Goal: Task Accomplishment & Management: Manage account settings

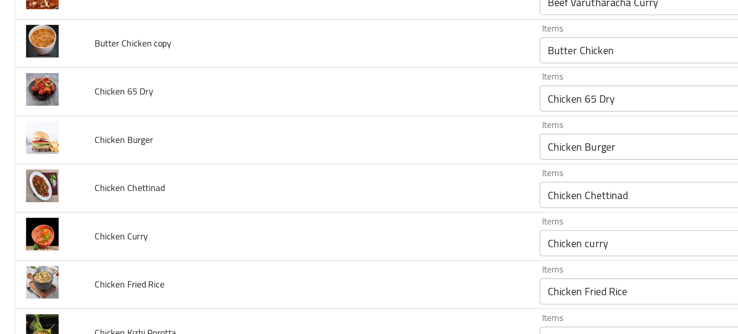
scroll to position [332, 0]
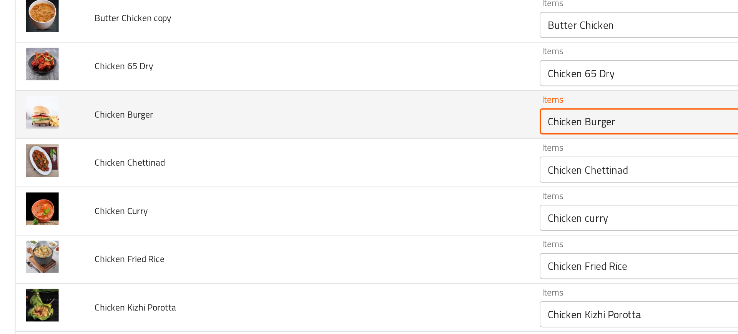
click at [326, 115] on Burger "Chicken Burger" at bounding box center [387, 116] width 132 height 11
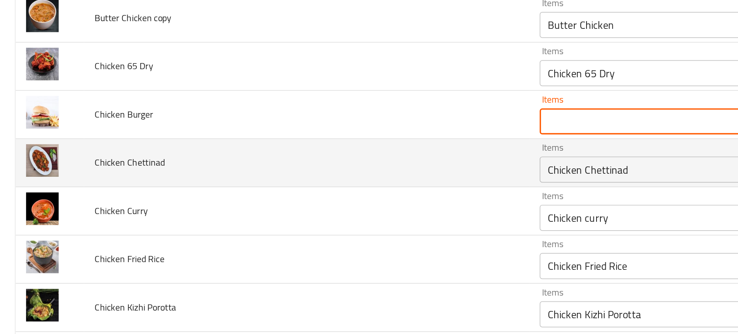
type Burger "Chicken Burger"
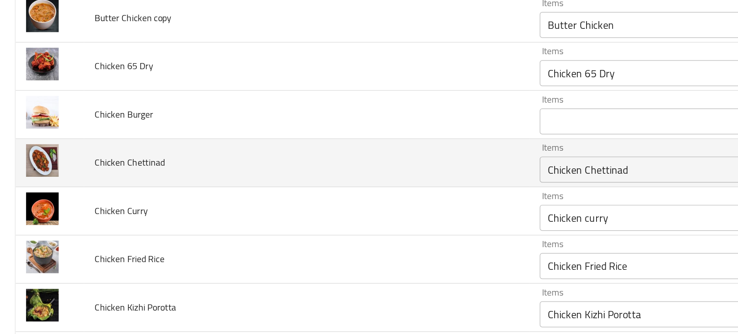
click at [138, 151] on td "Chicken Chettinad" at bounding box center [181, 141] width 263 height 28
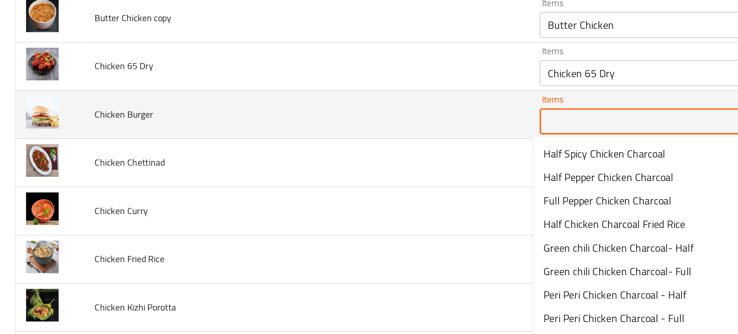
click at [338, 115] on Burger "Items" at bounding box center [387, 116] width 132 height 11
paste Burger "Chicken Burger"
type Burger "Chicken Burger"
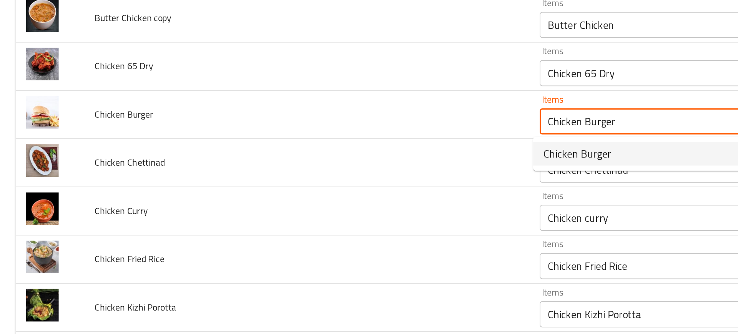
click at [336, 133] on span "Chicken Burger" at bounding box center [341, 135] width 40 height 9
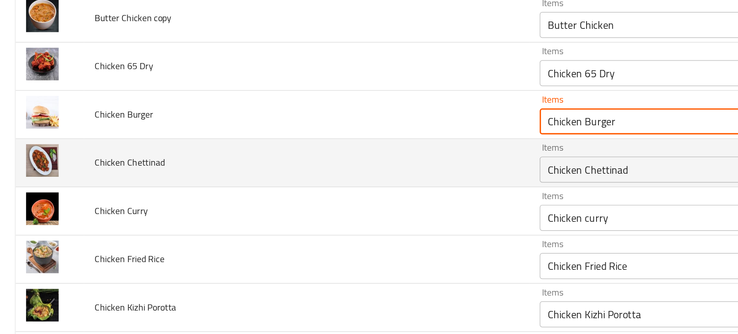
type Burger-ar "برجر دجاج"
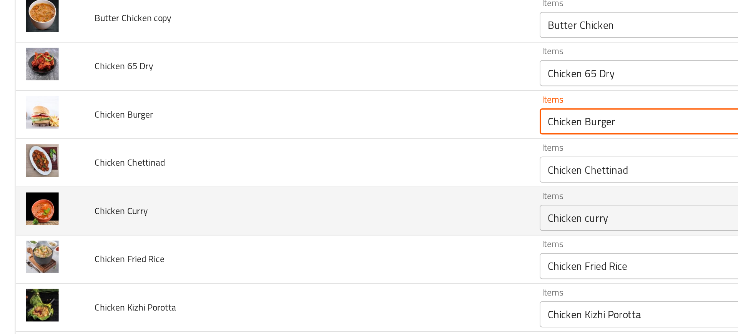
type Burger "Chicken Burger"
click at [254, 160] on td "Chicken Curry" at bounding box center [181, 169] width 263 height 28
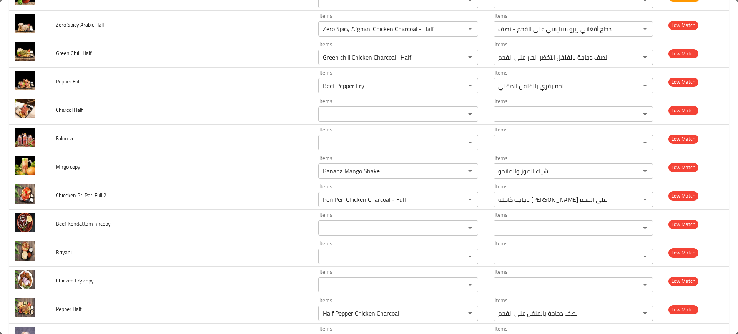
scroll to position [2866, 0]
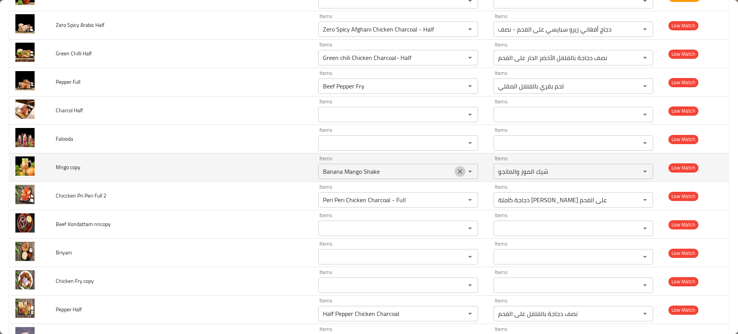
click at [457, 175] on icon "Clear" at bounding box center [460, 172] width 8 height 8
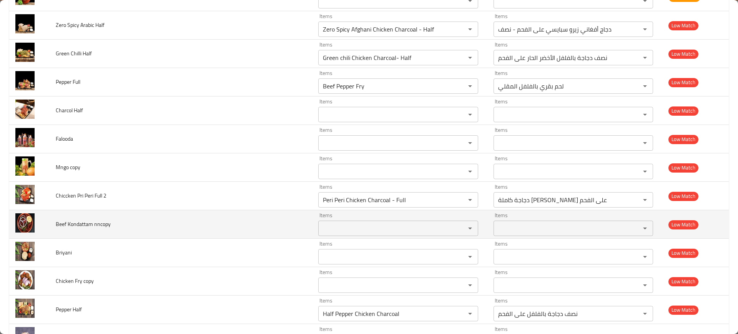
click at [238, 215] on td "Beef Kondattam nncopy" at bounding box center [181, 224] width 263 height 28
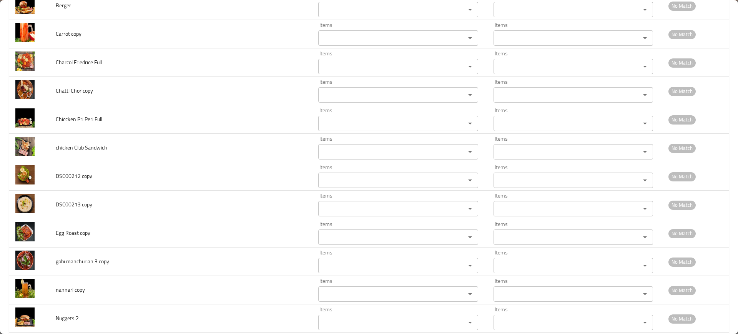
scroll to position [3611, 0]
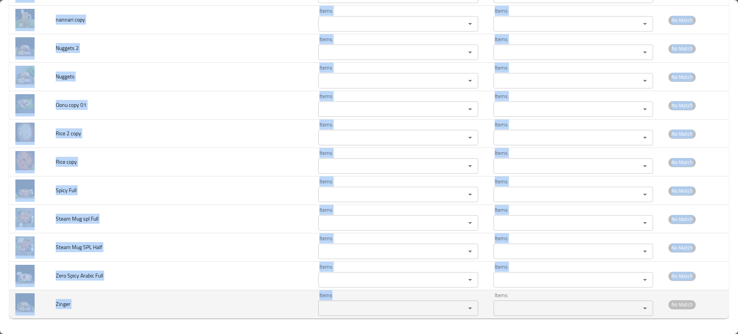
drag, startPoint x: 55, startPoint y: 183, endPoint x: 392, endPoint y: 309, distance: 359.9
copy tbody "Lorem Ipsumdo Sitam Conse Adipi Elits Doe Tempo inci utlaboreet 4dolo Magna Ali…"
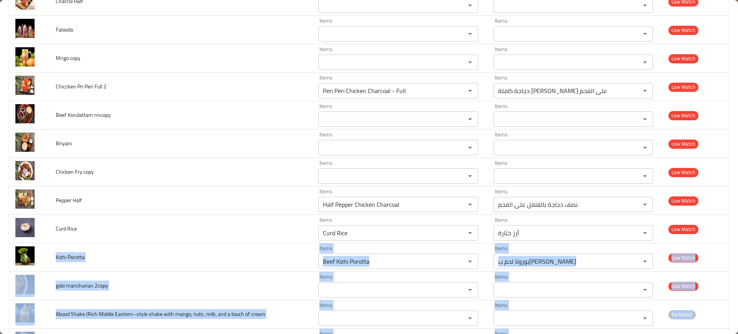
scroll to position [2923, 0]
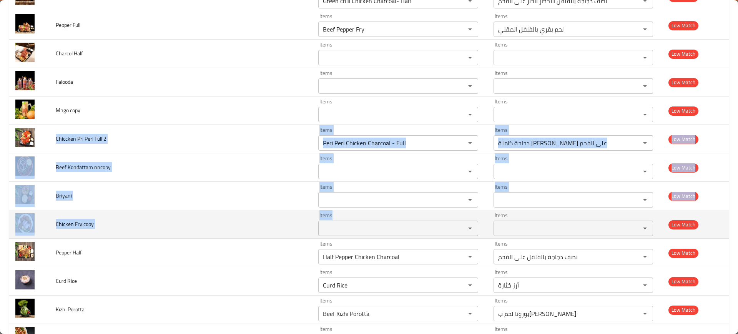
drag, startPoint x: 50, startPoint y: 133, endPoint x: 346, endPoint y: 229, distance: 311.0
copy tbody "Chiccken Pri Peri Full 2 Items Items Items Items Low Match Beef Kondattam nncop…"
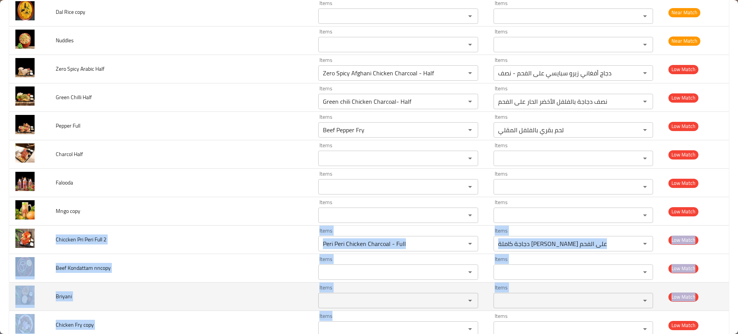
scroll to position [2821, 0]
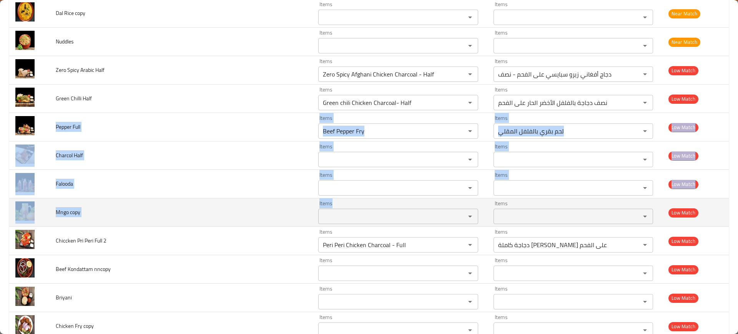
drag, startPoint x: 54, startPoint y: 123, endPoint x: 353, endPoint y: 218, distance: 314.1
copy tbody "Pepper Full Items Items Items Items Low Match Charcol Half Items Items Items It…"
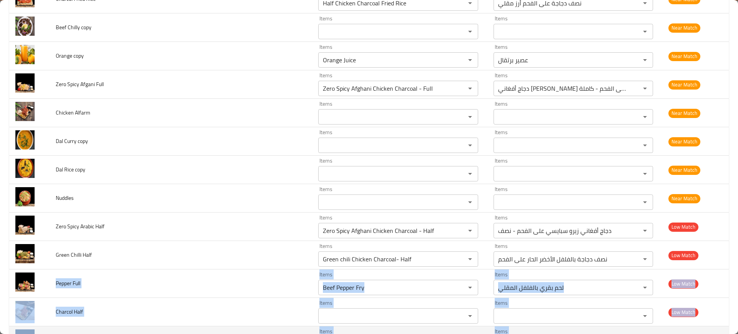
scroll to position [2664, 0]
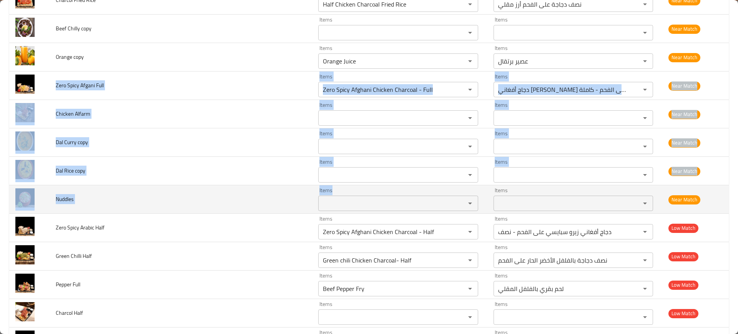
drag, startPoint x: 52, startPoint y: 84, endPoint x: 330, endPoint y: 205, distance: 303.7
copy tbody "Zero Spicy Afgani Full Items Items Items Items Near Match Chicken Alfarm Items …"
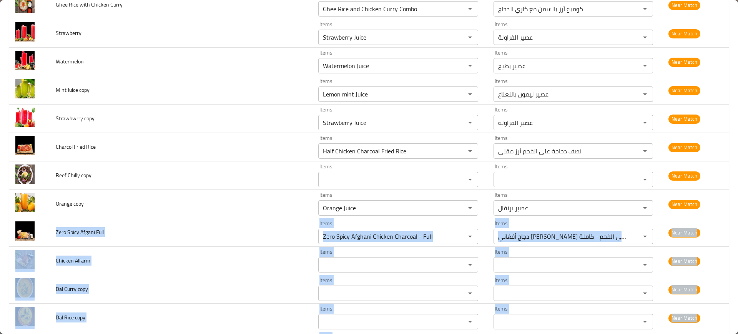
scroll to position [2511, 0]
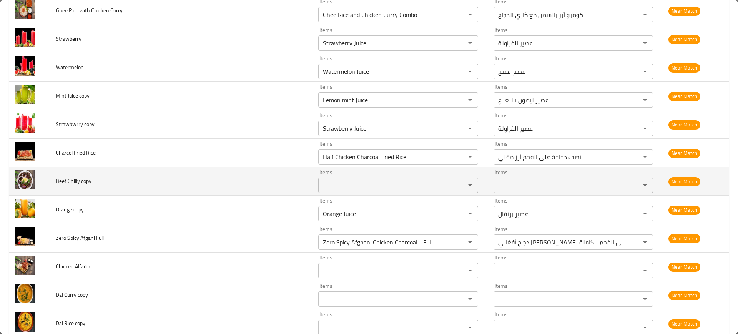
click at [67, 180] on span "Beef Chilly copy" at bounding box center [74, 181] width 36 height 10
copy span "Beef Chilly copy"
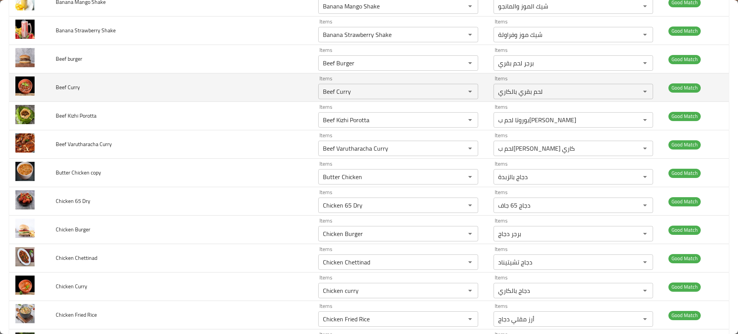
scroll to position [215, 0]
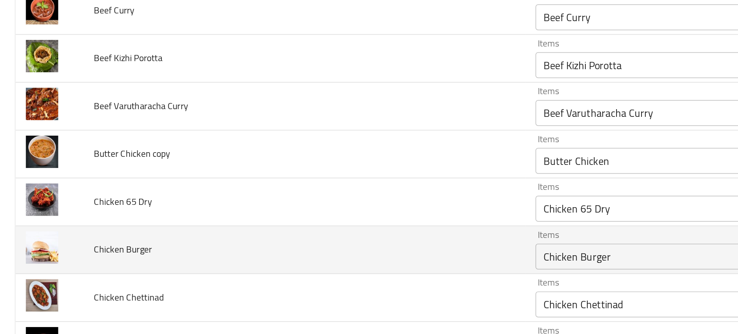
click at [348, 240] on div "Chicken Burger Items" at bounding box center [398, 233] width 160 height 15
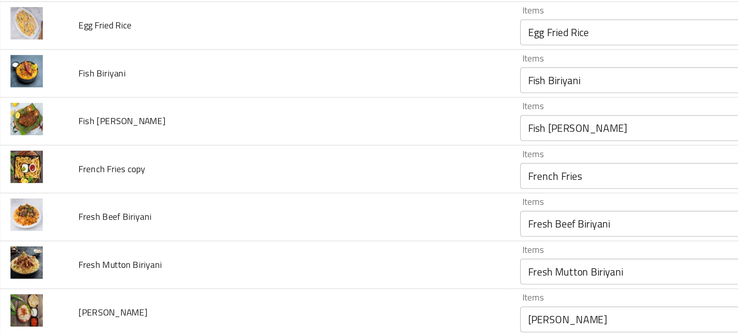
scroll to position [775, 0]
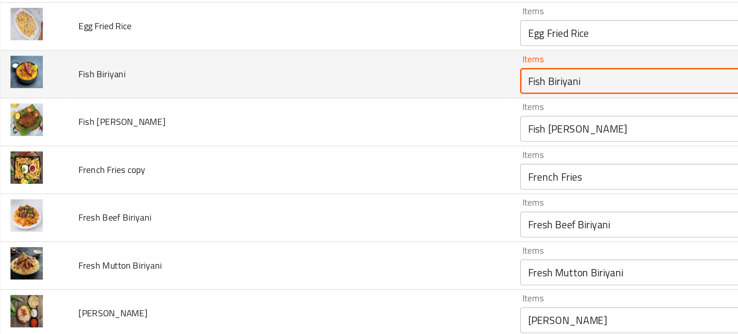
click at [326, 126] on Biriyani "Fish Biriyani" at bounding box center [387, 128] width 132 height 11
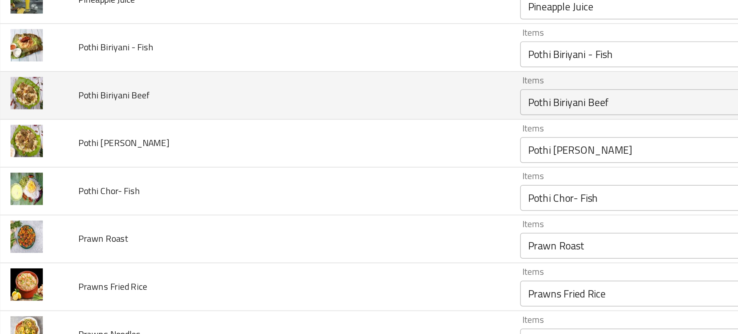
scroll to position [1337, 0]
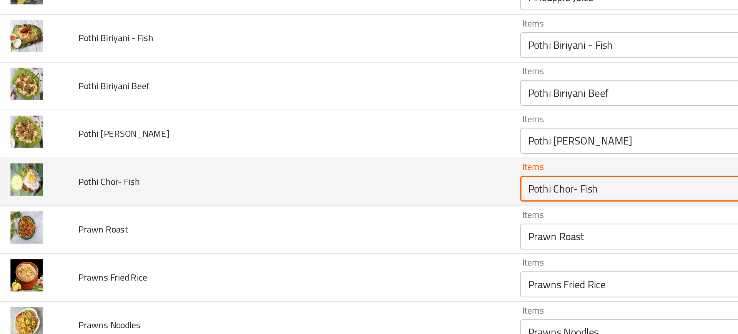
click at [321, 196] on Fish "Pothi Chor- Fish" at bounding box center [387, 193] width 132 height 11
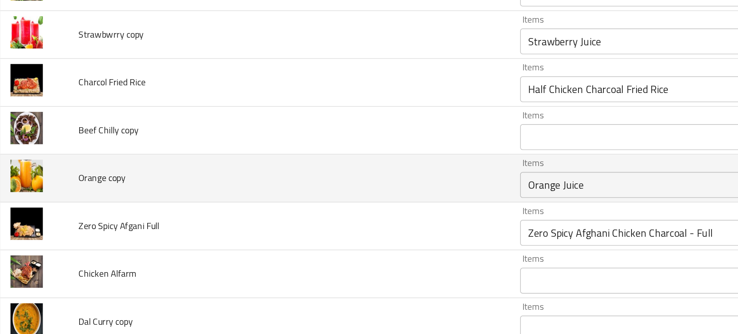
scroll to position [2535, 0]
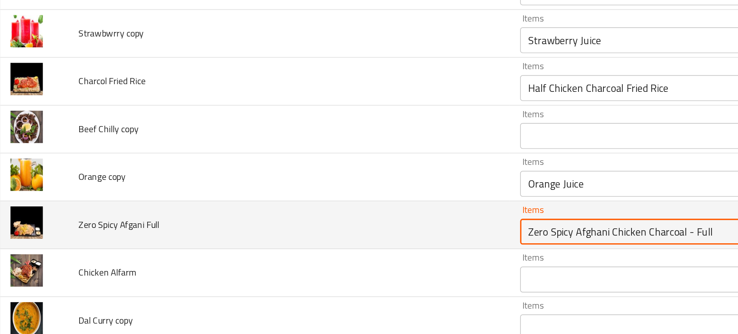
click at [343, 218] on Full "Zero Spicy Afghani Chicken Charcoal - Full" at bounding box center [387, 218] width 132 height 11
click at [74, 215] on span "Zero Spicy Afgani Full" at bounding box center [80, 214] width 48 height 10
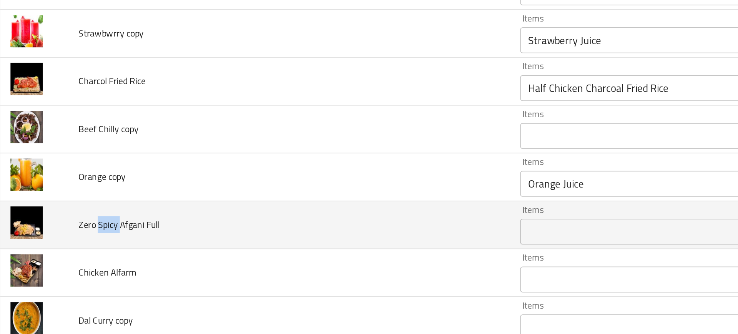
click at [74, 215] on span "Zero Spicy Afgani Full" at bounding box center [80, 214] width 48 height 10
copy span "Zero Spicy Afgani Full"
click at [120, 211] on td "Zero Spicy Afgani Full" at bounding box center [181, 214] width 263 height 28
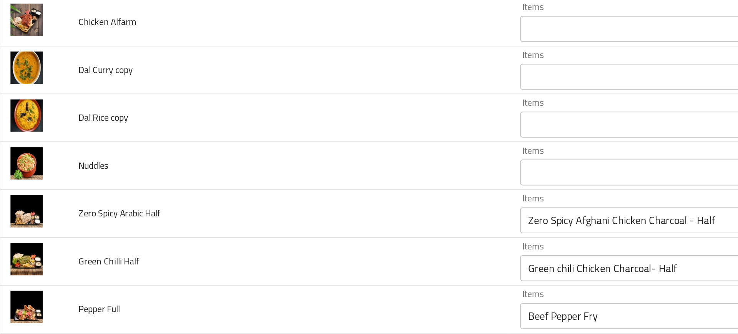
scroll to position [2693, 0]
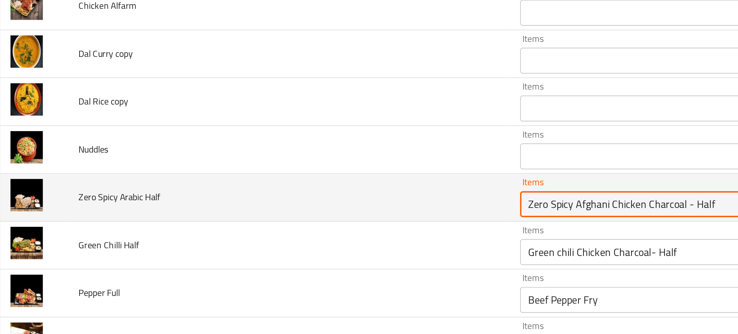
click at [334, 206] on Half "Zero Spicy Afghani Chicken Charcoal - Half" at bounding box center [387, 202] width 132 height 11
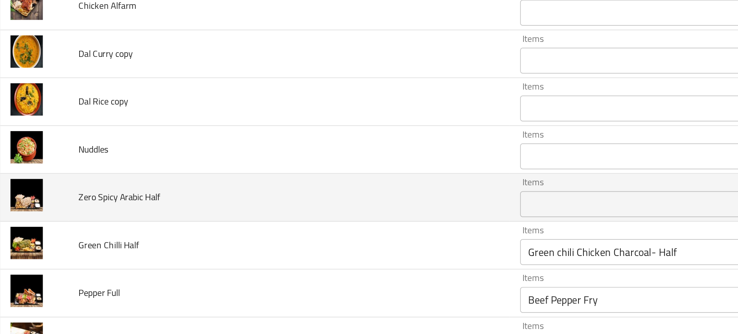
click at [90, 202] on span "Zero Spicy Arabic Half" at bounding box center [80, 198] width 49 height 10
copy span "Zero Spicy Arabic Half"
click at [123, 208] on td "Zero Spicy Arabic Half" at bounding box center [181, 198] width 263 height 28
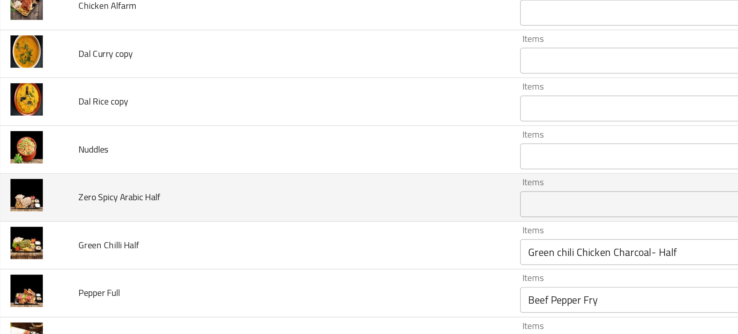
scroll to position [2725, 0]
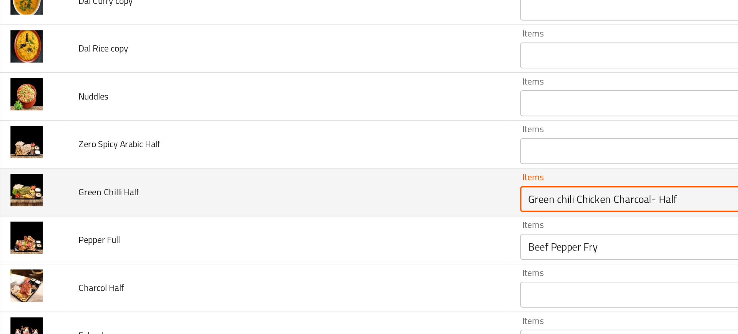
click at [326, 204] on Half "Green chili Chicken Charcoal- Half" at bounding box center [387, 199] width 132 height 11
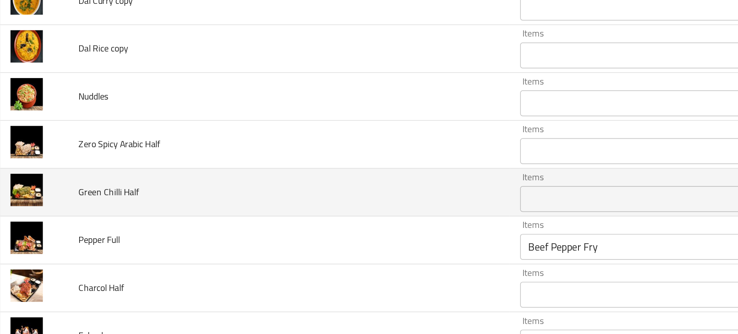
click at [75, 197] on span "Green Chilli Half" at bounding box center [74, 195] width 36 height 10
copy span "Green Chilli Half"
click at [166, 187] on td "Green Chilli Half" at bounding box center [181, 195] width 263 height 28
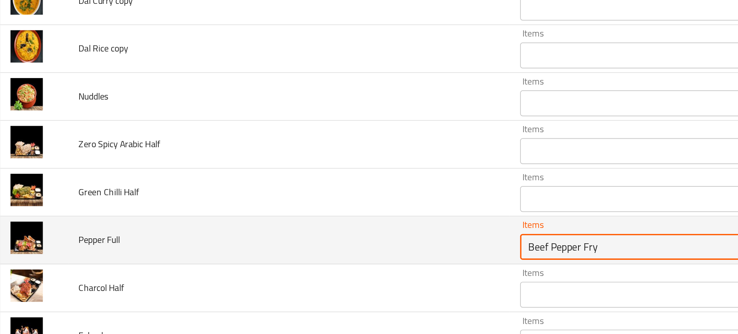
click at [321, 229] on Full "Beef Pepper Fry" at bounding box center [387, 227] width 132 height 11
click at [338, 228] on Full "Beef Pepper Fry" at bounding box center [387, 227] width 132 height 11
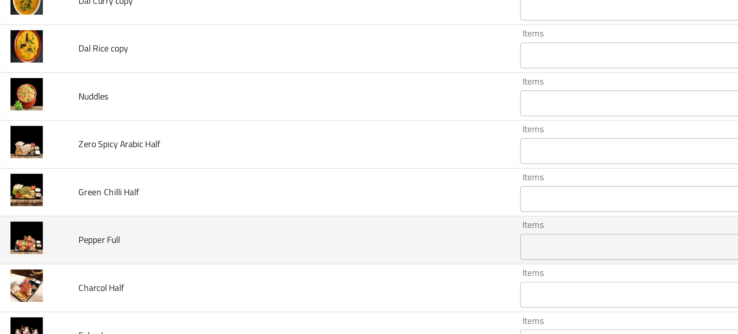
click at [66, 224] on span "Pepper Full" at bounding box center [68, 223] width 25 height 10
copy span "Pepper Full"
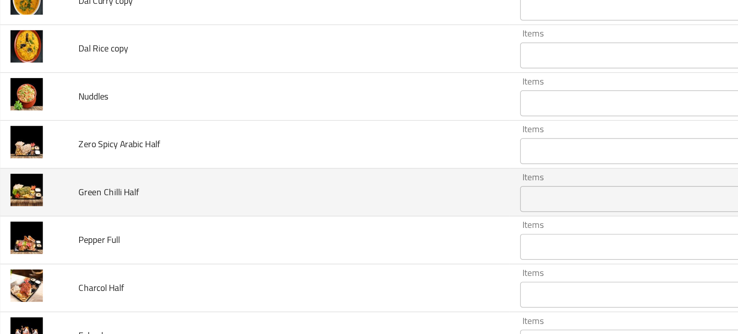
click at [126, 203] on td "Green Chilli Half" at bounding box center [181, 195] width 263 height 28
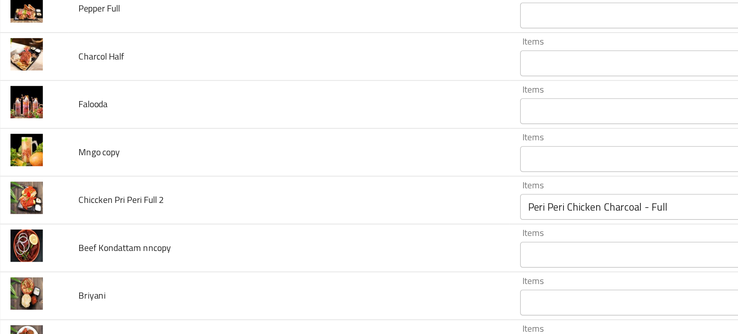
scroll to position [2865, 0]
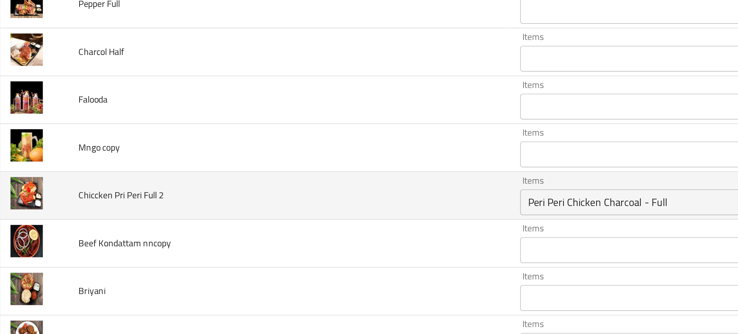
click at [63, 197] on span "Chiccken Pri Peri Full 2" at bounding box center [81, 197] width 51 height 10
copy span "Chiccken Pri Peri Full 2"
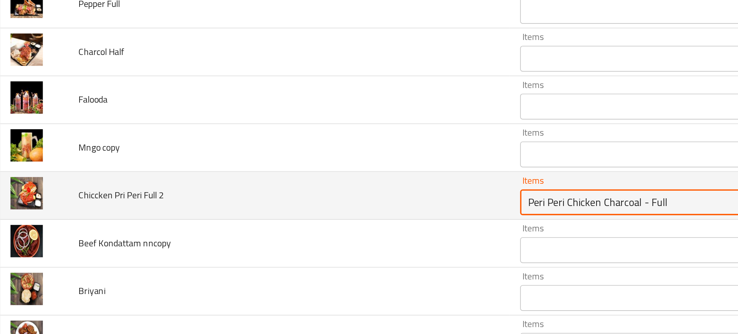
click at [345, 201] on 2 "Peri Peri Chicken Charcoal - Full" at bounding box center [387, 201] width 132 height 11
click at [331, 199] on 2 "Peri Peri Chicken Charcoal - Full" at bounding box center [387, 201] width 132 height 11
click at [86, 198] on span "Chiccken Pri Peri Full 2" at bounding box center [81, 197] width 51 height 10
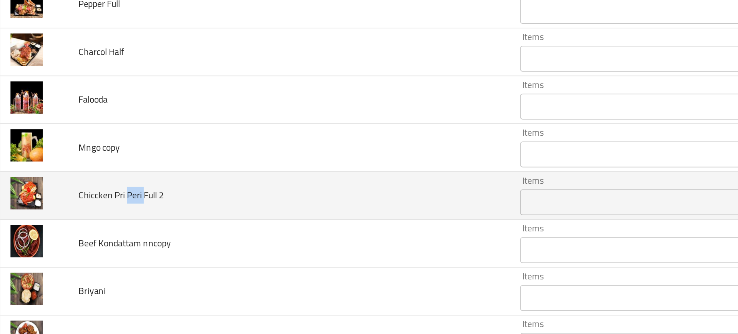
click at [86, 198] on span "Chiccken Pri Peri Full 2" at bounding box center [81, 197] width 51 height 10
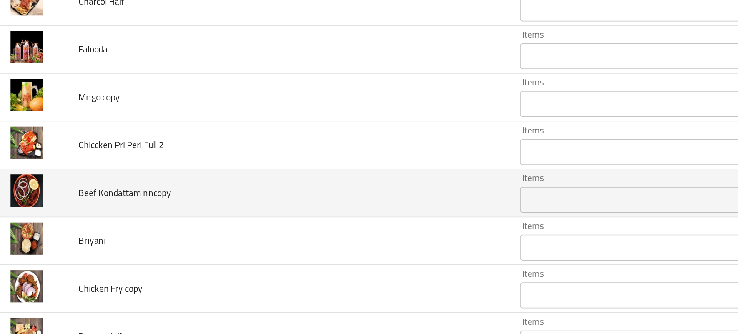
scroll to position [3294, 0]
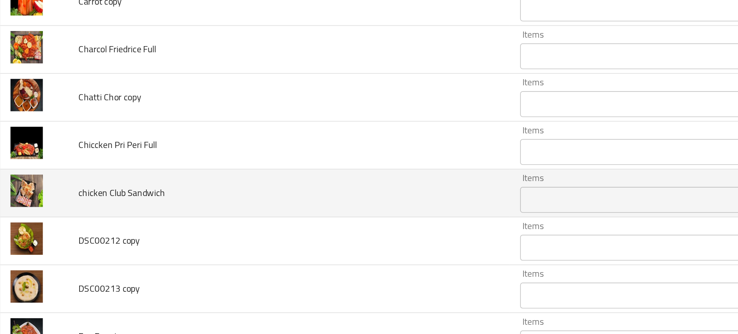
click at [84, 194] on span "chicken Club Sandwich" at bounding box center [82, 195] width 52 height 10
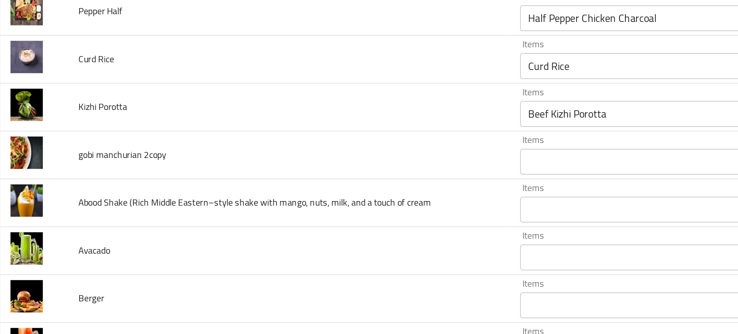
scroll to position [3084, 0]
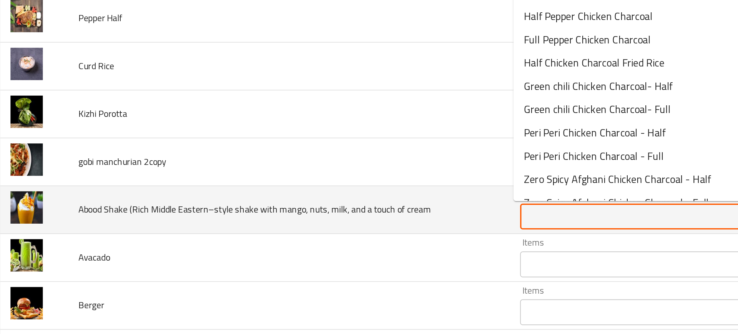
click at [330, 212] on cream "Items" at bounding box center [387, 209] width 132 height 11
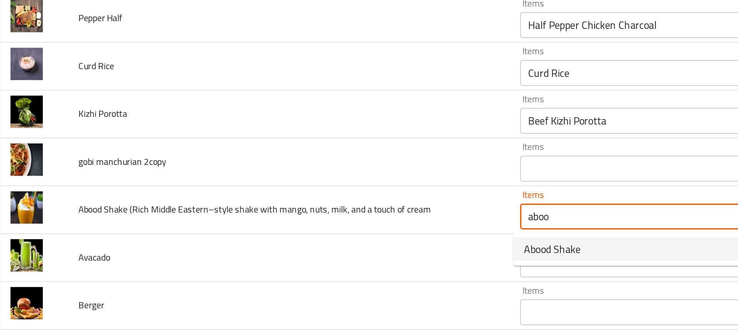
click at [340, 228] on span "Abood Shake" at bounding box center [338, 228] width 34 height 9
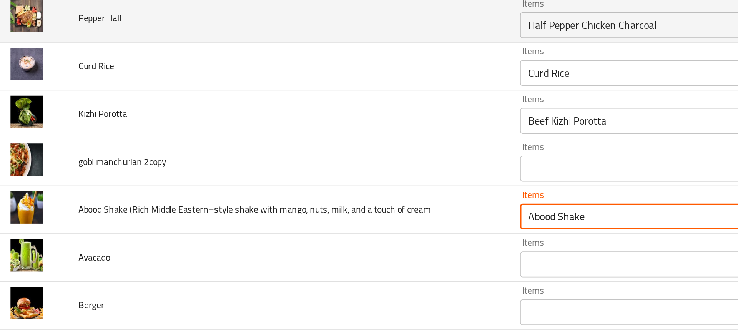
type cream "Abood Shake"
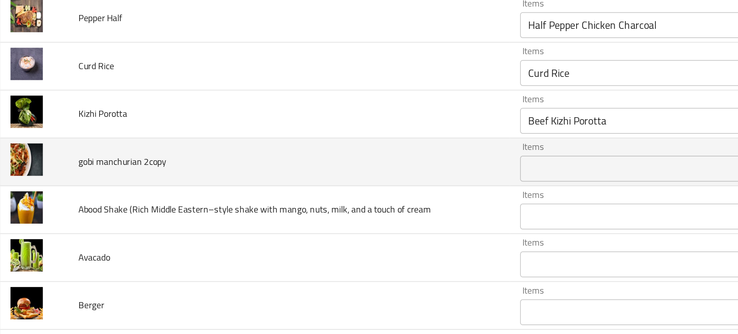
click at [122, 178] on td "gobi manchurian 2copy" at bounding box center [181, 177] width 263 height 28
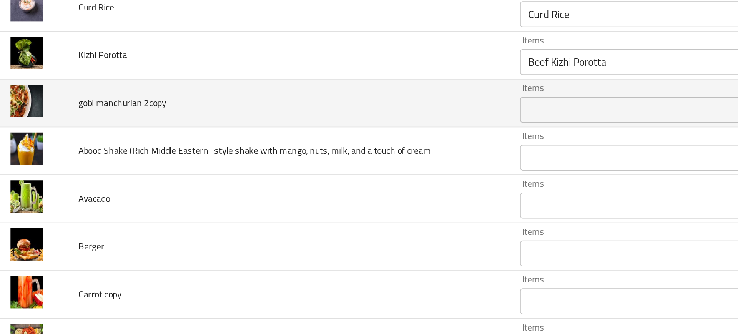
scroll to position [3117, 0]
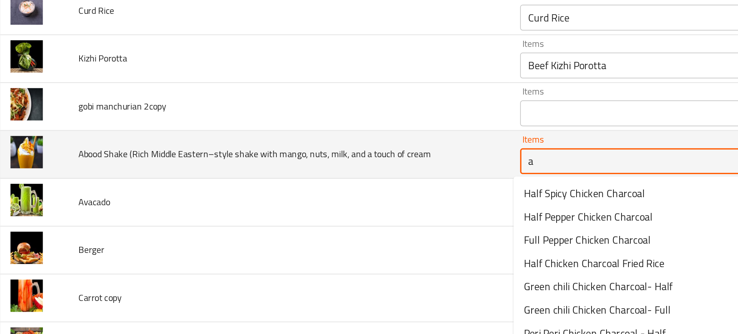
click at [332, 171] on cream "a" at bounding box center [387, 176] width 132 height 11
type cream "b"
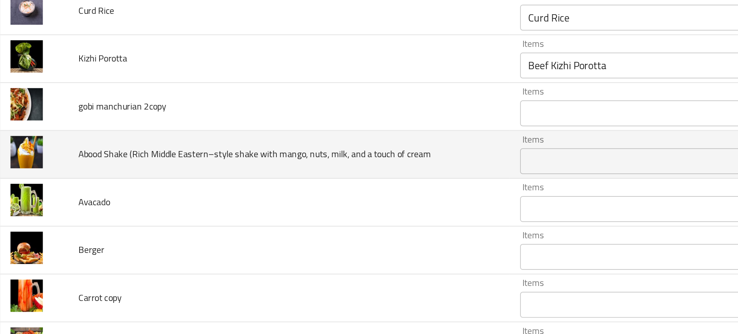
click at [65, 173] on span "Abood Shake (Rich Middle Eastern–style shake with mango, nuts, milk, and a touc…" at bounding box center [161, 172] width 210 height 10
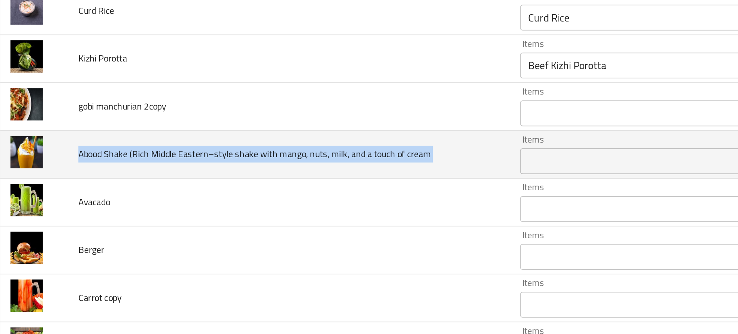
click at [65, 173] on span "Abood Shake (Rich Middle Eastern–style shake with mango, nuts, milk, and a touc…" at bounding box center [161, 172] width 210 height 10
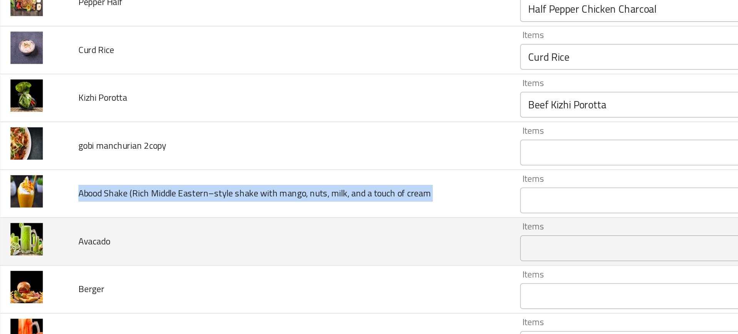
scroll to position [3094, 0]
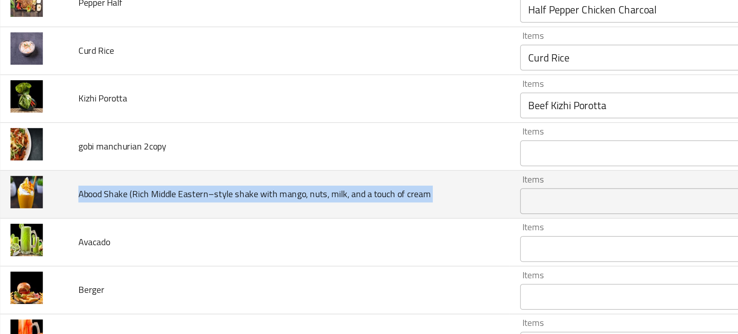
click at [93, 195] on span "Abood Shake (Rich Middle Eastern–style shake with mango, nuts, milk, and a touc…" at bounding box center [161, 196] width 210 height 10
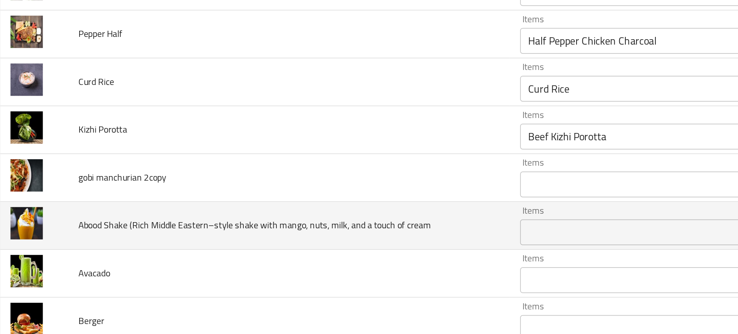
scroll to position [3071, 0]
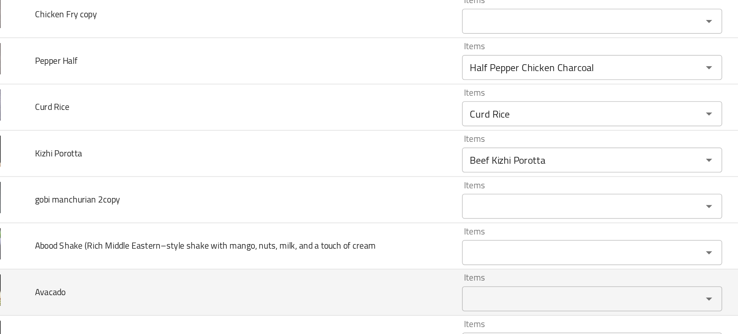
click at [357, 255] on input "Items" at bounding box center [387, 251] width 132 height 11
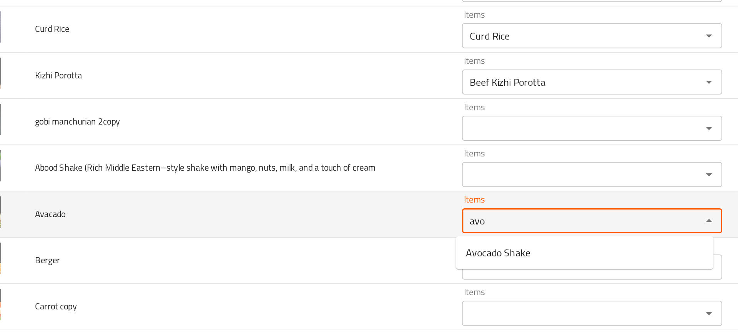
scroll to position [3120, 0]
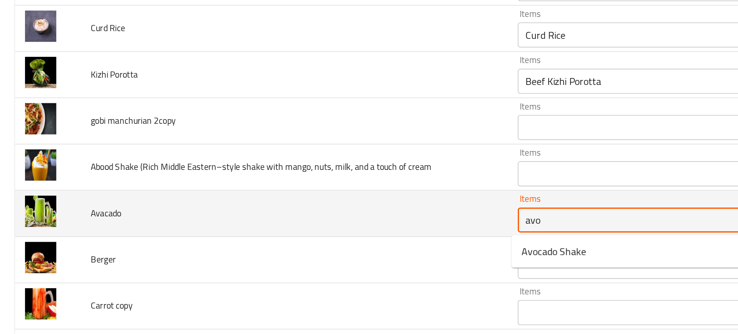
type input "avo"
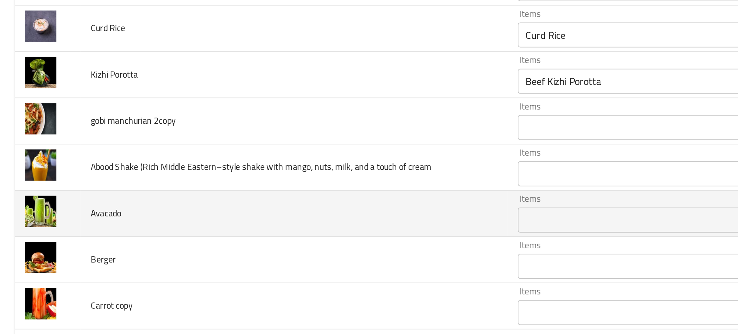
click at [87, 208] on td "Avacado" at bounding box center [181, 199] width 263 height 28
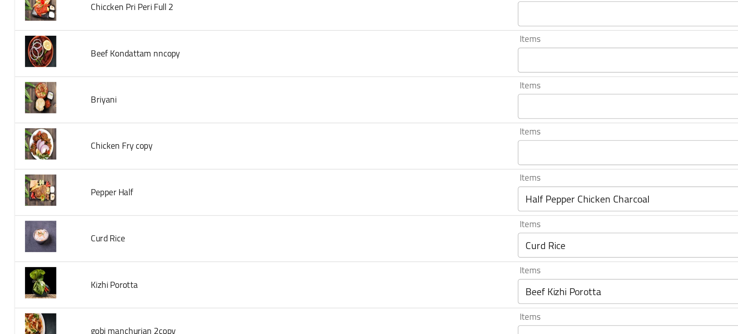
scroll to position [2990, 0]
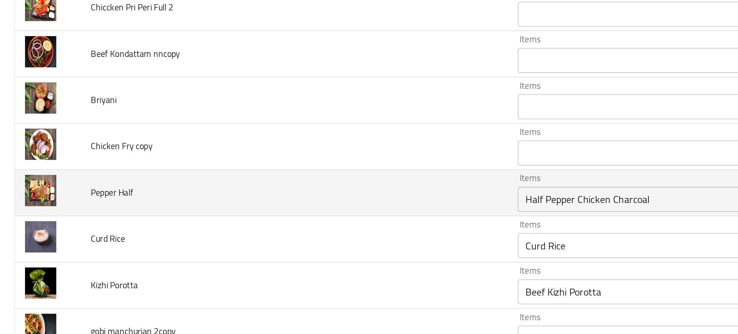
click at [23, 186] on img "enhanced table" at bounding box center [24, 184] width 19 height 19
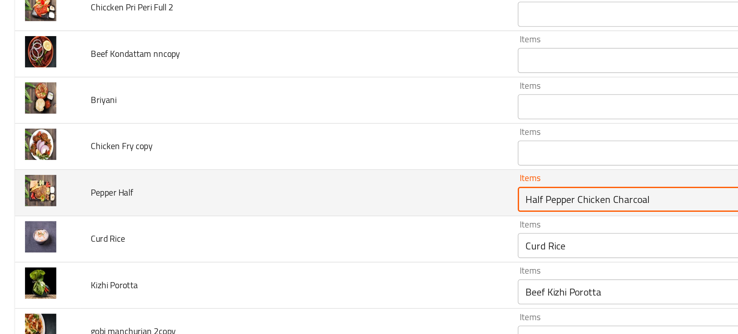
click at [329, 195] on Half "Half Pepper Chicken Charcoal" at bounding box center [387, 190] width 132 height 11
type Half "Half Pepper Chicken Charcoal"
click at [70, 188] on span "Pepper Half" at bounding box center [69, 186] width 26 height 10
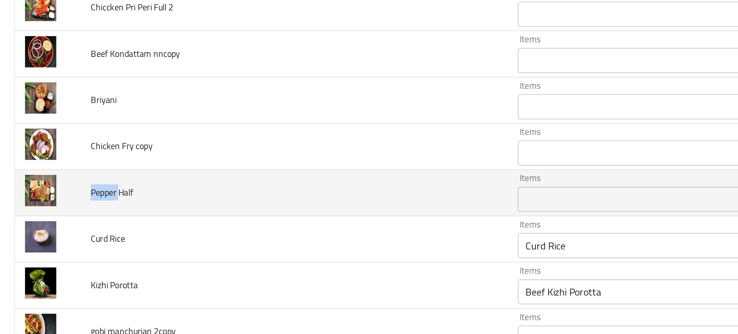
click at [70, 188] on span "Pepper Half" at bounding box center [69, 186] width 26 height 10
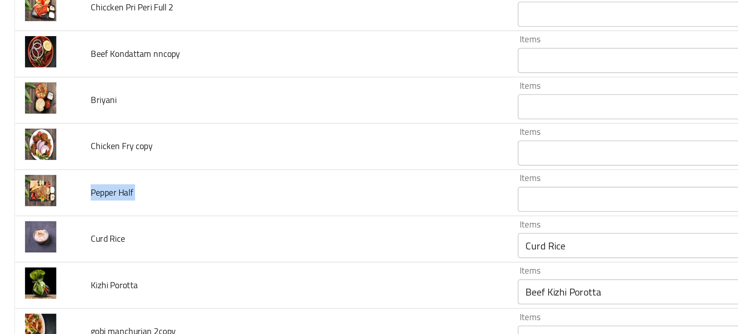
click at [65, 191] on div at bounding box center [65, 191] width 0 height 0
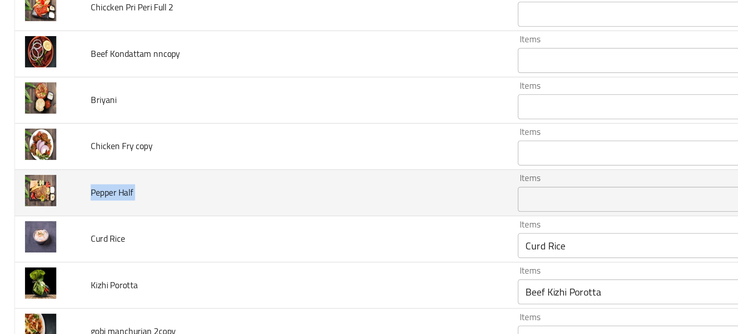
click at [93, 185] on td "Pepper Half" at bounding box center [181, 186] width 263 height 28
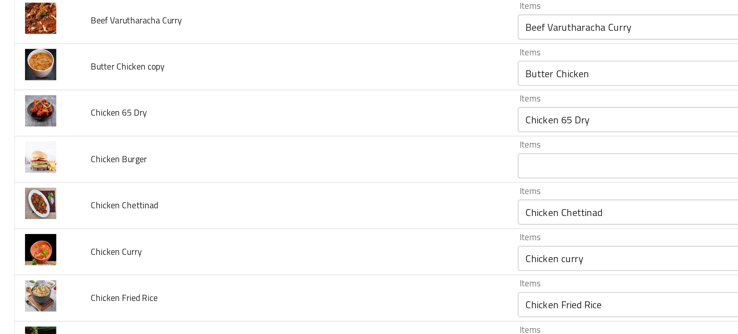
scroll to position [303, 0]
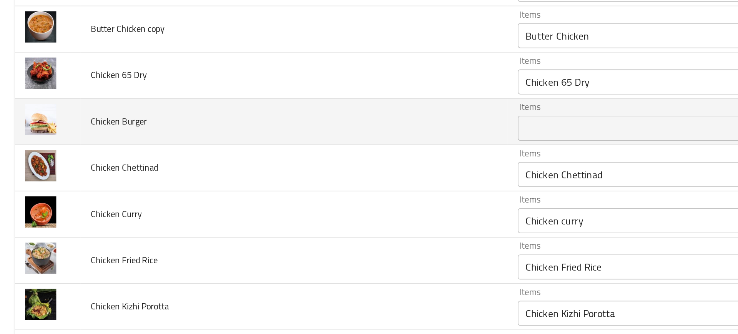
click at [64, 142] on span "Chicken Burger" at bounding box center [73, 142] width 35 height 10
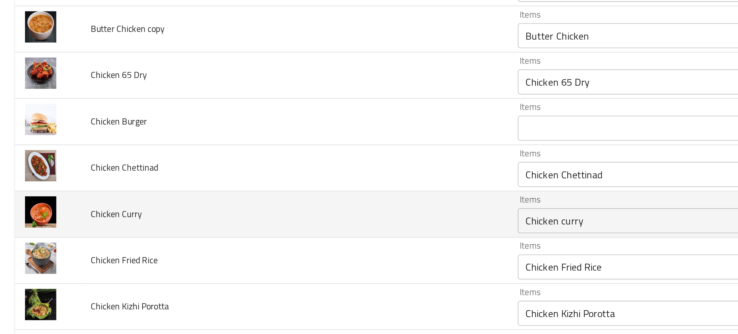
click at [157, 185] on td "Chicken Curry" at bounding box center [181, 199] width 263 height 28
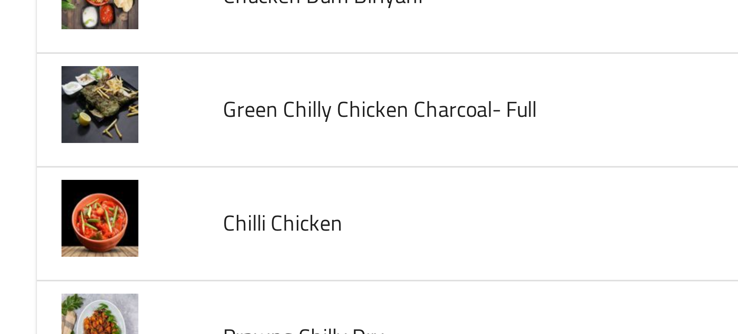
scroll to position [2140, 0]
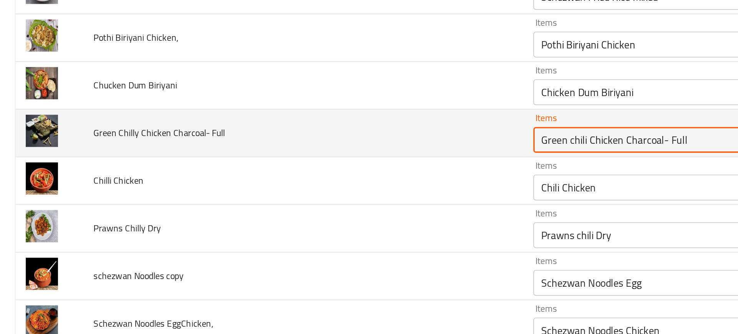
click at [345, 186] on Full "Green chili Chicken Charcoal- Full" at bounding box center [387, 186] width 132 height 11
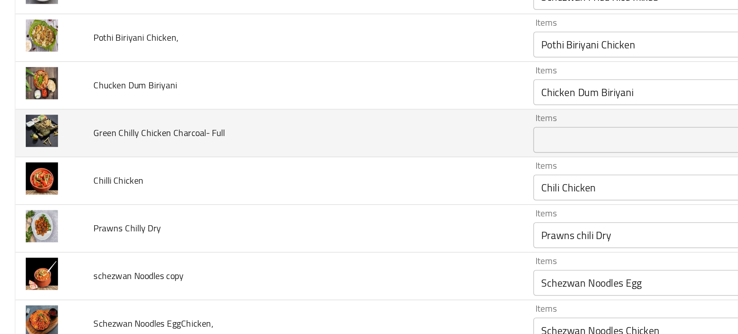
click at [73, 184] on span "Green Chilly Chicken Charcoal- Full" at bounding box center [95, 182] width 78 height 10
click at [57, 190] on td "Green Chilly Chicken Charcoal- Full" at bounding box center [181, 182] width 263 height 28
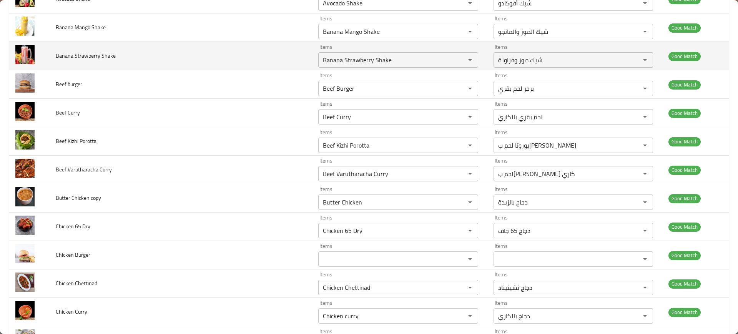
scroll to position [194, 0]
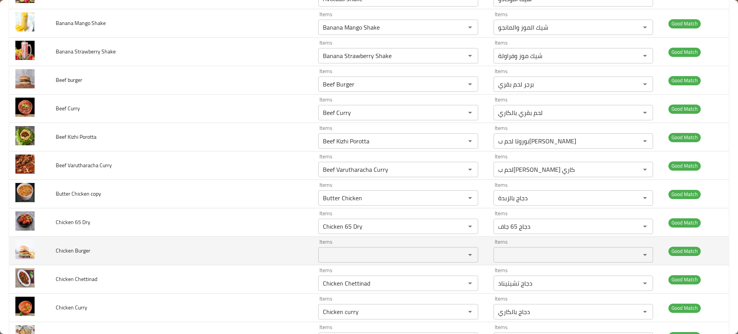
click at [80, 253] on span "Chicken Burger" at bounding box center [73, 251] width 35 height 10
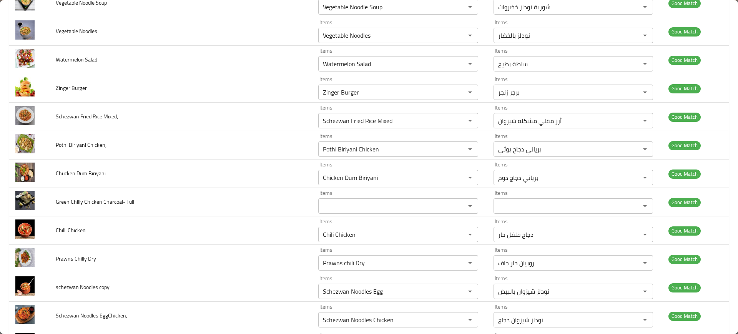
scroll to position [2209, 0]
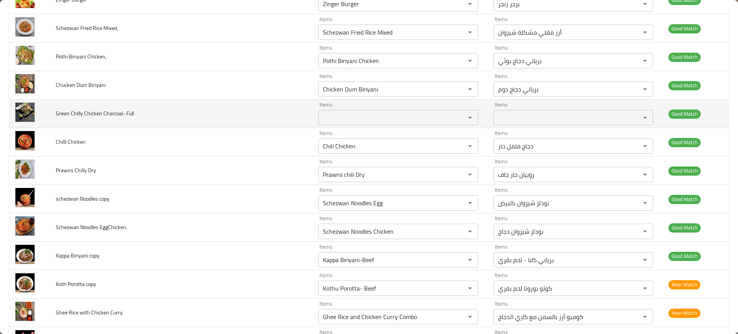
click at [70, 117] on span "Green Chilly Chicken Charcoal- Full" at bounding box center [95, 113] width 78 height 10
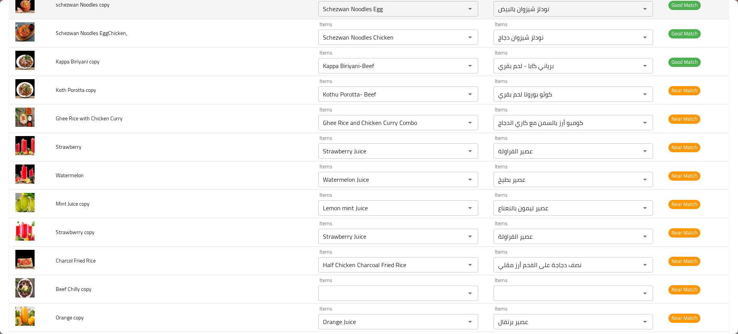
scroll to position [2525, 0]
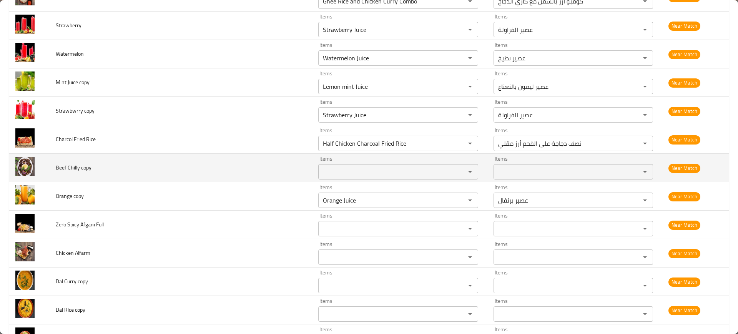
click at [68, 165] on span "Beef Chilly copy" at bounding box center [74, 168] width 36 height 10
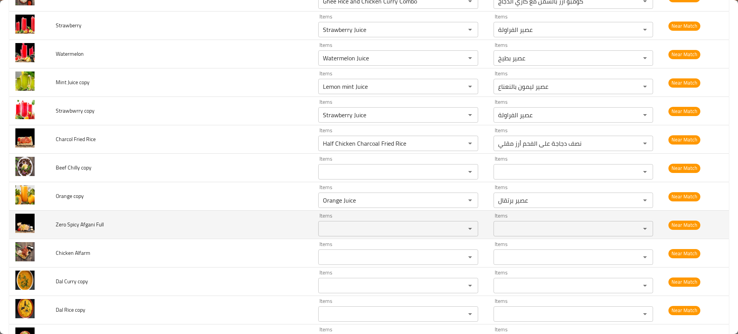
click at [112, 225] on td "Zero Spicy Afgani Full" at bounding box center [181, 225] width 263 height 28
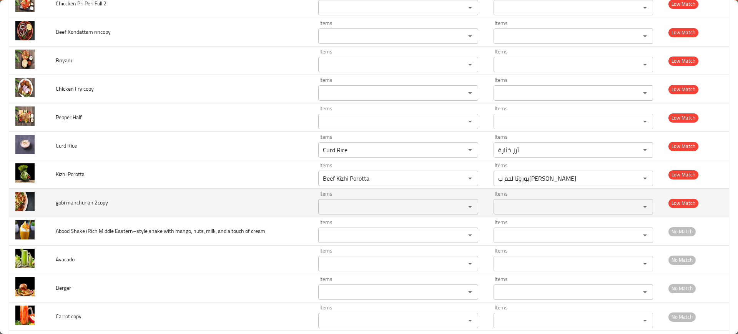
scroll to position [3059, 0]
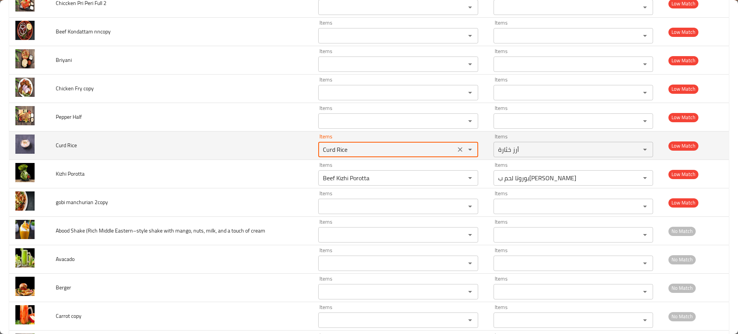
click at [330, 151] on Rice "Curd Rice" at bounding box center [387, 149] width 132 height 11
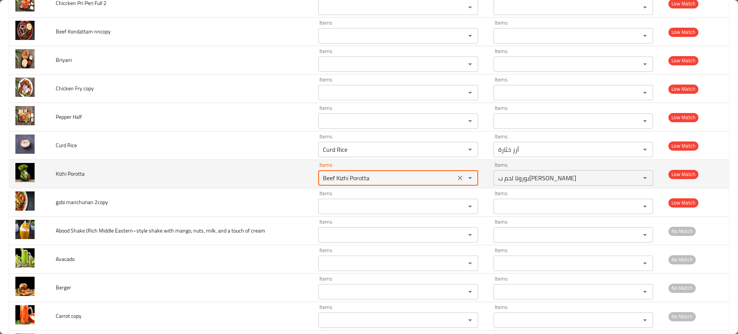
click at [348, 177] on Porotta "Beef Kizhi Porotta" at bounding box center [387, 178] width 132 height 11
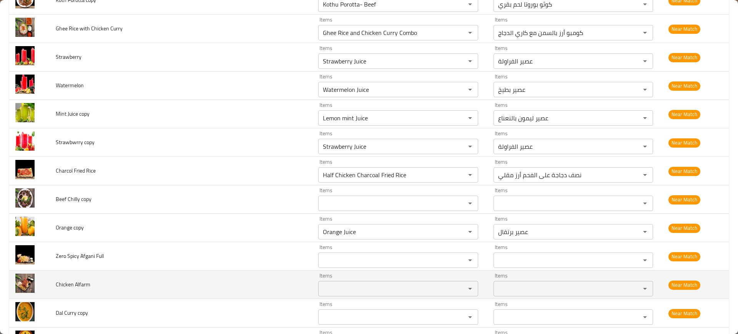
scroll to position [2493, 0]
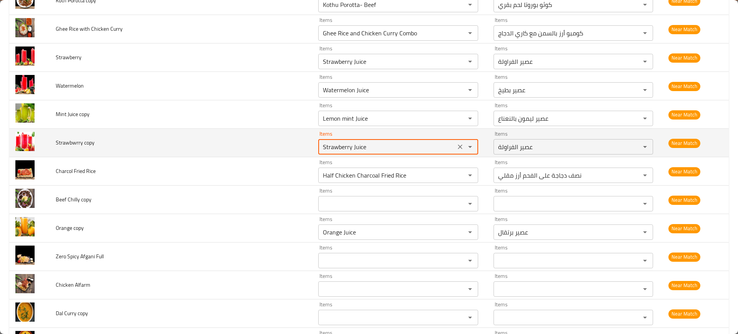
drag, startPoint x: 348, startPoint y: 148, endPoint x: 377, endPoint y: 148, distance: 28.8
click at [377, 148] on copy "Strawberry Juice" at bounding box center [387, 146] width 132 height 11
type copy "Strawberry"
click at [456, 144] on icon "Clear" at bounding box center [460, 147] width 8 height 8
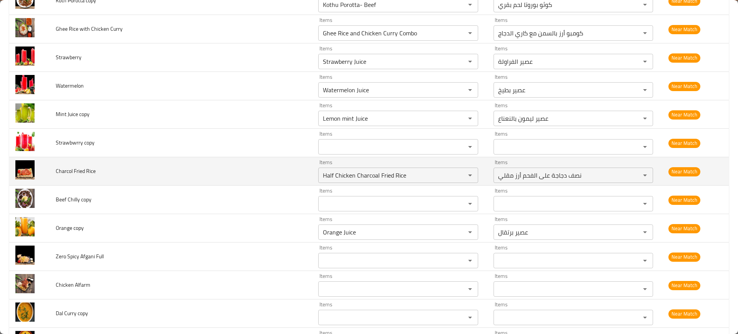
click at [114, 168] on td "Charcol Fried Rice" at bounding box center [181, 171] width 263 height 28
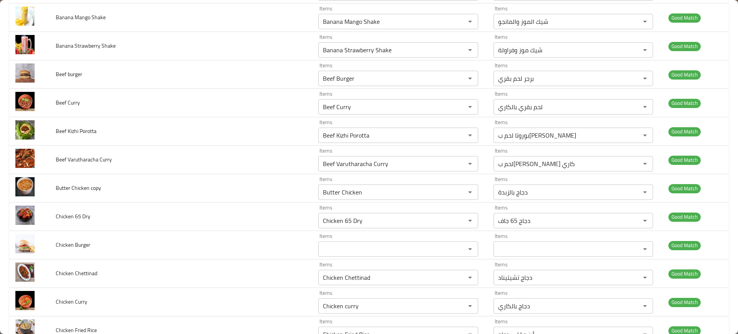
scroll to position [0, 0]
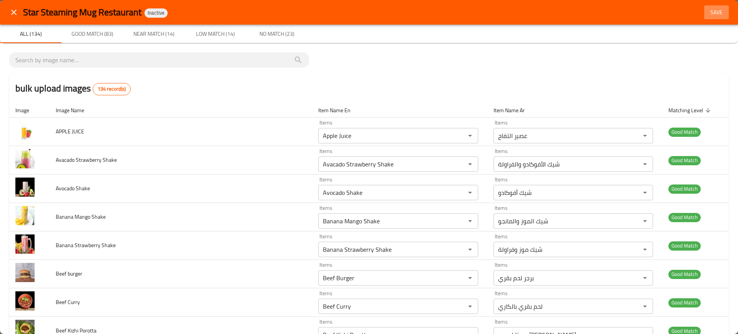
click at [716, 11] on span "Save" at bounding box center [716, 13] width 18 height 10
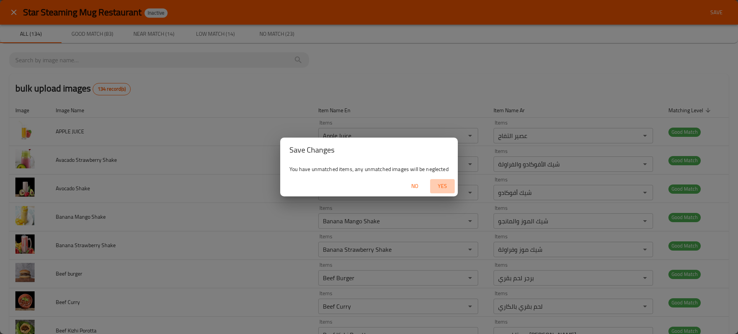
click at [441, 181] on span "Yes" at bounding box center [442, 186] width 18 height 10
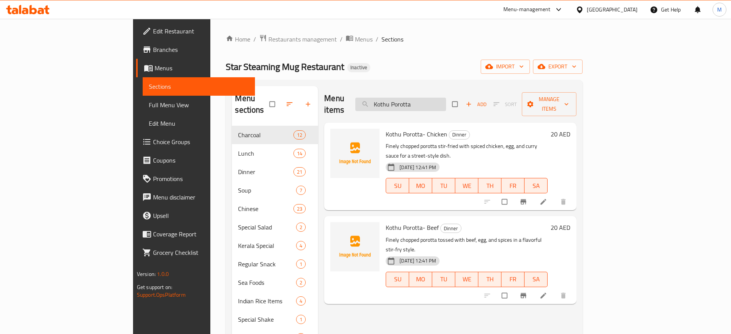
click at [446, 98] on input "Kothu Porotta" at bounding box center [400, 104] width 91 height 13
paste input "Chicken Burger"
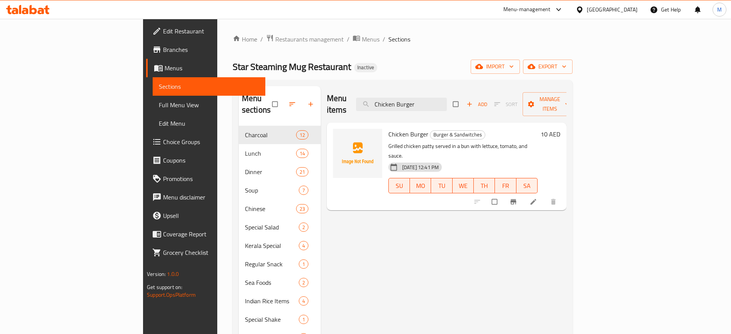
paste input "Fish Biriyani"
paste input "Pothi Chor- Fish"
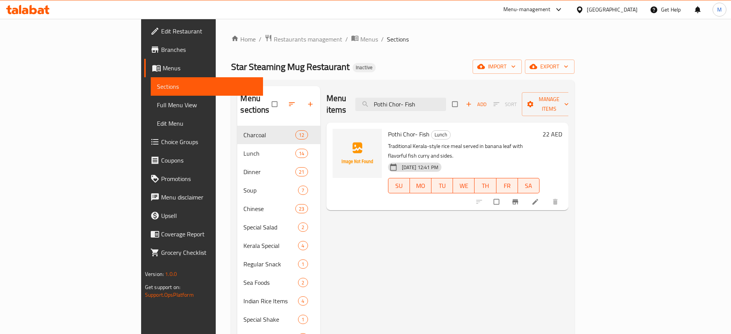
paste input "Zero Spicy Afghani Chicken Charcoal - Full"
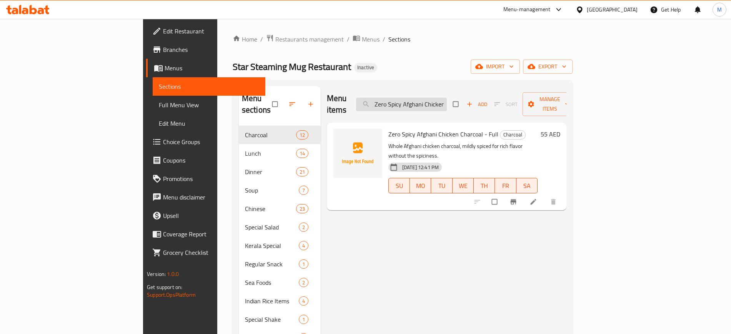
click at [438, 98] on input "Zero Spicy Afghani Chicken Charcoal - Full" at bounding box center [401, 104] width 91 height 13
paste input "Half"
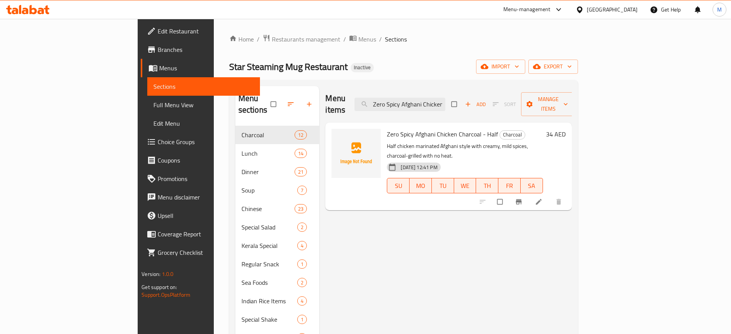
paste input "Green chili Chicken Charcoal"
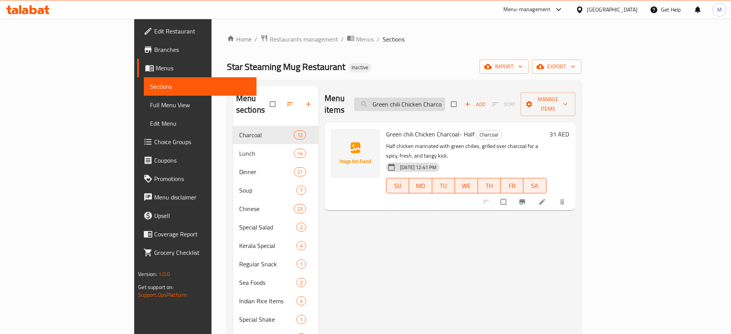
click at [445, 102] on input "Green chili Chicken Charcoal- Half" at bounding box center [399, 104] width 91 height 13
paste input "Beef Pepper Fry"
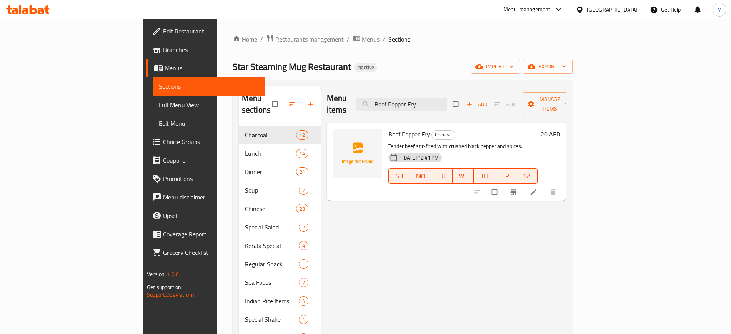
paste input "Peri Peri Chicken Charcoal - Full"
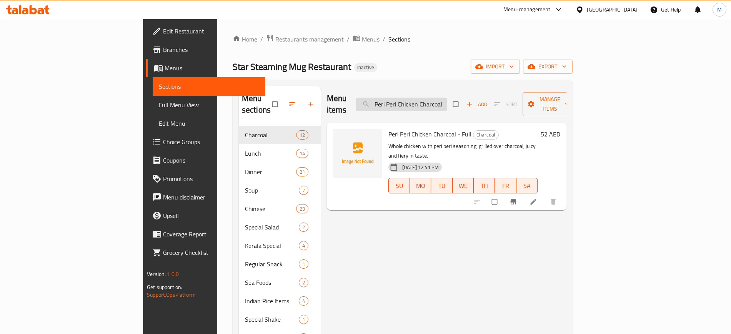
click at [447, 98] on input "Peri Peri Chicken Charcoal - Full" at bounding box center [401, 104] width 91 height 13
type input "abood"
click at [336, 136] on span "upload picture" at bounding box center [343, 140] width 15 height 8
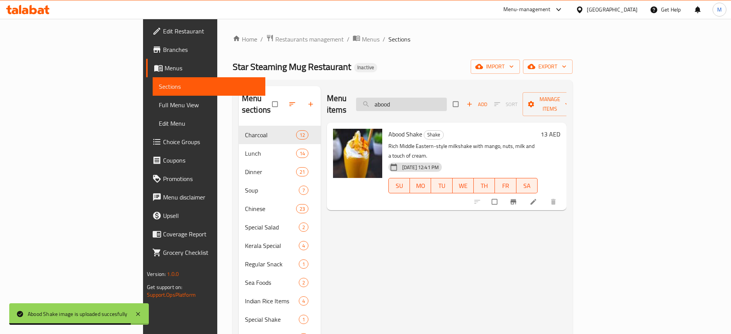
click at [447, 100] on input "abood" at bounding box center [401, 104] width 91 height 13
paste input "Half Pepper Chicken Charcoal"
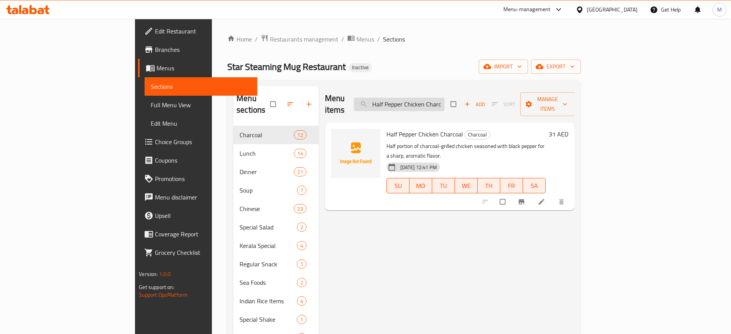
click at [444, 102] on input "Half Pepper Chicken Charcoal" at bounding box center [399, 104] width 91 height 13
paste input "Green chili Chicken Charcoal- Ful"
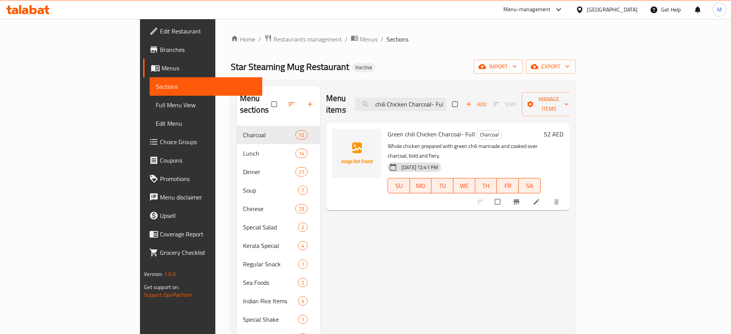
type input "Green chili Chicken Charcoal- Full"
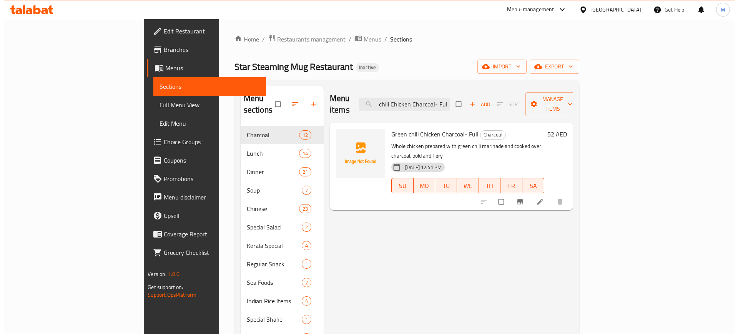
scroll to position [0, 0]
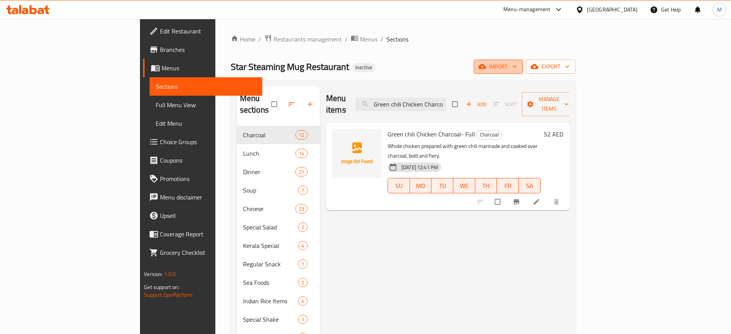
click at [517, 67] on span "import" at bounding box center [498, 67] width 37 height 10
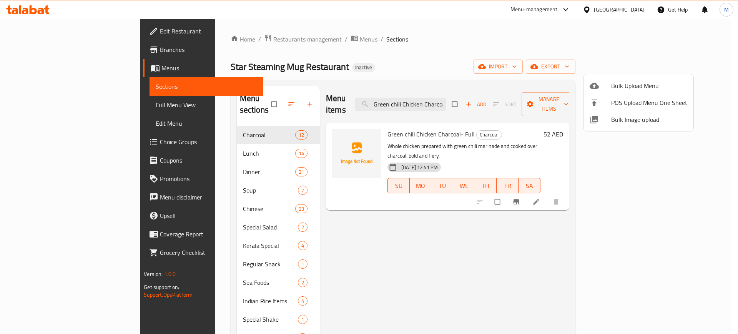
click at [637, 115] on span "Bulk Image upload" at bounding box center [649, 119] width 76 height 9
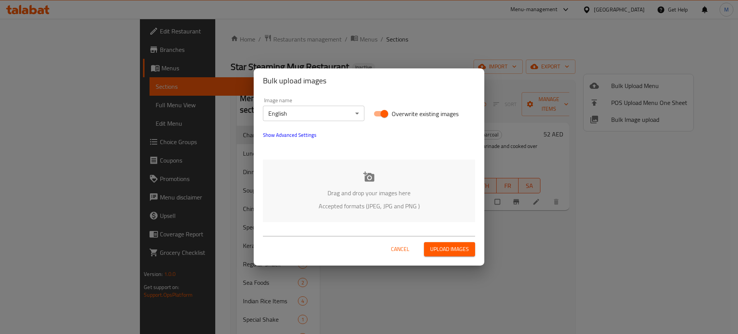
click at [363, 182] on div "Drag and drop your images here Accepted formats (JPEG, JPG and PNG )" at bounding box center [369, 191] width 212 height 63
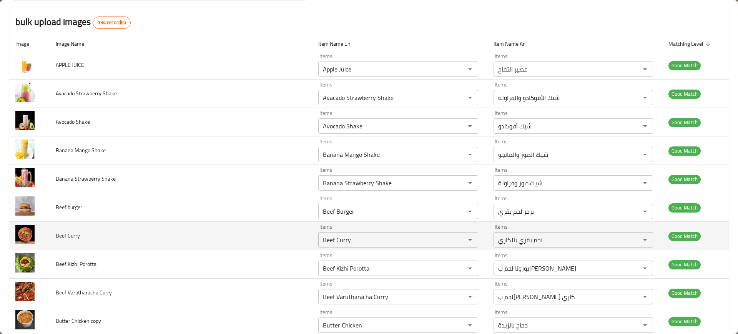
scroll to position [278, 0]
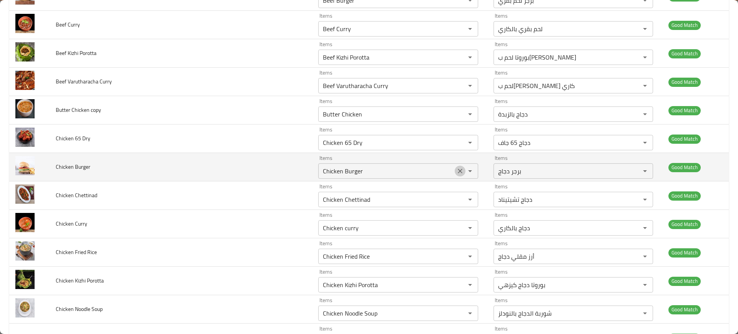
click at [456, 171] on icon "Clear" at bounding box center [460, 171] width 8 height 8
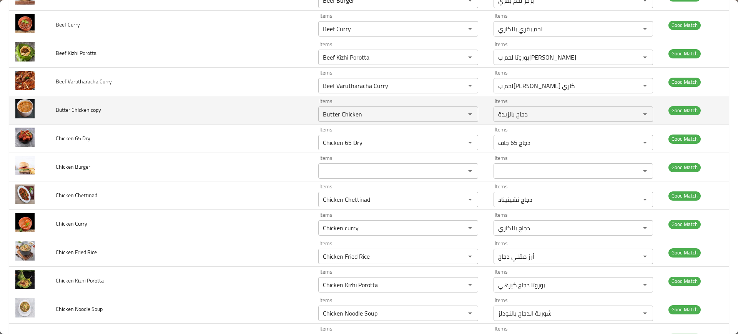
scroll to position [2155, 0]
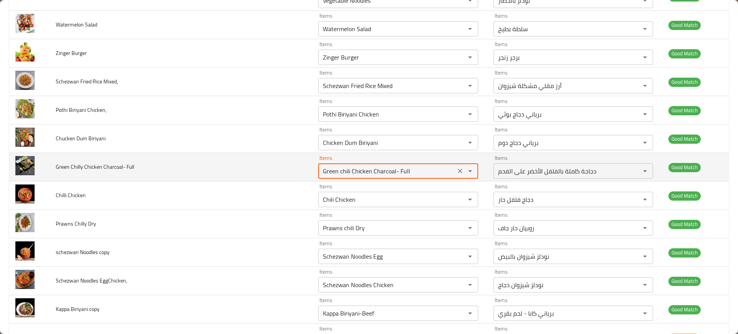
click at [380, 175] on Full "Green chili Chicken Charcoal- Full" at bounding box center [387, 171] width 132 height 11
paste Full "Beef Chilly copy"
type Full "Beef Chilly copy"
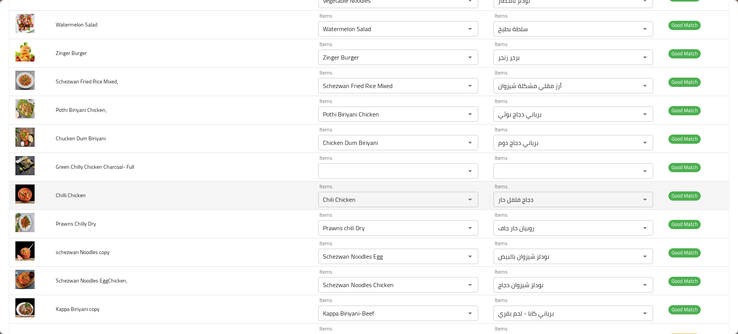
scroll to position [2525, 0]
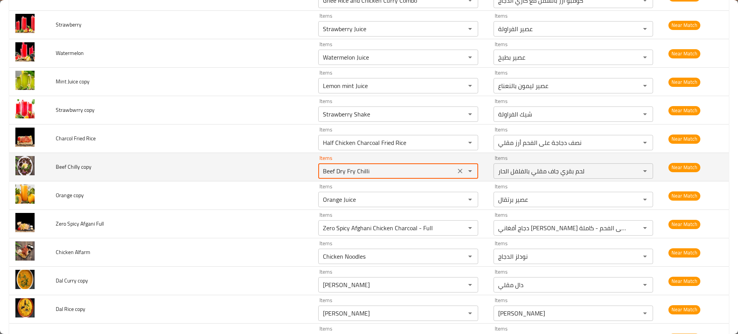
click at [345, 173] on copy "Beef Dry Fry Chilli" at bounding box center [387, 171] width 132 height 11
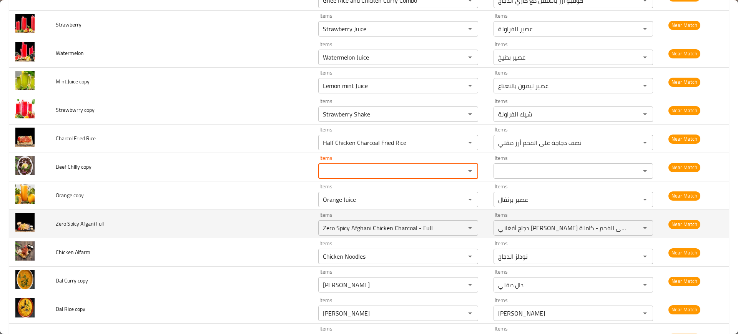
click at [238, 210] on td "Zero Spicy Afgani Full" at bounding box center [181, 224] width 263 height 28
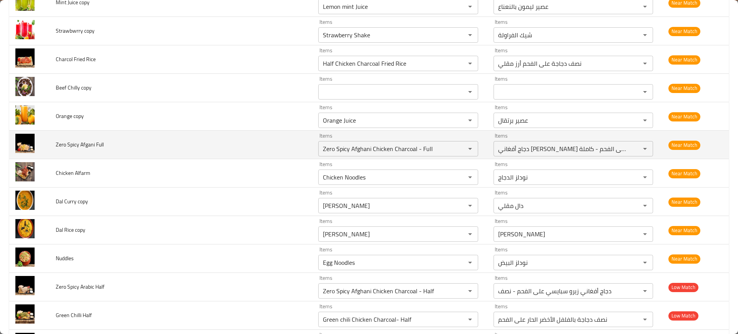
scroll to position [2644, 0]
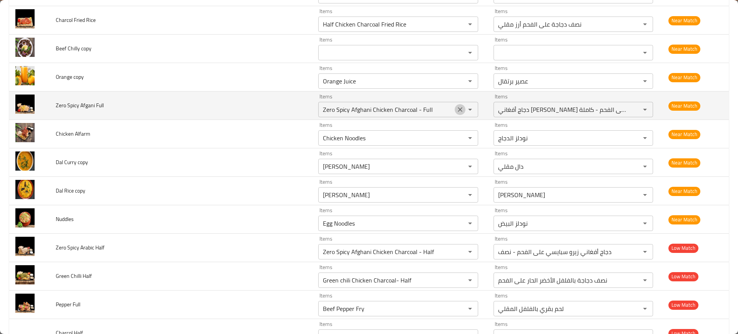
click at [456, 110] on icon "Clear" at bounding box center [460, 110] width 8 height 8
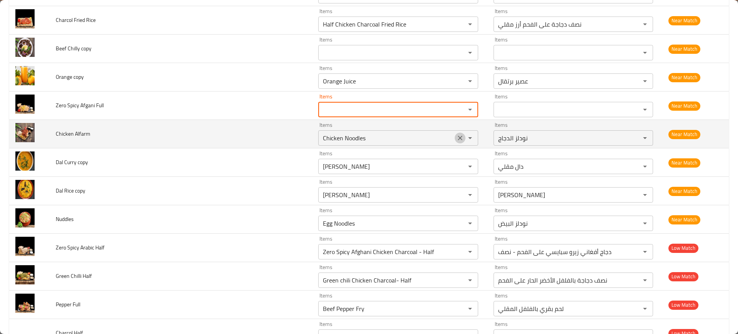
click at [458, 138] on icon "Clear" at bounding box center [460, 138] width 5 height 5
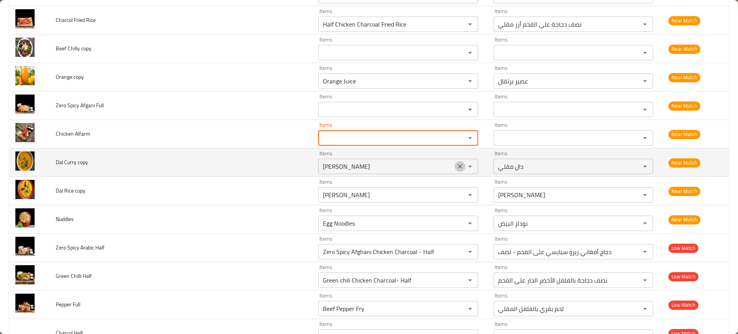
click at [458, 166] on icon "Clear" at bounding box center [460, 166] width 5 height 5
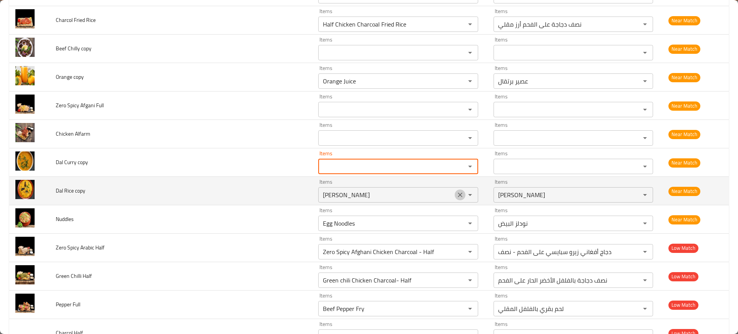
click at [456, 191] on icon "Clear" at bounding box center [460, 195] width 8 height 8
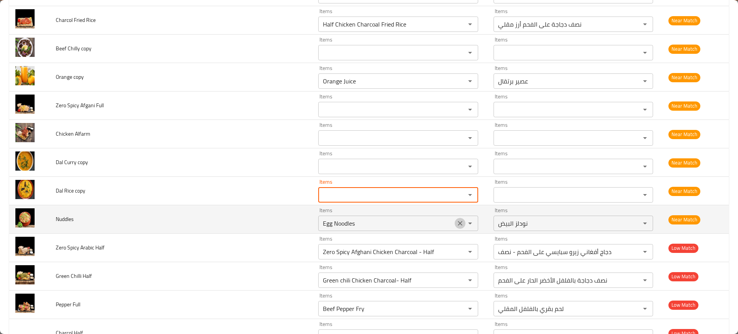
click at [458, 223] on icon "Clear" at bounding box center [460, 223] width 5 height 5
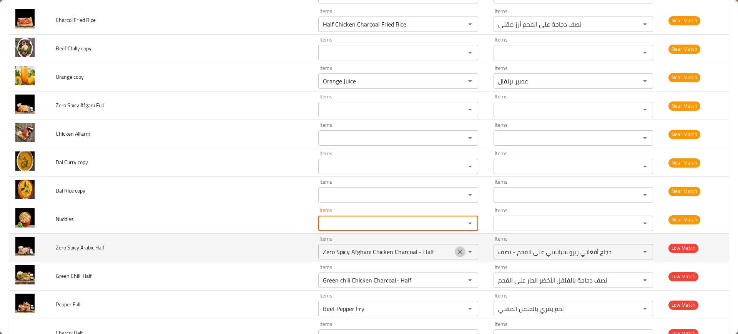
click at [456, 254] on icon "Clear" at bounding box center [460, 252] width 8 height 8
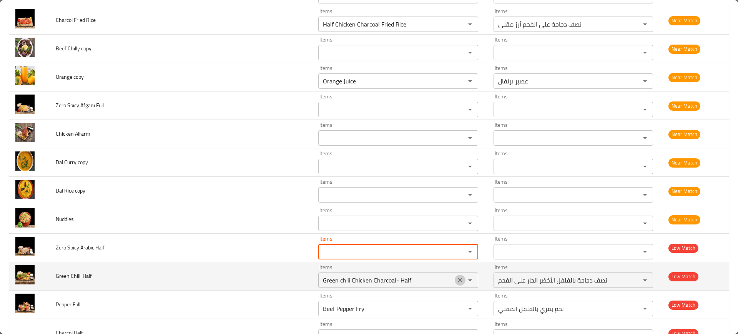
click at [458, 281] on icon "Clear" at bounding box center [460, 280] width 5 height 5
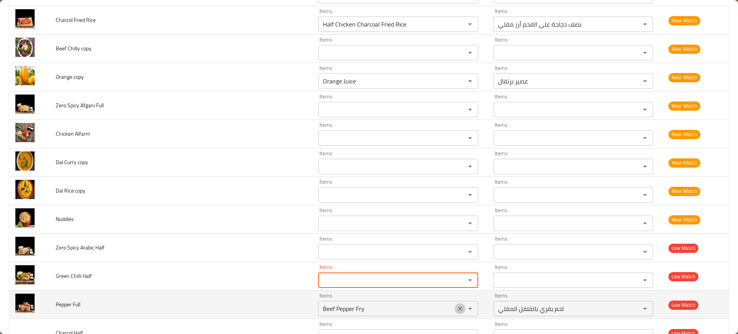
click at [455, 303] on button "Clear" at bounding box center [460, 308] width 11 height 11
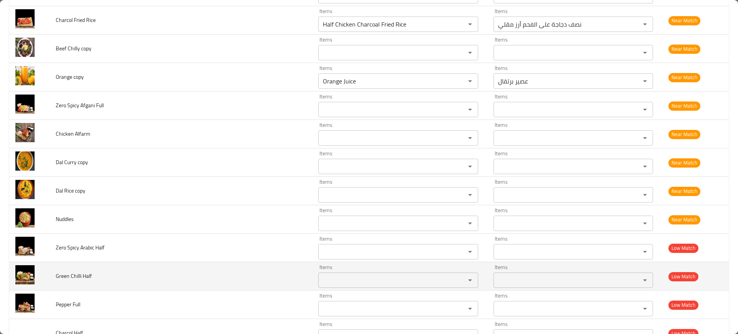
click at [275, 270] on td "Green Chilli Half" at bounding box center [181, 276] width 263 height 28
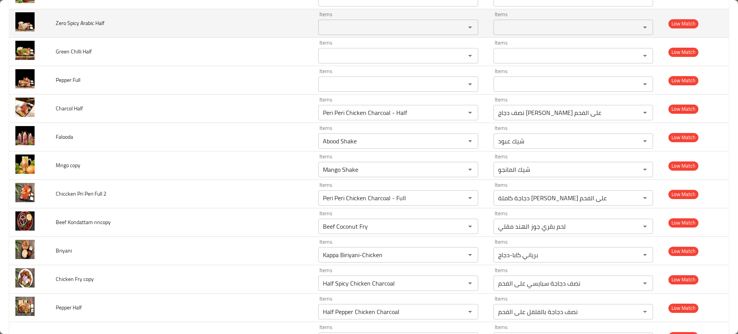
scroll to position [2871, 0]
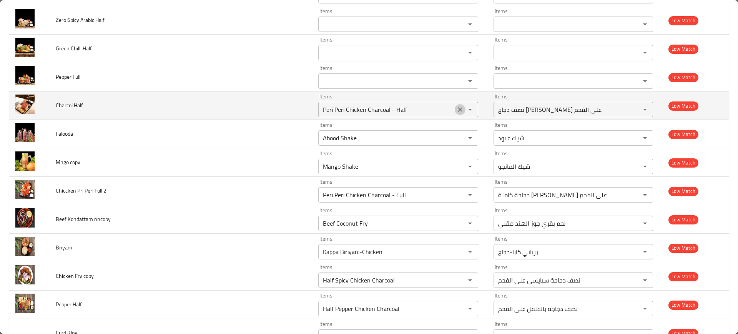
click at [456, 111] on icon "Clear" at bounding box center [460, 110] width 8 height 8
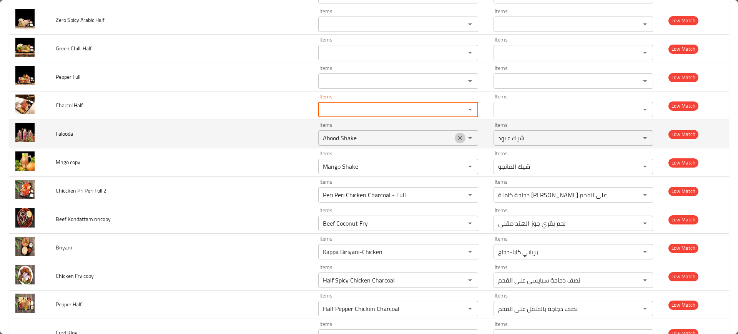
click at [458, 137] on icon "Clear" at bounding box center [460, 138] width 5 height 5
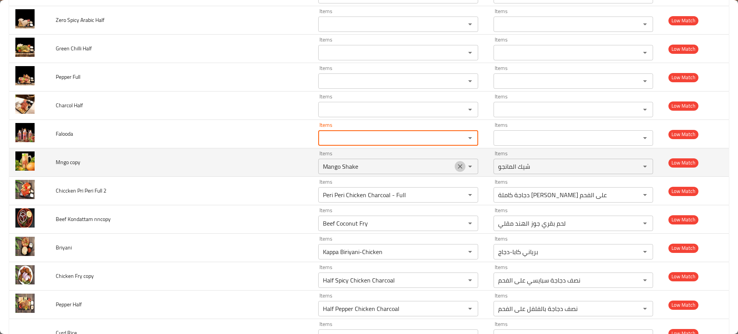
click at [456, 169] on icon "Clear" at bounding box center [460, 167] width 8 height 8
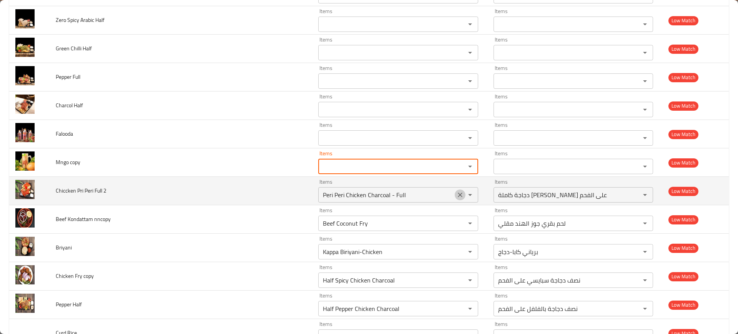
click at [455, 190] on button "Clear" at bounding box center [460, 195] width 11 height 11
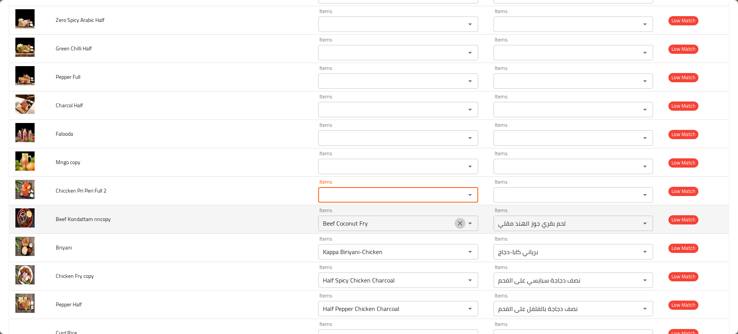
click at [458, 220] on icon "Clear" at bounding box center [460, 224] width 8 height 8
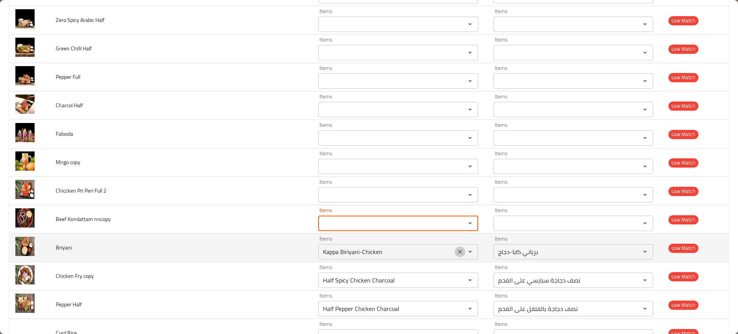
click at [457, 255] on icon "Clear" at bounding box center [460, 252] width 8 height 8
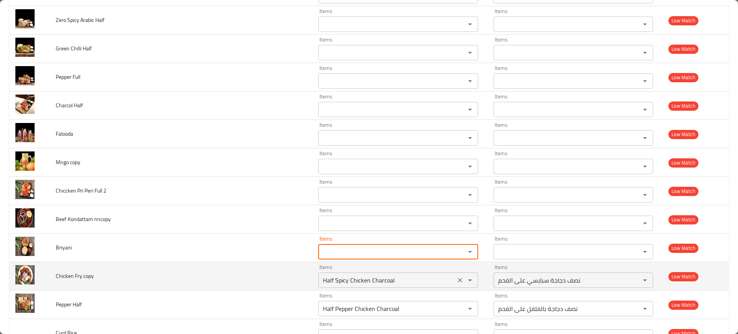
click at [455, 270] on div "Items Half Spicy Chicken Charcoal Items" at bounding box center [398, 276] width 160 height 23
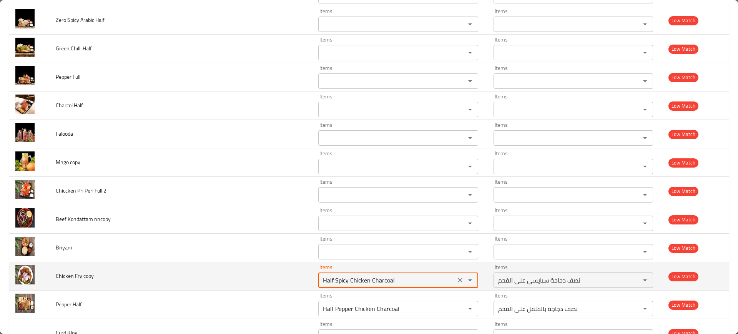
click at [456, 278] on icon "Clear" at bounding box center [460, 280] width 8 height 8
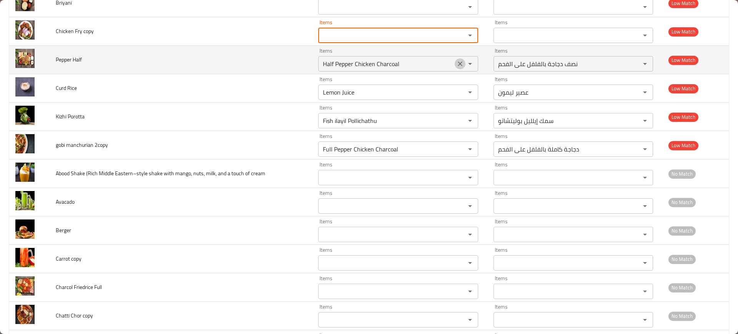
click at [456, 66] on icon "Clear" at bounding box center [460, 64] width 8 height 8
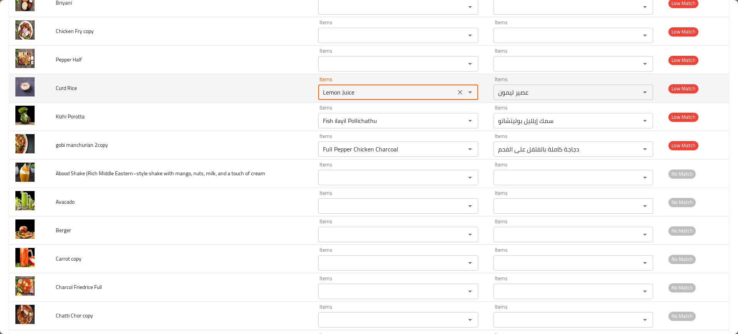
click at [329, 96] on Rice "Lemon Juice" at bounding box center [387, 92] width 132 height 11
paste Rice "Curd R"
type Rice "Curd Rice"
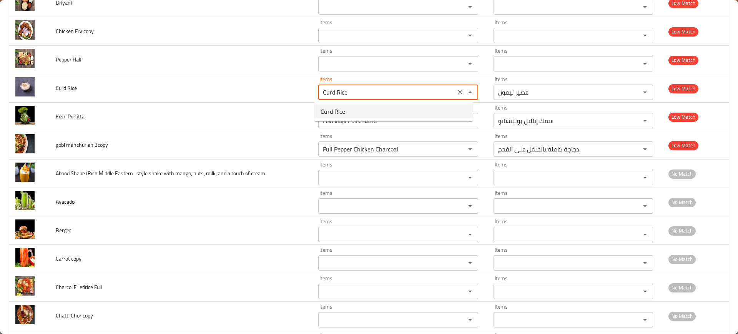
click at [338, 116] on span "Curd Rice" at bounding box center [333, 111] width 25 height 9
type Rice-ar "أرز خثارة"
type Rice "Curd Rice"
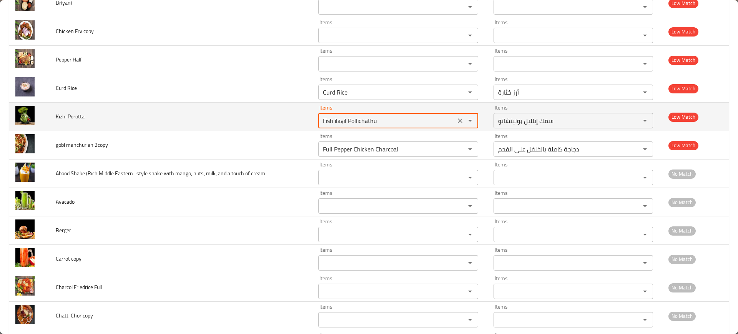
click at [325, 121] on Porotta "Fish ilayil Pollichathu" at bounding box center [387, 120] width 132 height 11
paste Porotta "Beef Kizhi Porotta"
type Porotta "Beef Kizhi Porotta"
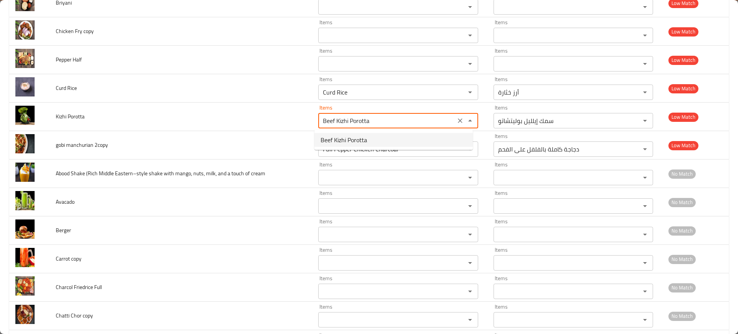
click at [336, 142] on span "Beef Kizhi Porotta" at bounding box center [344, 139] width 47 height 9
type Porotta-ar "بوروتا لحم ب[PERSON_NAME]"
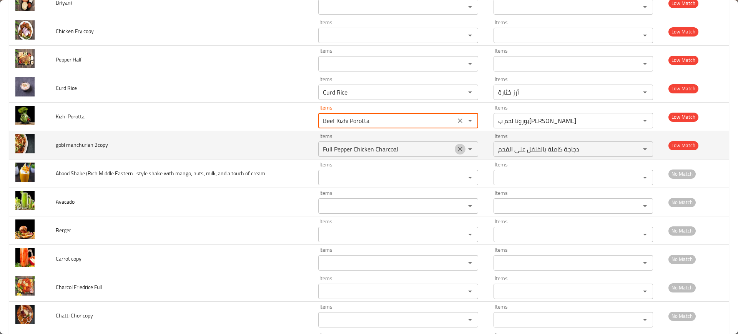
click at [458, 149] on icon "Clear" at bounding box center [460, 149] width 8 height 8
type Porotta "Beef Kizhi Porotta"
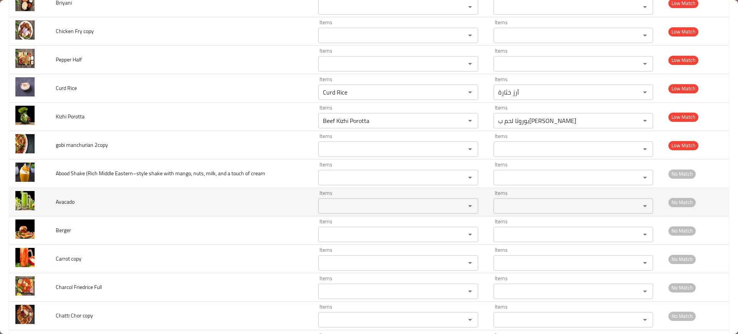
click at [281, 190] on td "Avacado" at bounding box center [181, 202] width 263 height 28
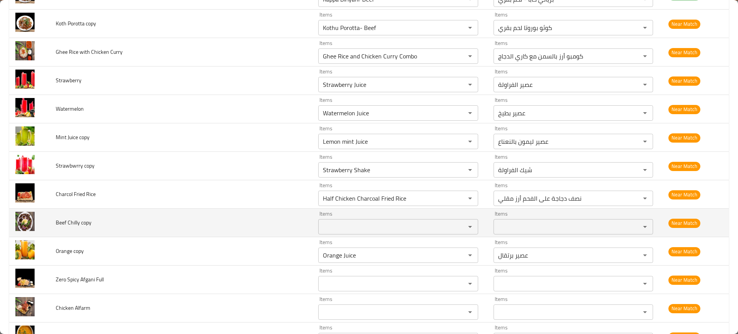
scroll to position [2468, 0]
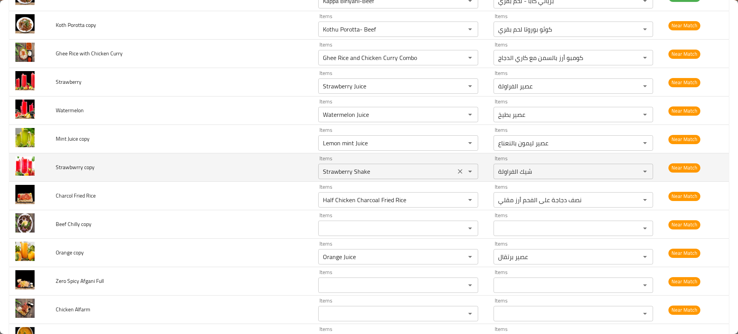
click at [456, 173] on icon "Clear" at bounding box center [460, 172] width 8 height 8
click at [268, 172] on td "Strawbwrry copy" at bounding box center [181, 167] width 263 height 28
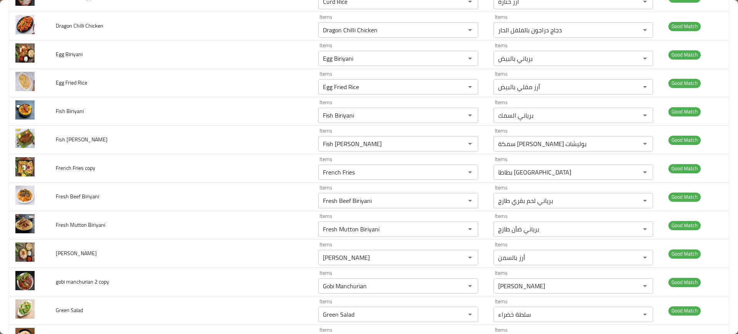
scroll to position [0, 0]
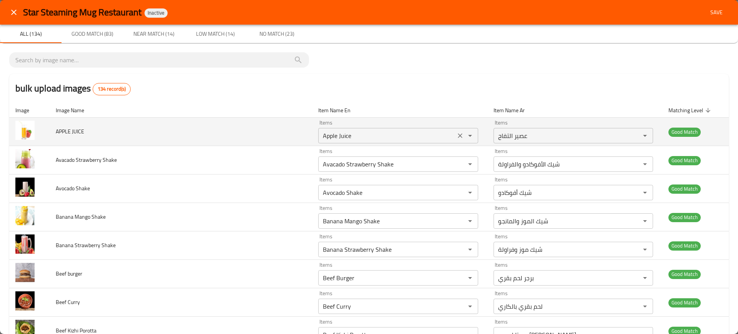
click at [339, 126] on div "Items Apple Juice Items" at bounding box center [398, 131] width 160 height 23
click at [342, 131] on JUICE "Apple Juice" at bounding box center [387, 135] width 132 height 11
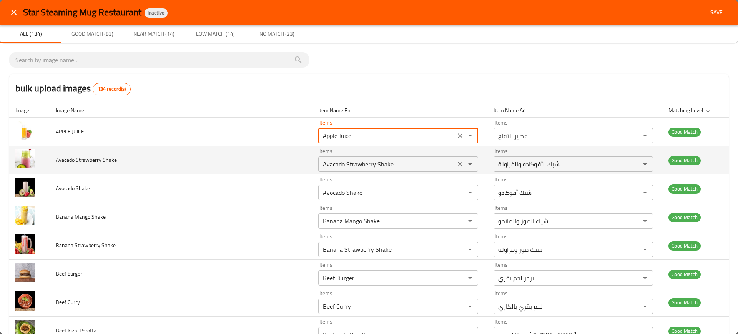
click at [338, 163] on Shake "Avacado Strawberry Shake" at bounding box center [387, 164] width 132 height 11
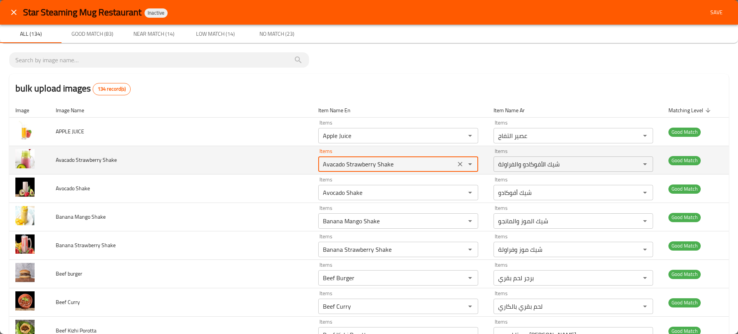
click at [338, 163] on Shake "Avacado Strawberry Shake" at bounding box center [387, 164] width 132 height 11
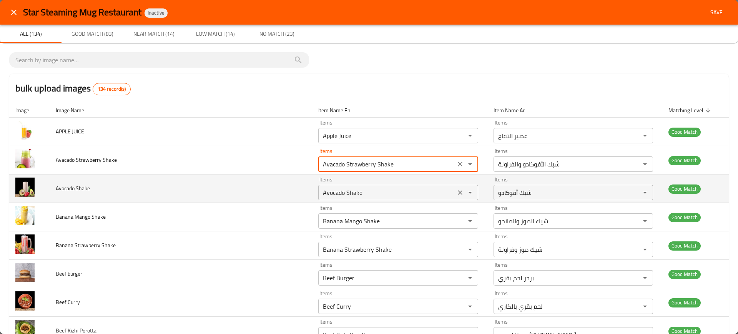
click at [348, 186] on div "Avocado Shake Items" at bounding box center [398, 192] width 160 height 15
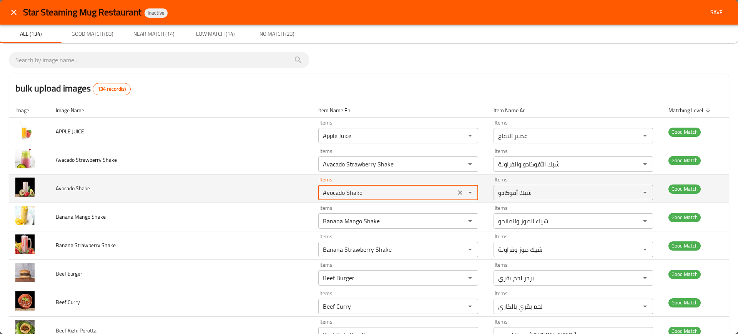
click at [348, 186] on div "Avocado Shake Items" at bounding box center [398, 192] width 160 height 15
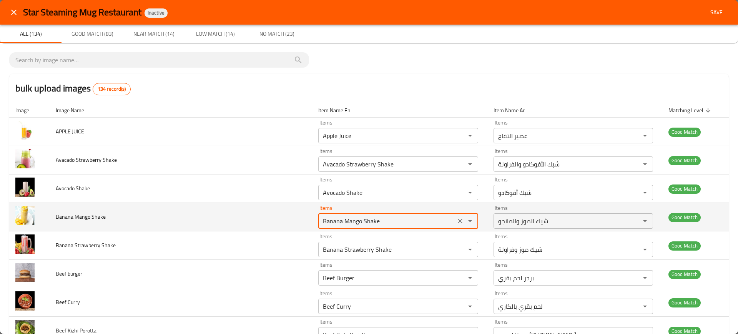
click at [342, 225] on Shake "Banana Mango Shake" at bounding box center [387, 221] width 132 height 11
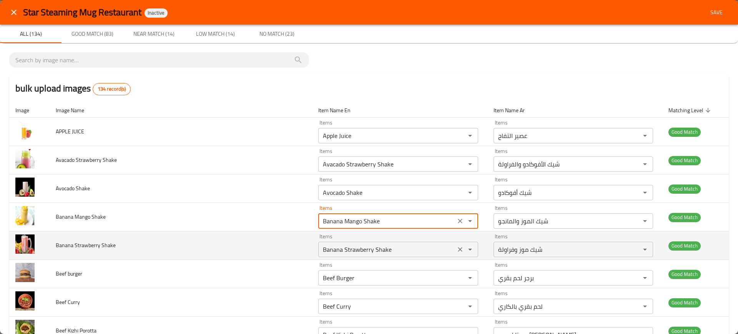
click at [347, 246] on Shake "Banana Strawberry Shake" at bounding box center [387, 249] width 132 height 11
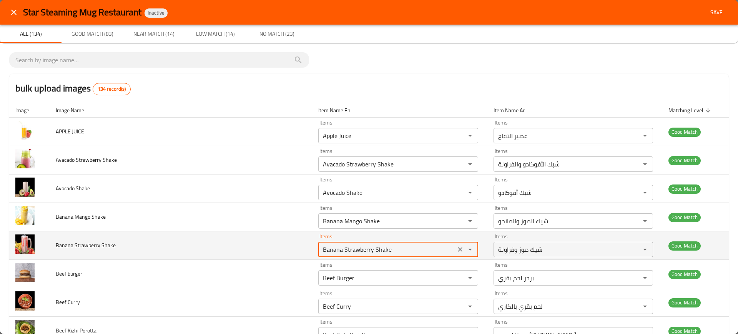
click at [347, 246] on Shake "Banana Strawberry Shake" at bounding box center [387, 249] width 132 height 11
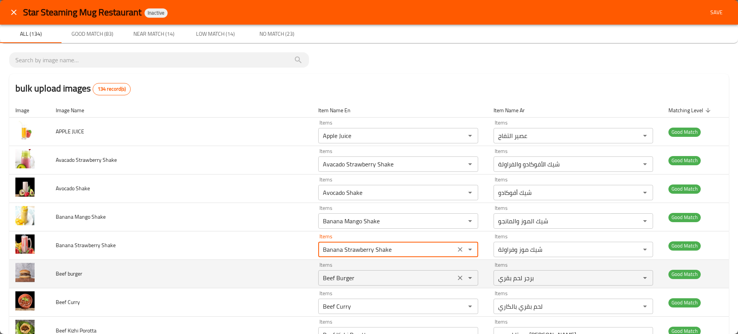
scroll to position [156, 0]
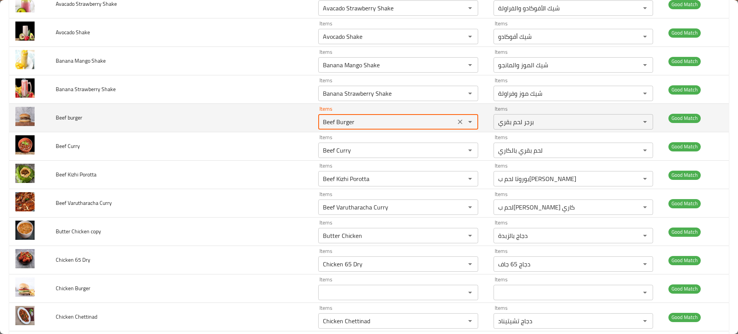
click at [323, 127] on burger "Beef Burger" at bounding box center [387, 121] width 132 height 11
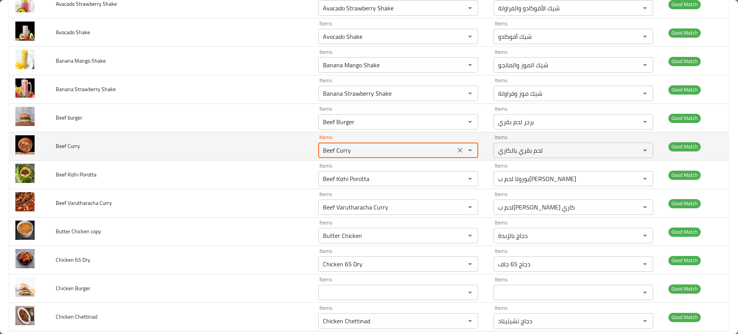
click at [338, 148] on Curry "Beef Curry" at bounding box center [387, 150] width 132 height 11
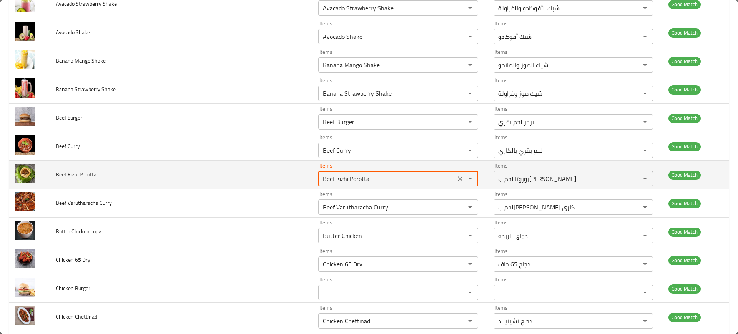
click at [335, 180] on Porotta "Beef Kizhi Porotta" at bounding box center [387, 178] width 132 height 11
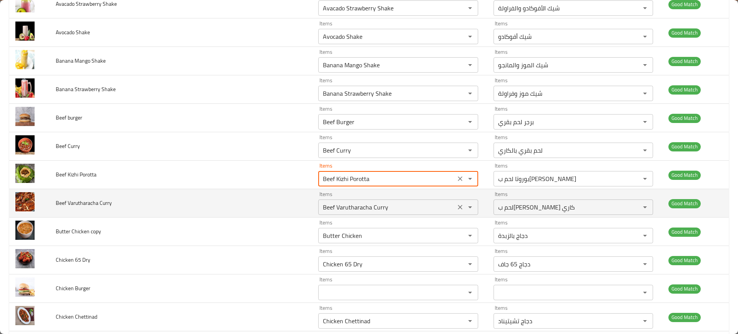
click at [340, 212] on Curry "Beef Varutharacha Curry" at bounding box center [387, 207] width 132 height 11
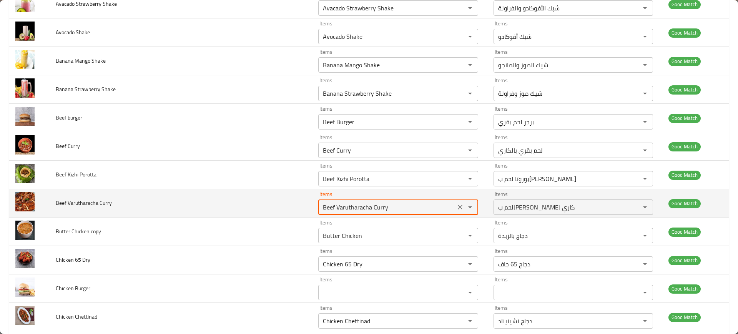
click at [340, 212] on Curry "Beef Varutharacha Curry" at bounding box center [387, 207] width 132 height 11
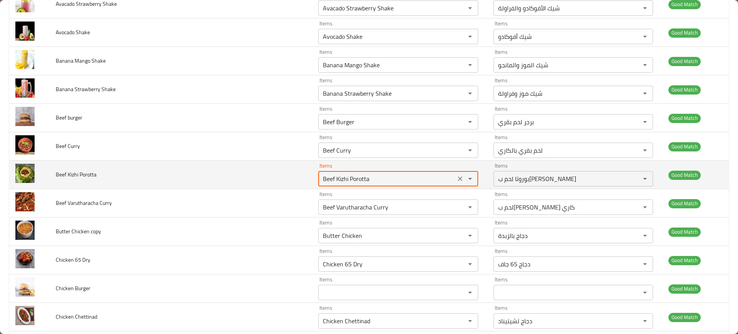
click at [352, 183] on Porotta "Beef Kizhi Porotta" at bounding box center [387, 178] width 132 height 11
click at [349, 180] on Porotta "Beef Kizhi Porotta" at bounding box center [387, 178] width 132 height 11
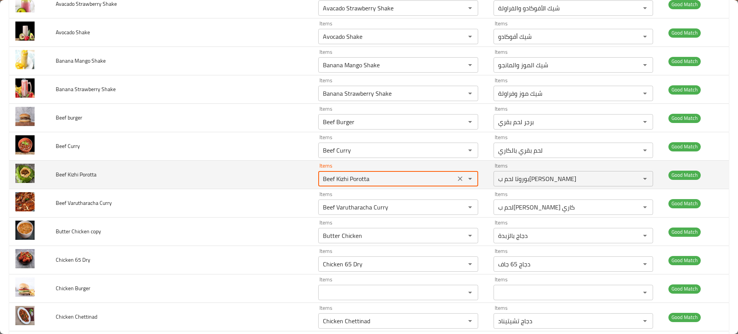
click at [349, 180] on Porotta "Beef Kizhi Porotta" at bounding box center [387, 178] width 132 height 11
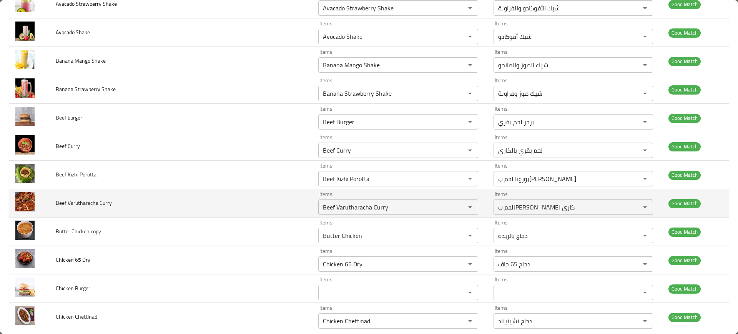
click at [271, 209] on td "Beef Varutharacha Curry" at bounding box center [181, 203] width 263 height 28
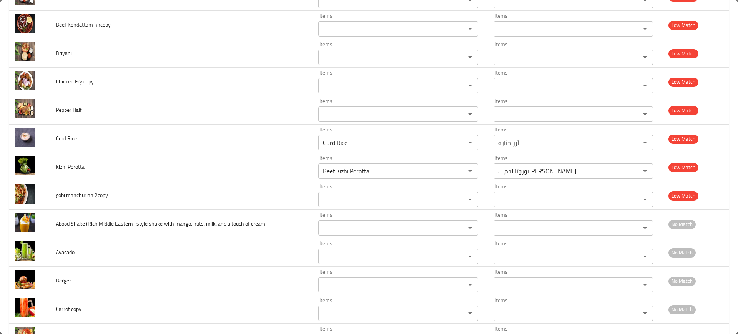
scroll to position [164, 0]
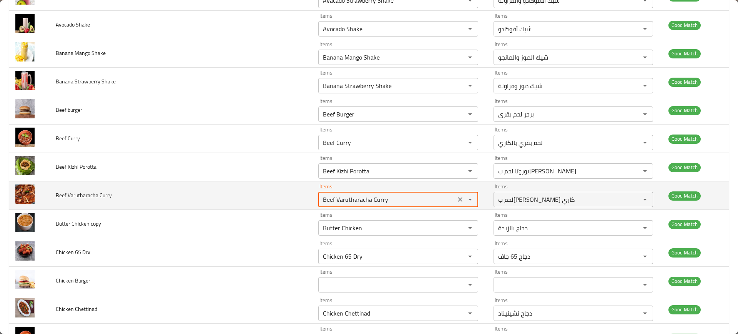
click at [357, 201] on Curry "Beef Varutharacha Curry" at bounding box center [387, 199] width 132 height 11
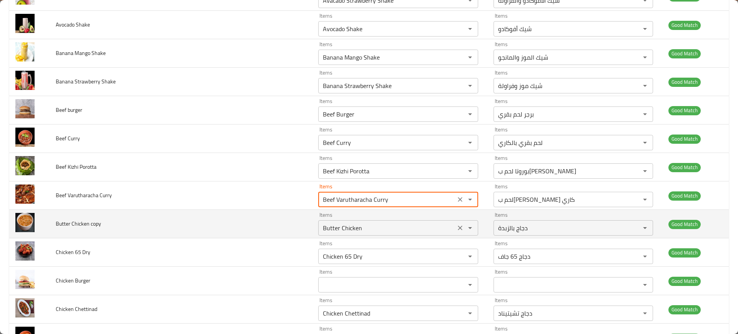
click at [332, 224] on copy "Butter Chicken" at bounding box center [387, 228] width 132 height 11
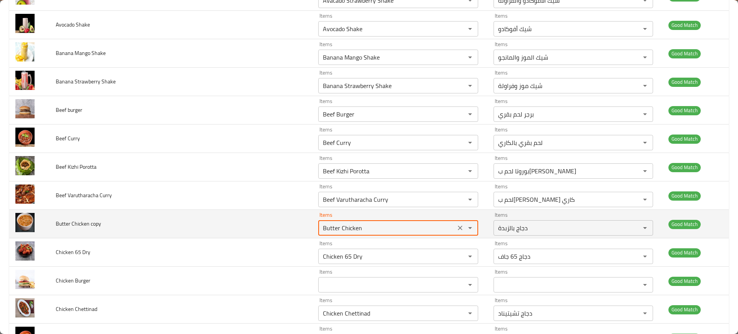
click at [332, 224] on copy "Butter Chicken" at bounding box center [387, 228] width 132 height 11
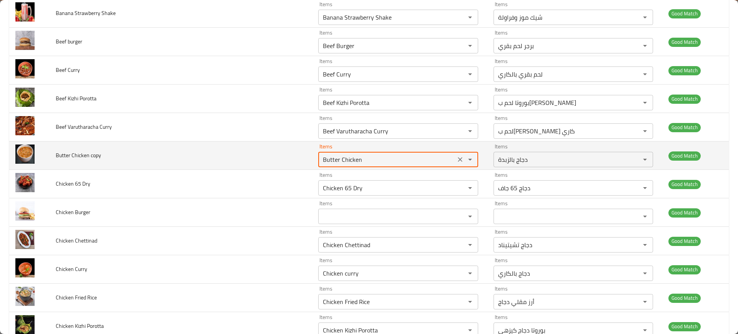
scroll to position [237, 0]
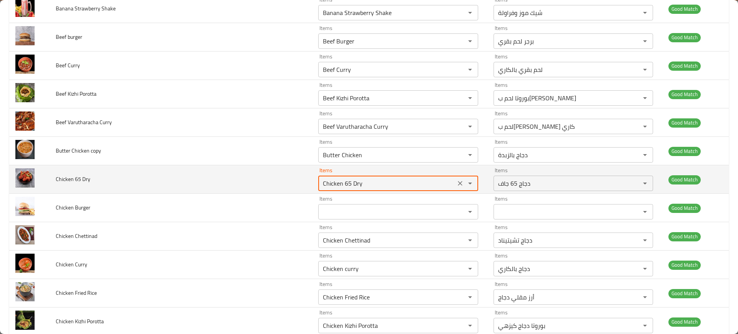
click at [341, 180] on Dry "Chicken 65 Dry" at bounding box center [387, 183] width 132 height 11
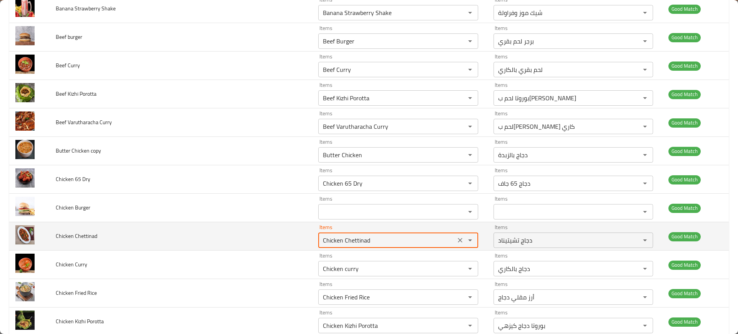
click at [334, 241] on Chettinad "Chicken Chettinad" at bounding box center [387, 240] width 132 height 11
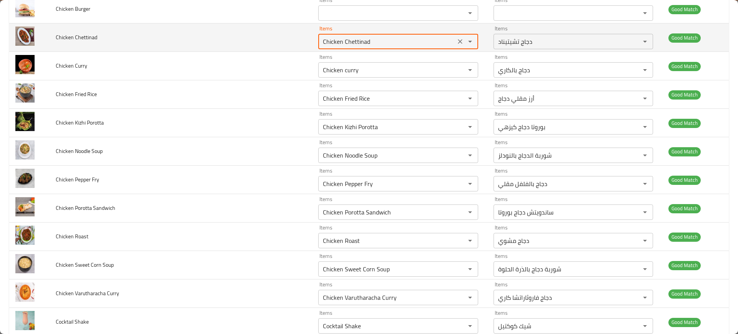
scroll to position [435, 0]
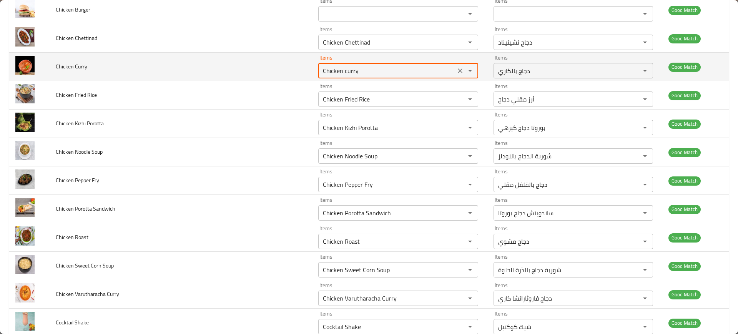
click at [356, 71] on Curry "Chicken curry" at bounding box center [387, 70] width 132 height 11
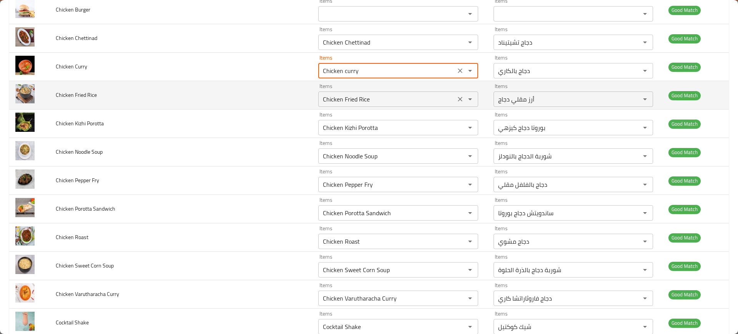
click at [353, 99] on Rice "Chicken Fried Rice" at bounding box center [387, 99] width 132 height 11
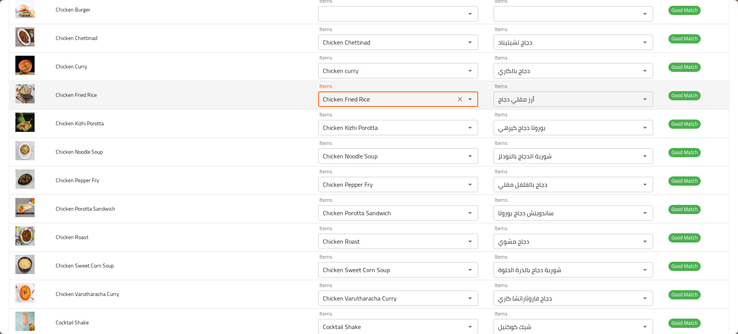
click at [353, 99] on Rice "Chicken Fried Rice" at bounding box center [387, 99] width 132 height 11
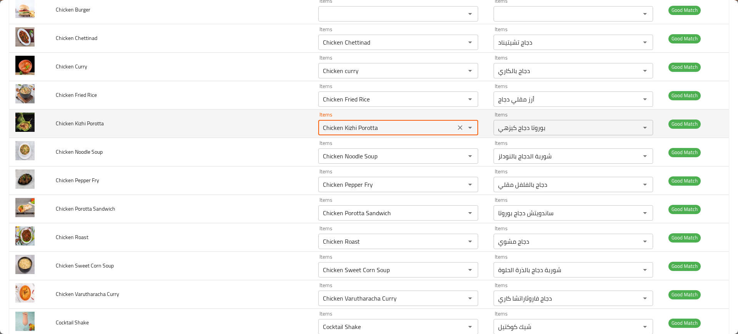
click at [321, 130] on Porotta "Chicken Kizhi Porotta" at bounding box center [387, 127] width 132 height 11
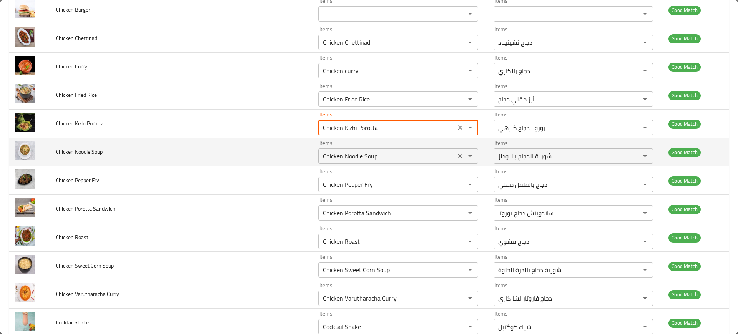
click at [331, 158] on Soup "Chicken Noodle Soup" at bounding box center [387, 156] width 132 height 11
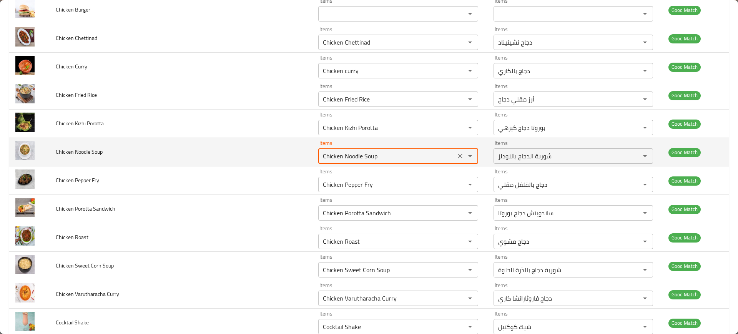
click at [331, 158] on Soup "Chicken Noodle Soup" at bounding box center [387, 156] width 132 height 11
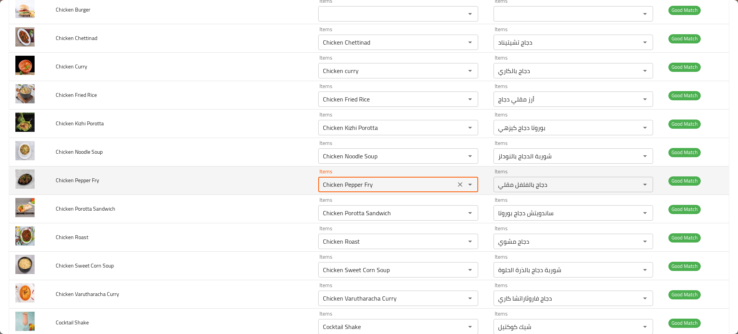
click at [339, 181] on Fry "Chicken Pepper Fry" at bounding box center [387, 184] width 132 height 11
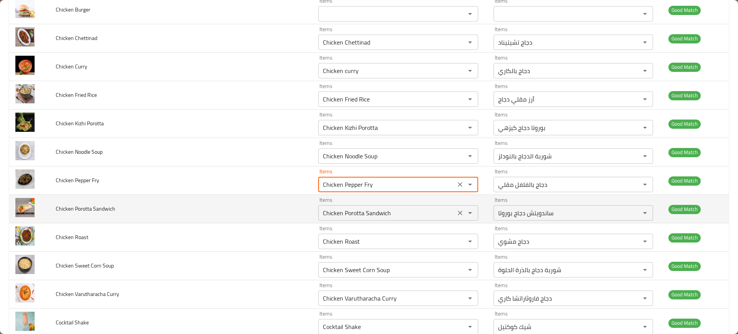
click at [343, 219] on div "Chicken Porotta Sandwich Items" at bounding box center [398, 212] width 160 height 15
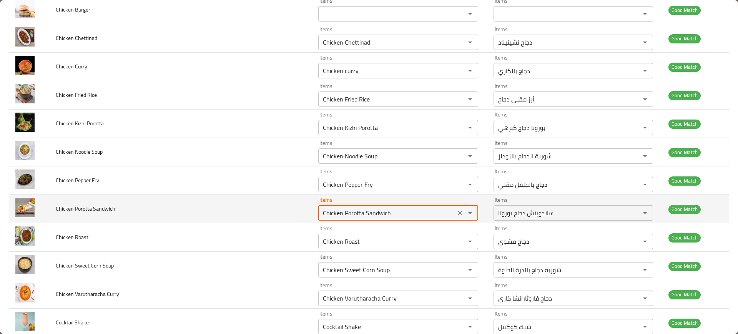
click at [343, 219] on div "Chicken Porotta Sandwich Items" at bounding box center [398, 212] width 160 height 15
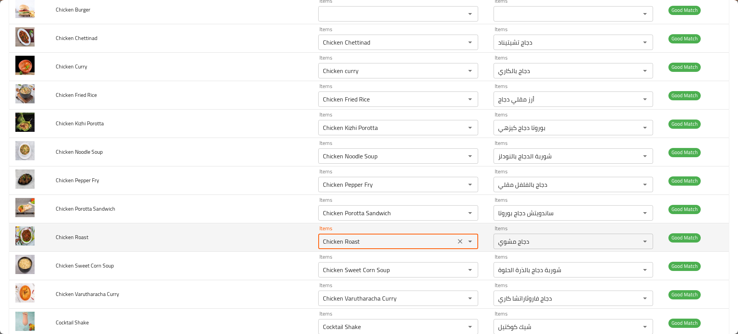
click at [346, 239] on Roast "Chicken Roast" at bounding box center [387, 241] width 132 height 11
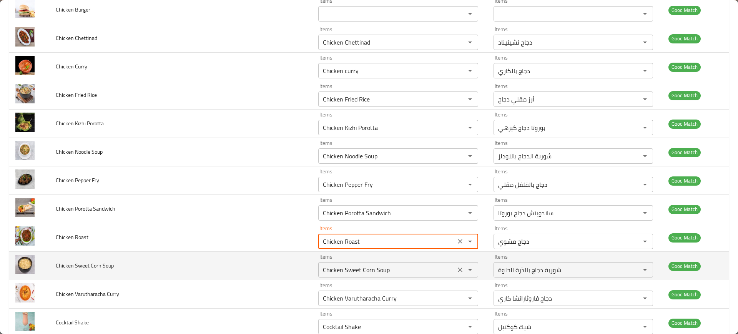
click at [348, 263] on div "Chicken Sweet Corn Soup Items" at bounding box center [398, 269] width 160 height 15
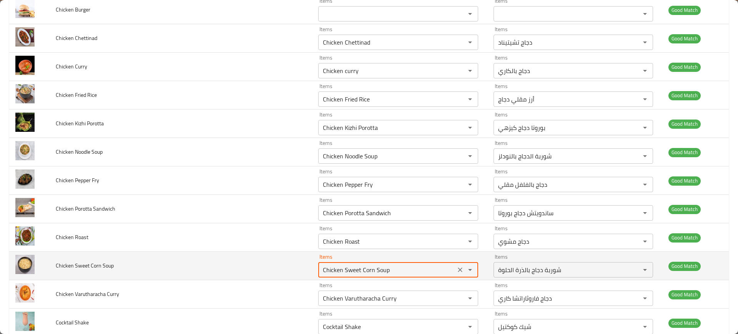
click at [348, 263] on div "Chicken Sweet Corn Soup Items" at bounding box center [398, 269] width 160 height 15
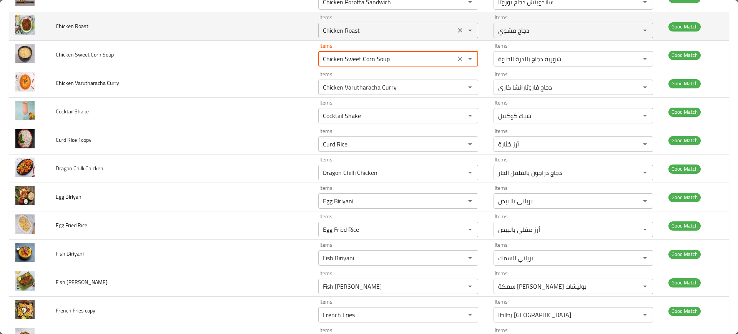
scroll to position [647, 0]
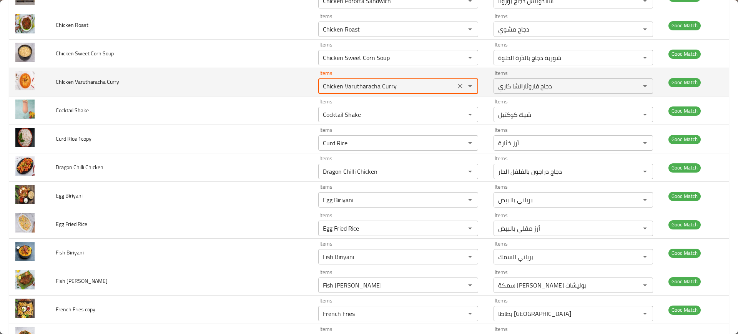
click at [355, 88] on Curry "Chicken Varutharacha Curry" at bounding box center [387, 86] width 132 height 11
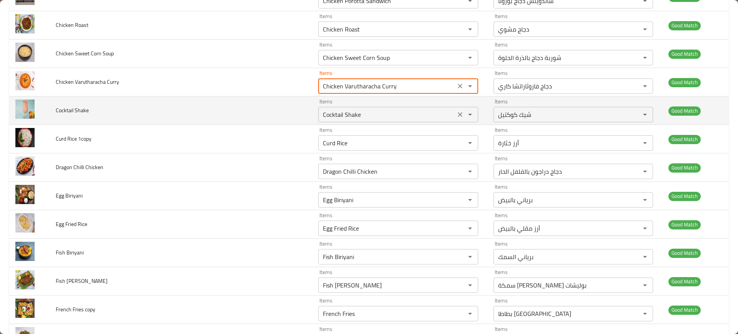
click at [333, 114] on Shake "Cocktail Shake" at bounding box center [387, 114] width 132 height 11
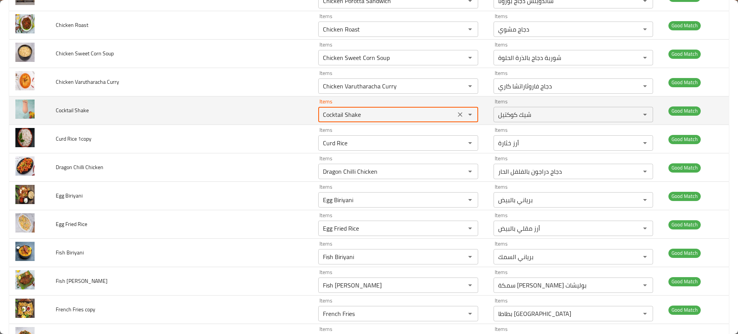
click at [333, 114] on Shake "Cocktail Shake" at bounding box center [387, 114] width 132 height 11
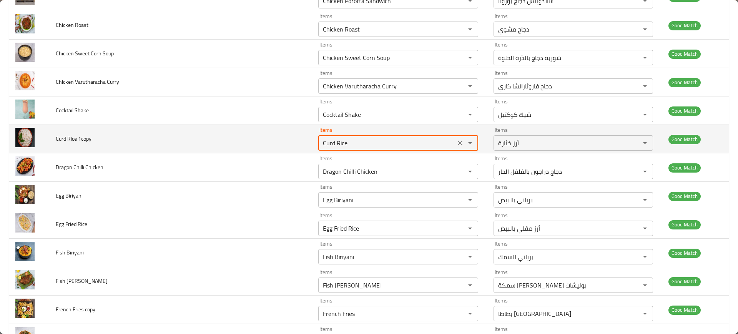
click at [345, 140] on 1copy "Curd Rice" at bounding box center [387, 143] width 132 height 11
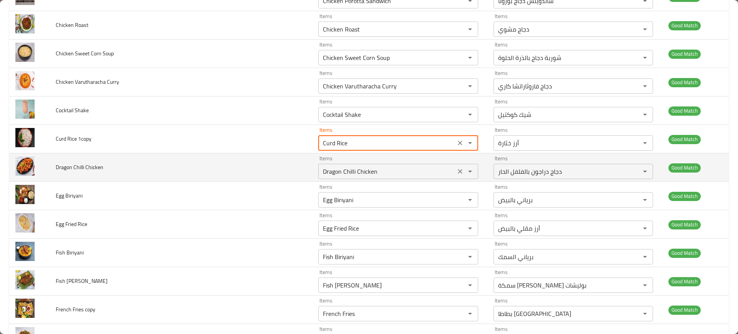
click at [341, 168] on Chicken "Dragon Chilli Chicken" at bounding box center [387, 171] width 132 height 11
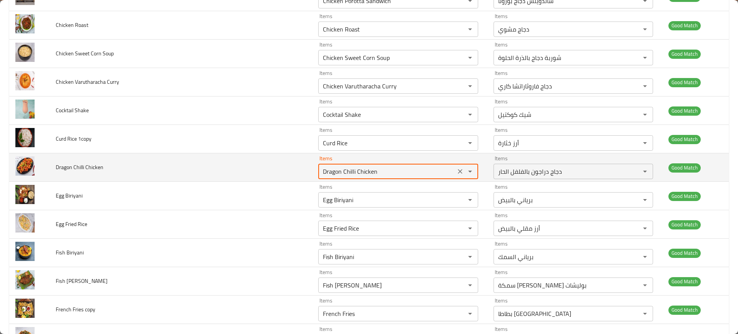
click at [341, 168] on Chicken "Dragon Chilli Chicken" at bounding box center [387, 171] width 132 height 11
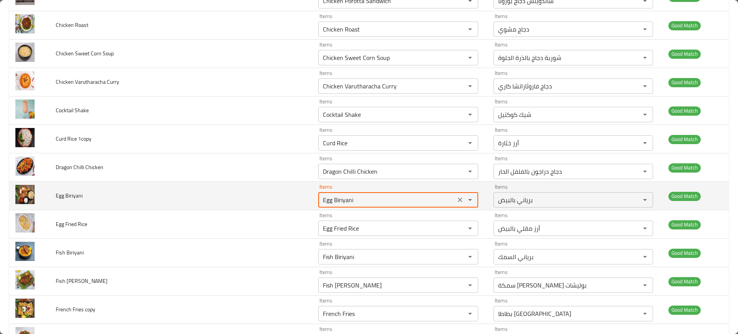
click at [351, 203] on Biriyani "Egg Biriyani" at bounding box center [387, 200] width 132 height 11
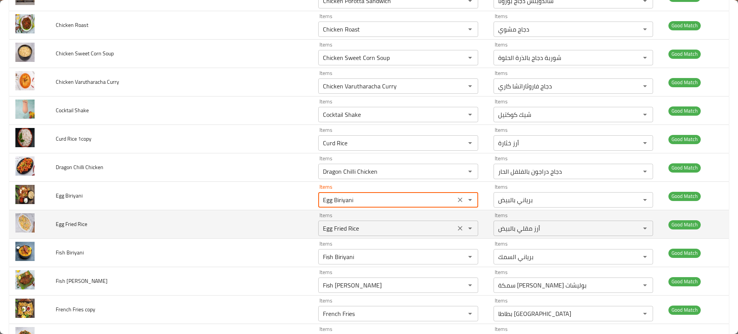
click at [343, 229] on Rice "Egg Fried Rice" at bounding box center [387, 228] width 132 height 11
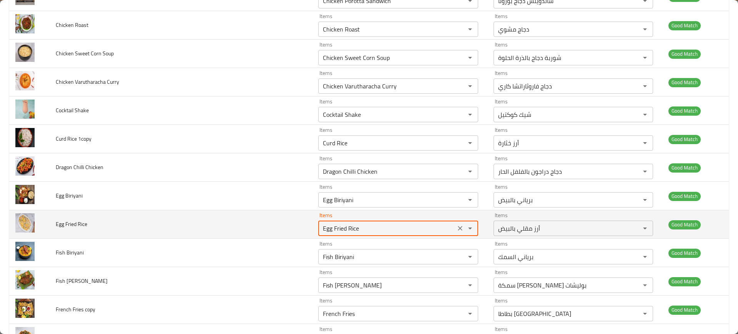
click at [343, 229] on Rice "Egg Fried Rice" at bounding box center [387, 228] width 132 height 11
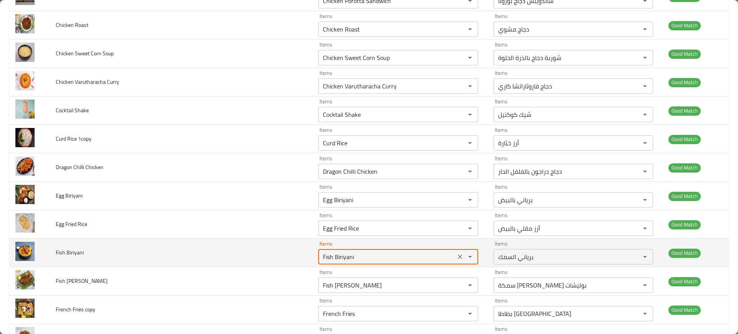
click at [342, 253] on Biriyani "Fish Biriyani" at bounding box center [387, 256] width 132 height 11
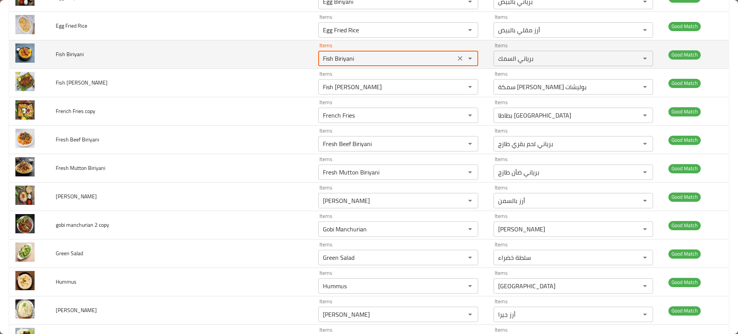
scroll to position [846, 0]
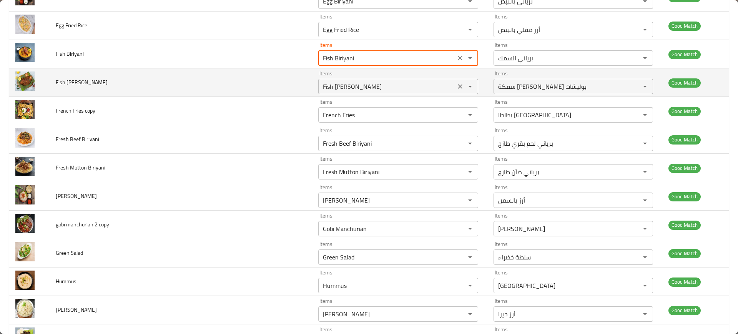
click at [378, 83] on Pollichath "Fish [PERSON_NAME]" at bounding box center [387, 86] width 132 height 11
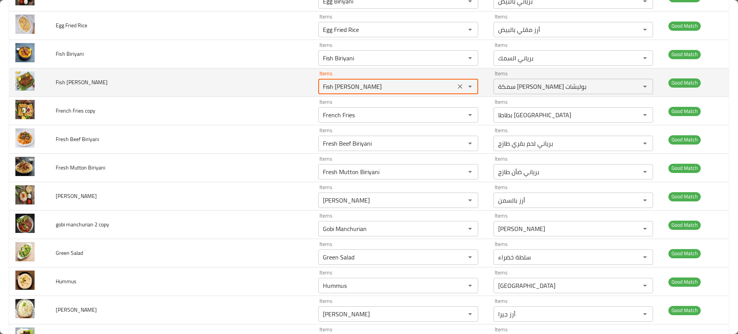
click at [378, 83] on Pollichath "Fish [PERSON_NAME]" at bounding box center [387, 86] width 132 height 11
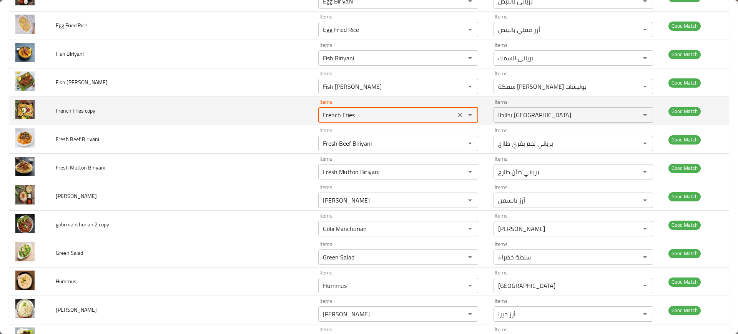
click at [364, 118] on copy "French Fries" at bounding box center [387, 115] width 132 height 11
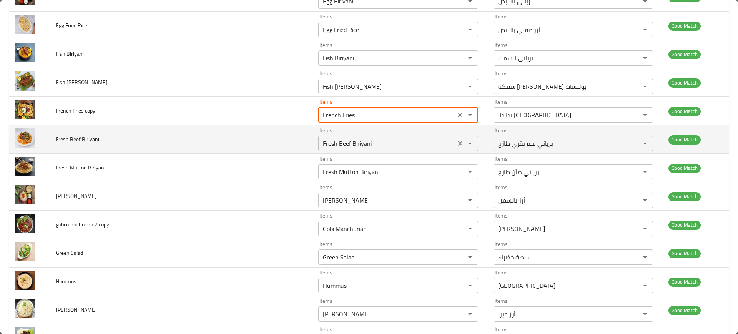
click at [364, 140] on Biriyani "Fresh Beef Biriyani" at bounding box center [387, 143] width 132 height 11
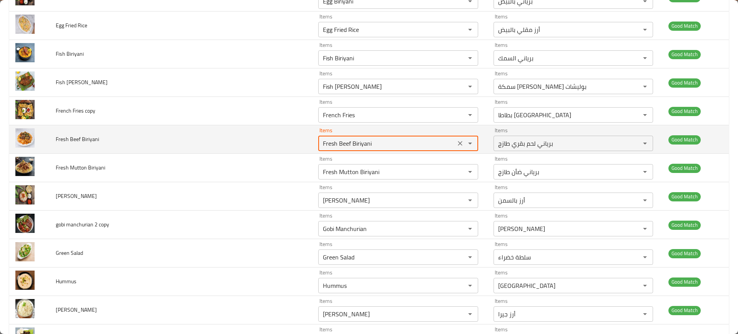
click at [364, 140] on Biriyani "Fresh Beef Biriyani" at bounding box center [387, 143] width 132 height 11
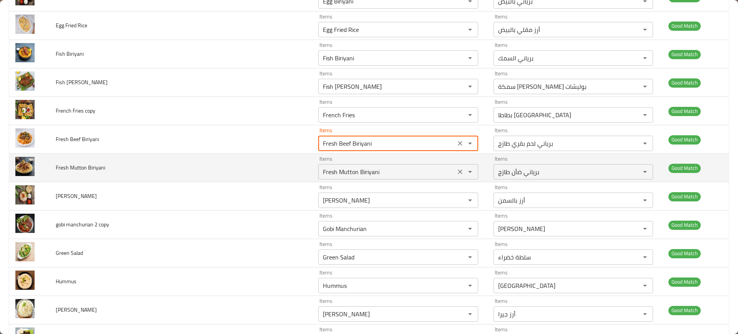
click at [364, 164] on div "Fresh Mutton Biriyani Items" at bounding box center [398, 171] width 160 height 15
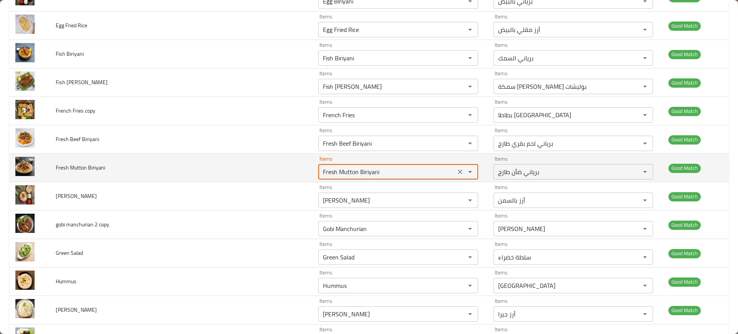
click at [364, 164] on div "Fresh Mutton Biriyani Items" at bounding box center [398, 171] width 160 height 15
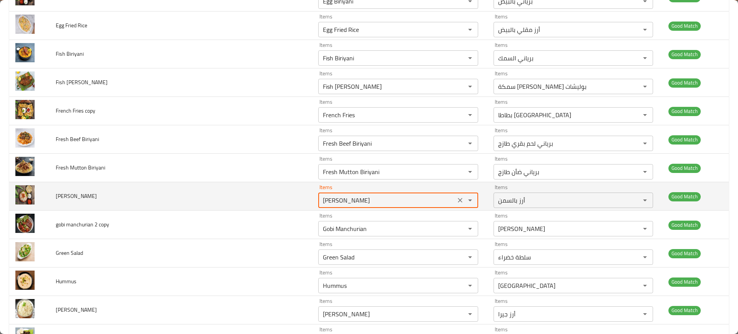
click at [363, 200] on Rice "[PERSON_NAME]" at bounding box center [387, 200] width 132 height 11
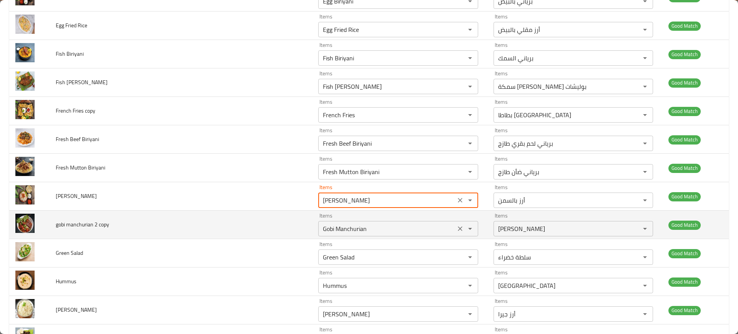
click at [370, 227] on copy "Gobi Manchurian" at bounding box center [387, 228] width 132 height 11
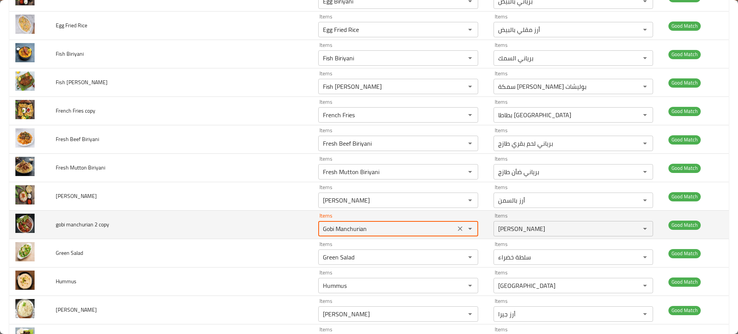
click at [370, 227] on copy "Gobi Manchurian" at bounding box center [387, 228] width 132 height 11
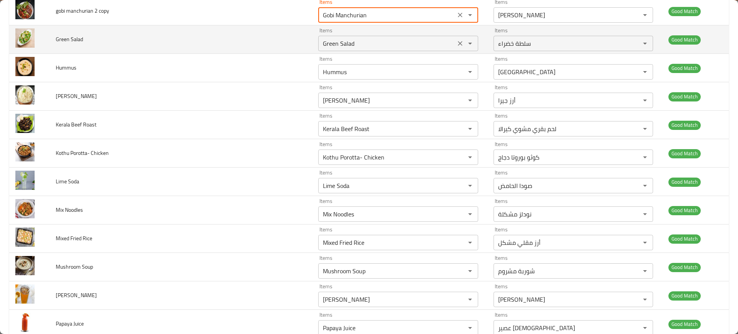
scroll to position [1059, 0]
click at [345, 47] on Salad "Green Salad" at bounding box center [387, 43] width 132 height 11
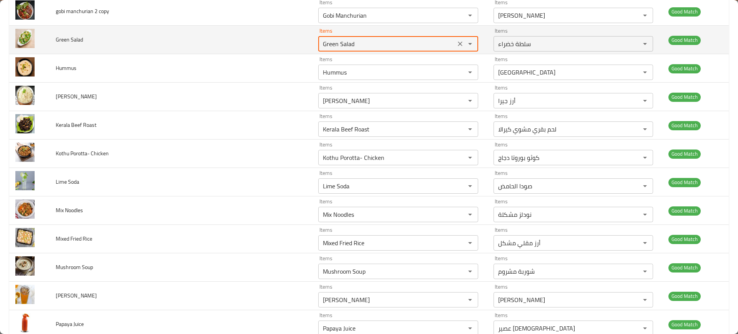
click at [345, 47] on Salad "Green Salad" at bounding box center [387, 43] width 132 height 11
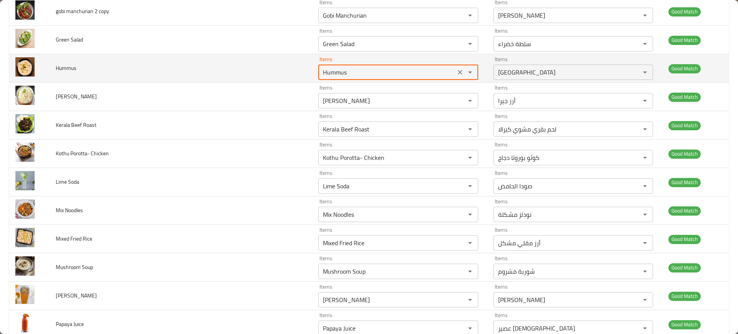
click at [341, 73] on input "Hummus" at bounding box center [387, 72] width 132 height 11
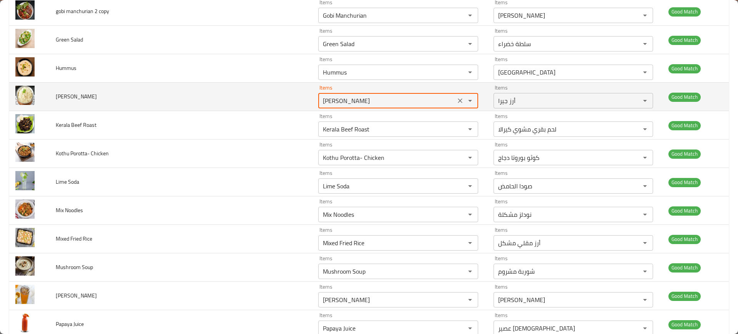
click at [337, 100] on Rice "[PERSON_NAME]" at bounding box center [387, 100] width 132 height 11
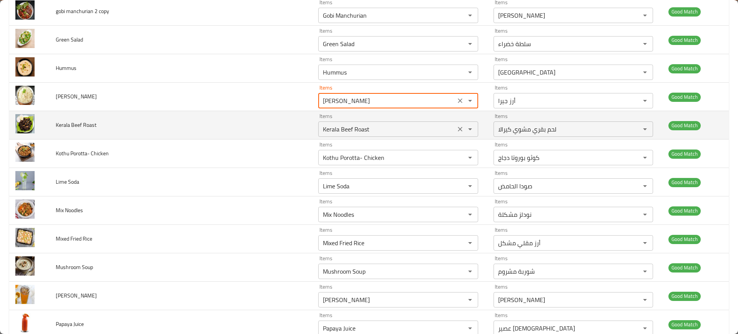
click at [350, 122] on div "Kerala Beef Roast Items" at bounding box center [398, 128] width 160 height 15
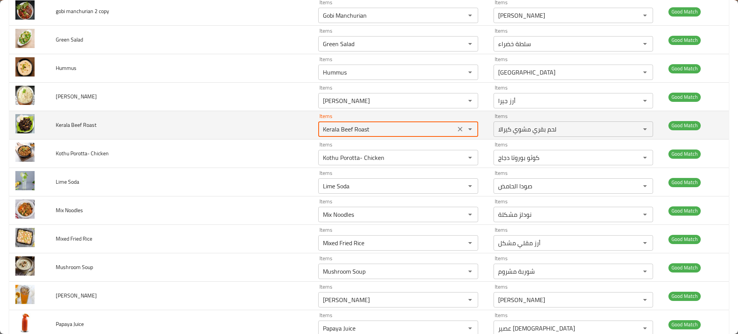
click at [350, 122] on div "Kerala Beef Roast Items" at bounding box center [398, 128] width 160 height 15
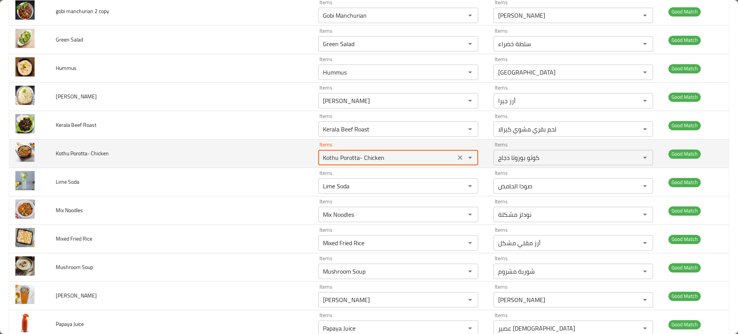
click at [348, 157] on Chicken "Kothu Porotta- Chicken" at bounding box center [387, 157] width 132 height 11
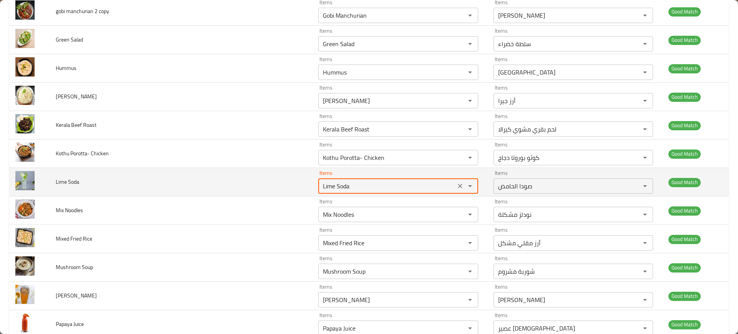
click at [354, 184] on Soda "Lime Soda" at bounding box center [387, 186] width 132 height 11
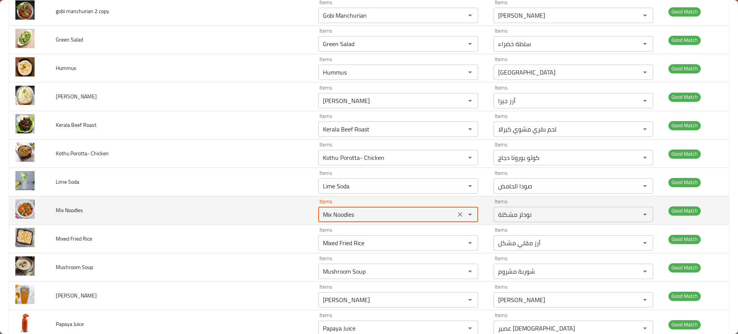
click at [358, 217] on Noodles "Mix Noodles" at bounding box center [387, 214] width 132 height 11
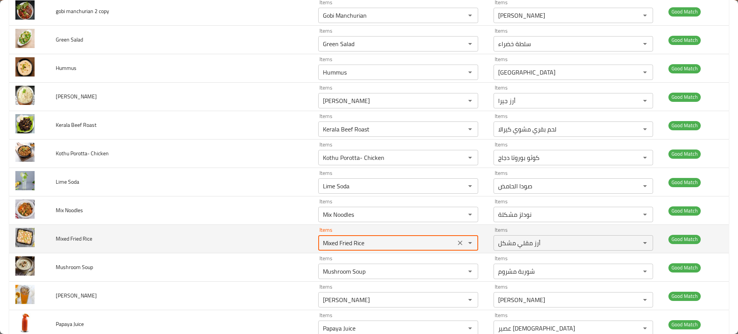
click at [361, 244] on Rice "Mixed Fried Rice" at bounding box center [387, 243] width 132 height 11
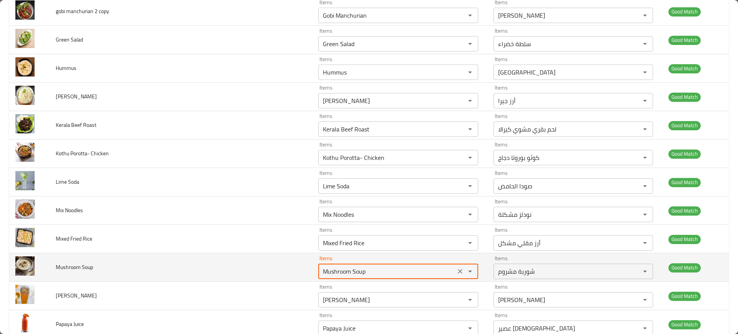
click at [364, 267] on Soup "Mushroom Soup" at bounding box center [387, 271] width 132 height 11
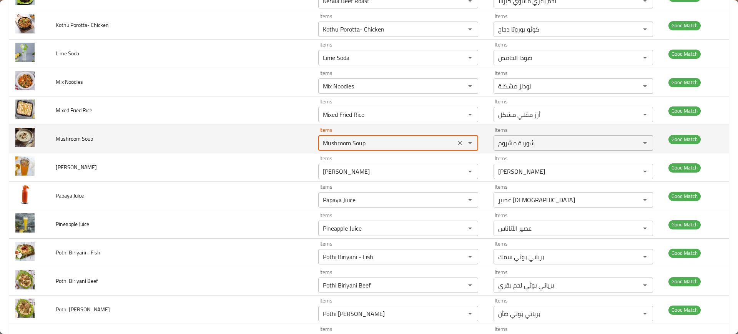
scroll to position [1188, 0]
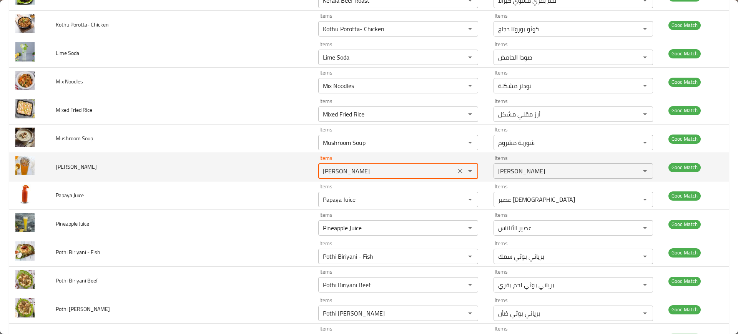
click at [343, 174] on Sarbath "[PERSON_NAME]" at bounding box center [387, 171] width 132 height 11
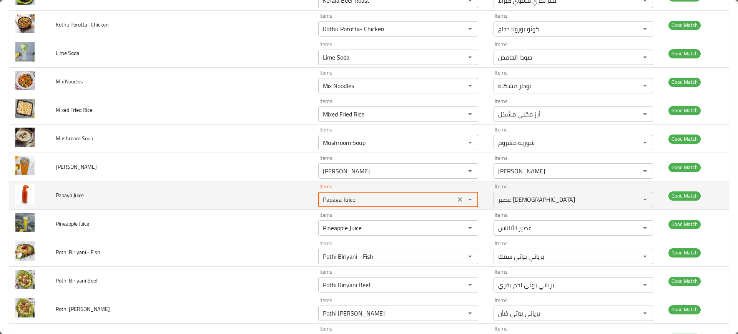
click at [349, 199] on Juice "Papaya Juice" at bounding box center [387, 199] width 132 height 11
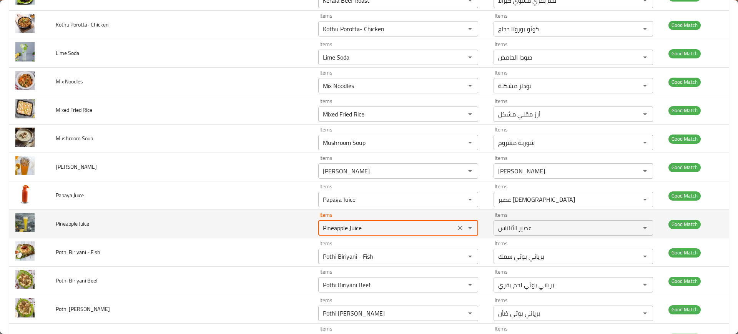
click at [353, 225] on Juice "Pineapple Juice" at bounding box center [387, 228] width 132 height 11
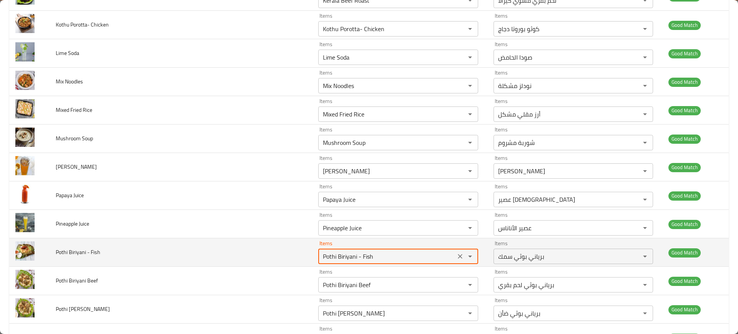
click at [360, 256] on Fish "Pothi Biriyani - Fish" at bounding box center [387, 256] width 132 height 11
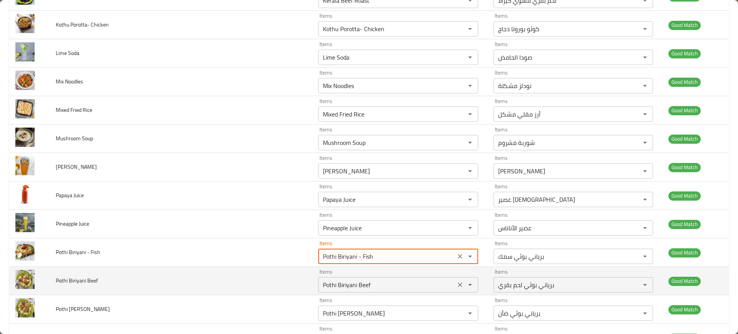
click at [363, 280] on Beef "Pothi Biriyani Beef" at bounding box center [387, 285] width 132 height 11
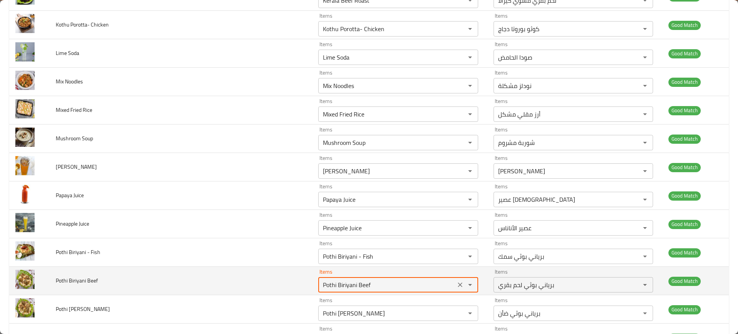
click at [363, 280] on Beef "Pothi Biriyani Beef" at bounding box center [387, 285] width 132 height 11
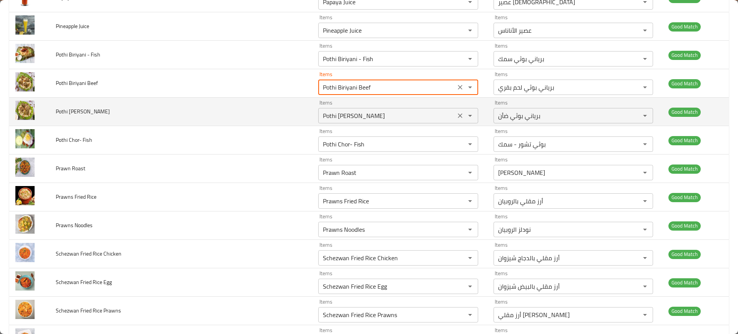
click at [351, 118] on Mutton "Pothi [PERSON_NAME]" at bounding box center [387, 115] width 132 height 11
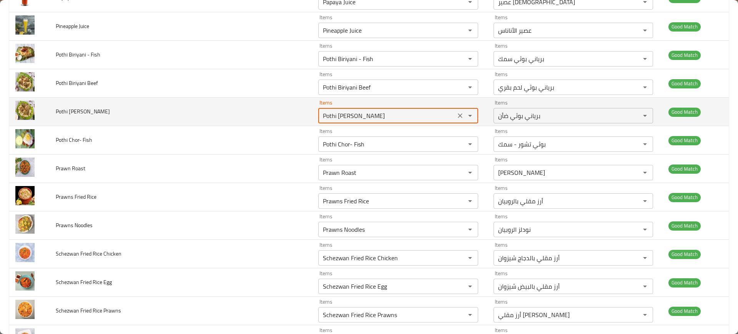
click at [351, 118] on Mutton "Pothi [PERSON_NAME]" at bounding box center [387, 115] width 132 height 11
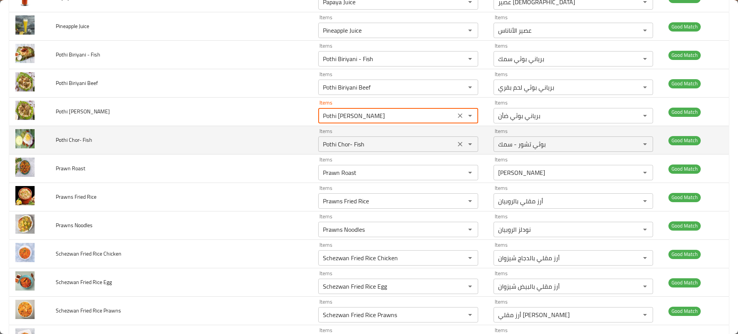
click at [355, 147] on Fish "Pothi Chor- Fish" at bounding box center [387, 144] width 132 height 11
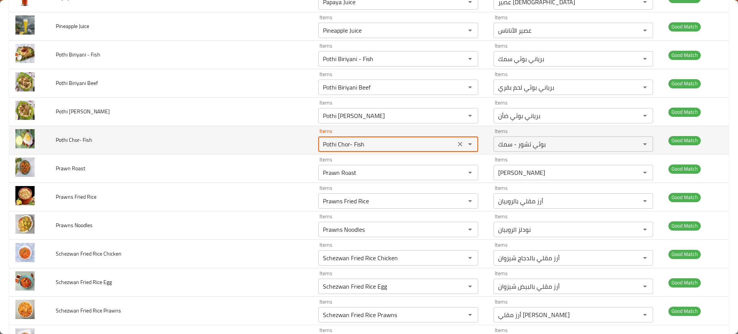
click at [355, 147] on Fish "Pothi Chor- Fish" at bounding box center [387, 144] width 132 height 11
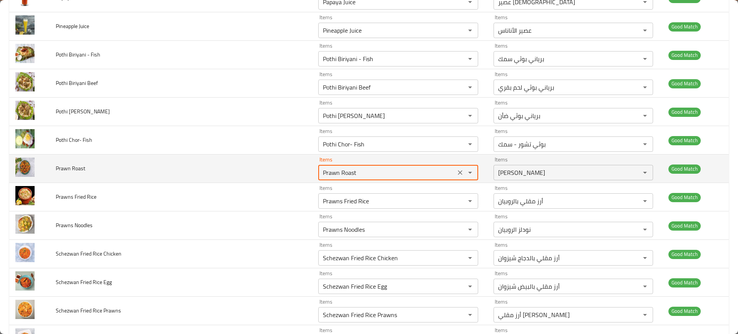
click at [358, 171] on Roast "Prawn Roast" at bounding box center [387, 172] width 132 height 11
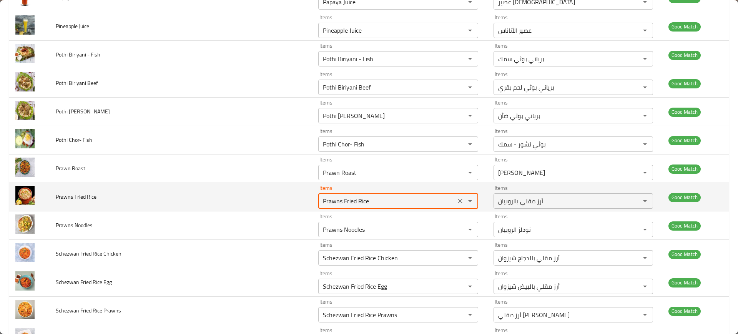
click at [356, 198] on Rice "Prawns Fried Rice" at bounding box center [387, 201] width 132 height 11
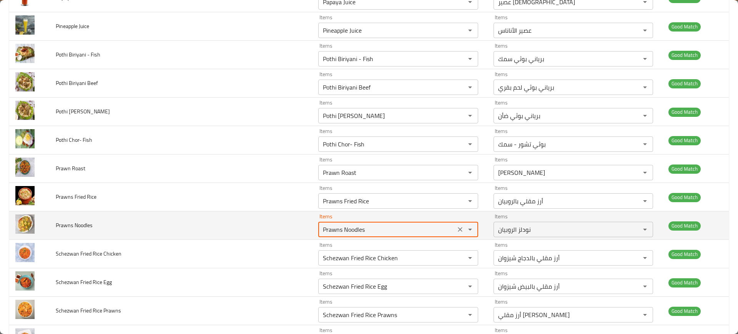
click at [358, 225] on Noodles "Prawns Noodles" at bounding box center [387, 229] width 132 height 11
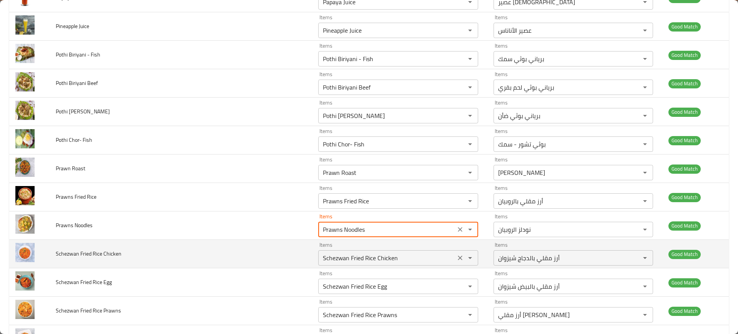
click at [367, 265] on div "Schezwan Fried Rice Chicken Items" at bounding box center [398, 257] width 160 height 15
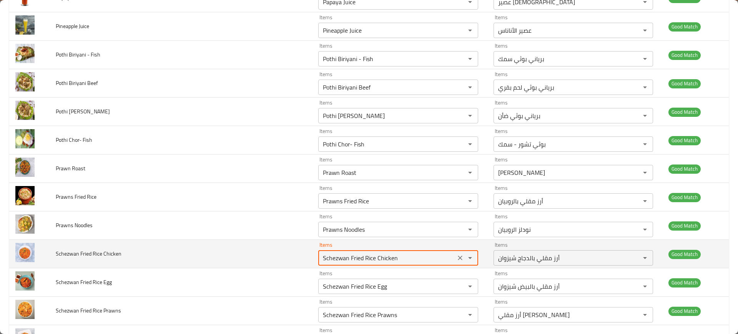
click at [367, 265] on div "Schezwan Fried Rice Chicken Items" at bounding box center [398, 257] width 160 height 15
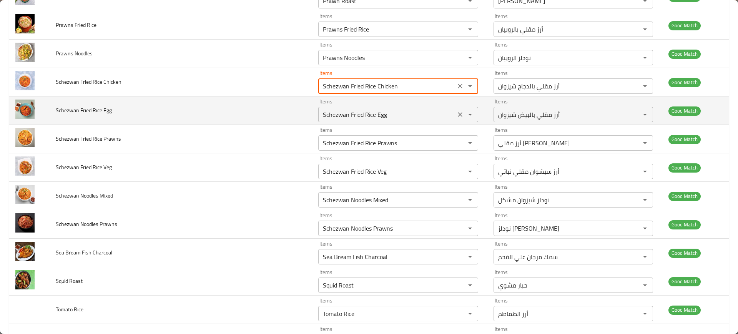
scroll to position [1591, 0]
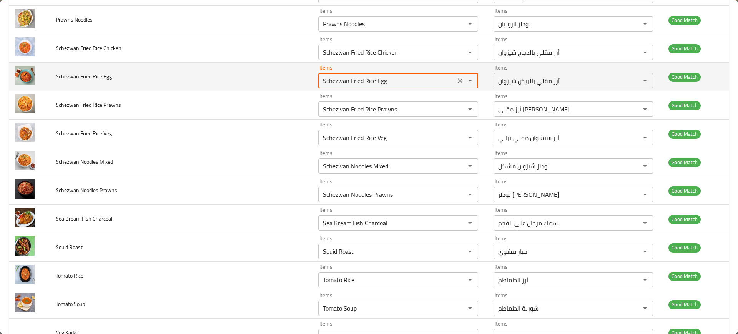
click at [361, 85] on Egg "Schezwan Fried Rice Egg" at bounding box center [387, 80] width 132 height 11
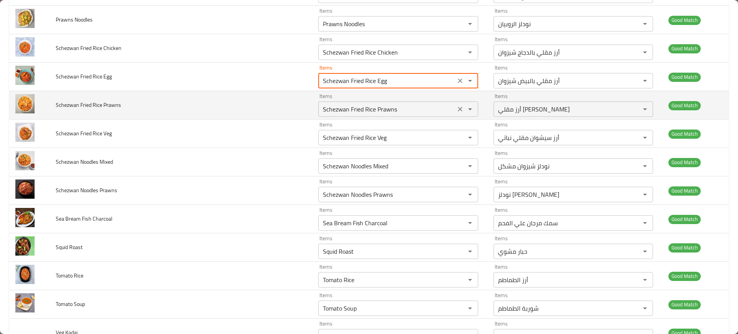
click at [362, 115] on div "Schezwan Fried Rice Prawns Items" at bounding box center [398, 109] width 160 height 15
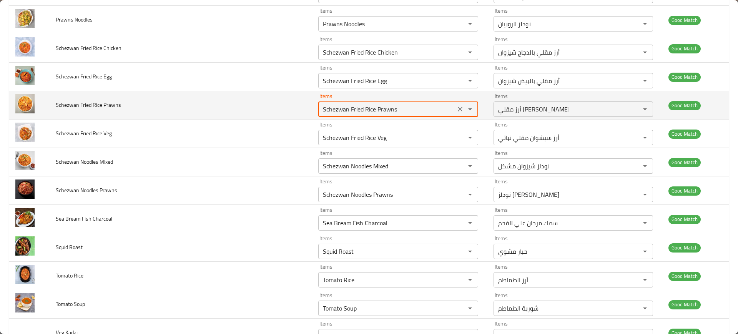
click at [362, 115] on div "Schezwan Fried Rice Prawns Items" at bounding box center [398, 109] width 160 height 15
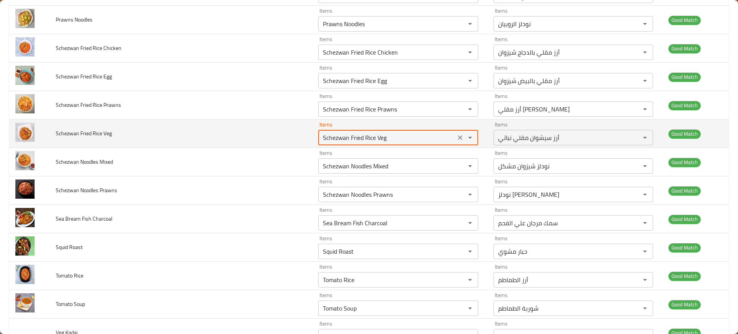
click at [363, 135] on Veg "Schezwan Fried Rice Veg" at bounding box center [387, 137] width 132 height 11
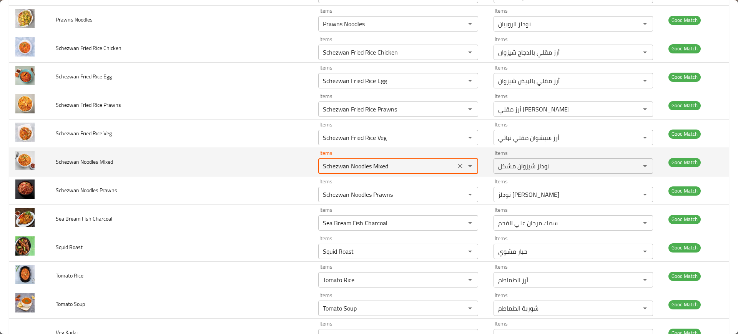
click at [365, 161] on Mixed "Schezwan Noodles Mixed" at bounding box center [387, 166] width 132 height 11
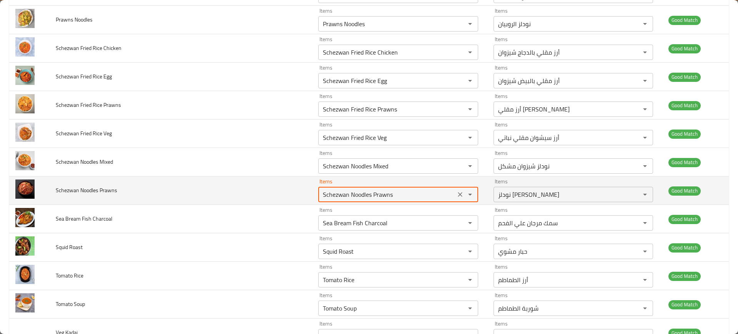
click at [371, 190] on Prawns "Schezwan Noodles Prawns" at bounding box center [387, 194] width 132 height 11
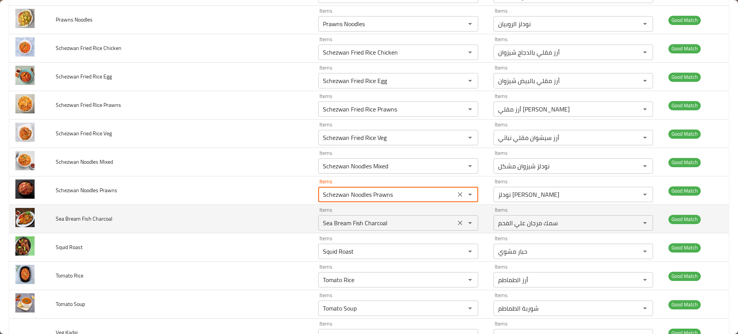
click at [373, 210] on div "Items Sea Bream Fish Charcoal Items" at bounding box center [398, 218] width 160 height 23
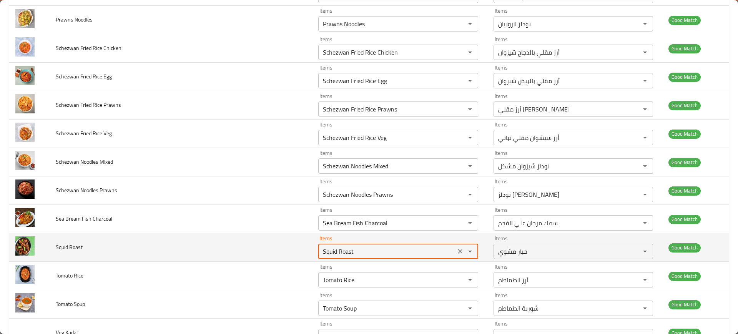
click at [376, 253] on Roast "Squid Roast" at bounding box center [387, 251] width 132 height 11
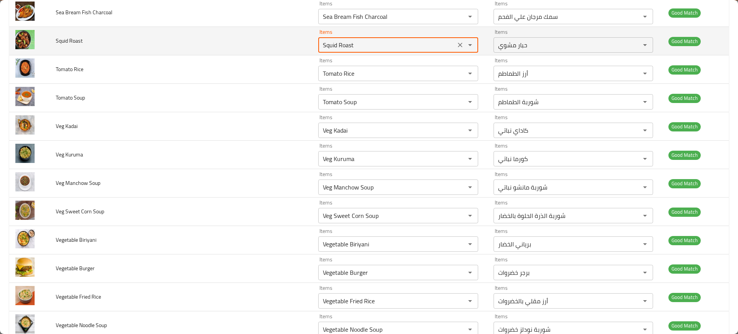
scroll to position [1799, 0]
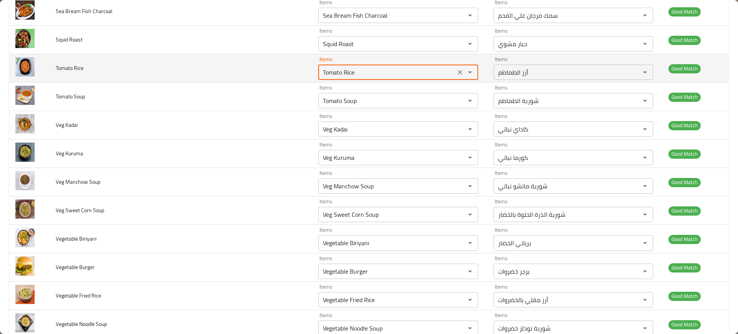
click at [355, 71] on Rice "Tomato Rice" at bounding box center [387, 72] width 132 height 11
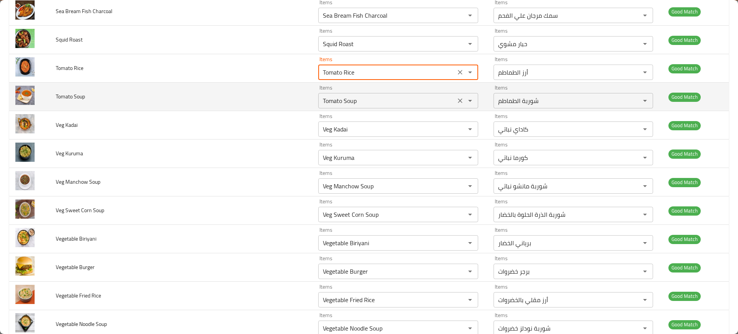
click at [358, 93] on div "Tomato Soup Items" at bounding box center [398, 100] width 160 height 15
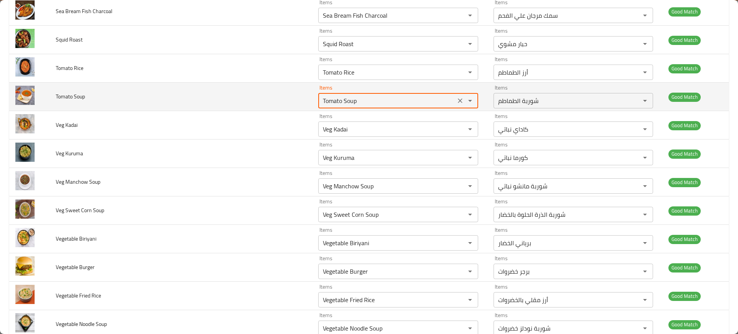
click at [358, 93] on div "Tomato Soup Items" at bounding box center [398, 100] width 160 height 15
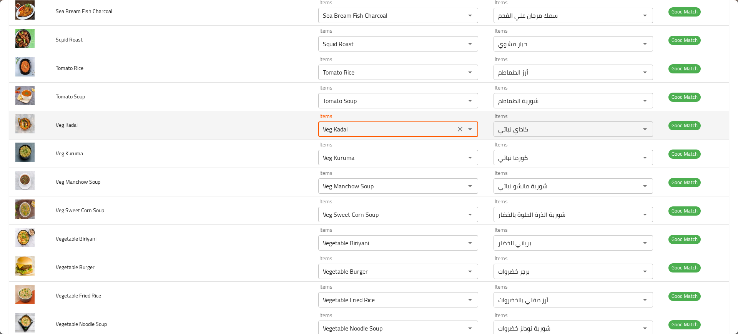
click at [363, 127] on Kadai "Veg Kadai" at bounding box center [387, 129] width 132 height 11
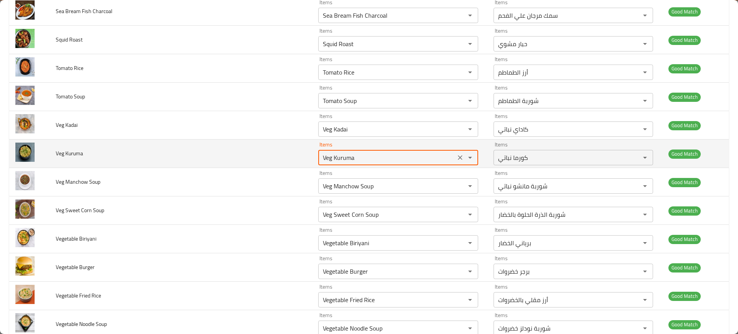
click at [366, 153] on Kuruma "Veg Kuruma" at bounding box center [387, 157] width 132 height 11
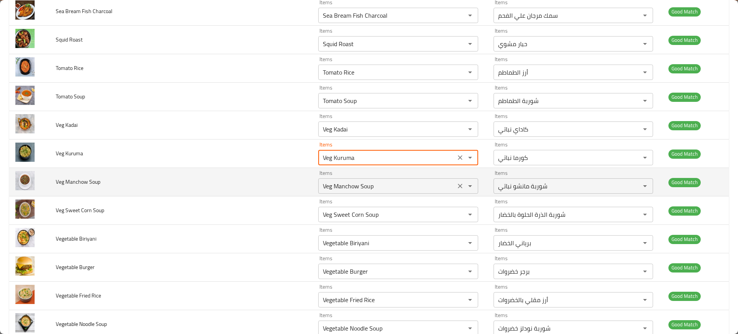
click at [367, 180] on div "Veg Manchow Soup Items" at bounding box center [398, 185] width 160 height 15
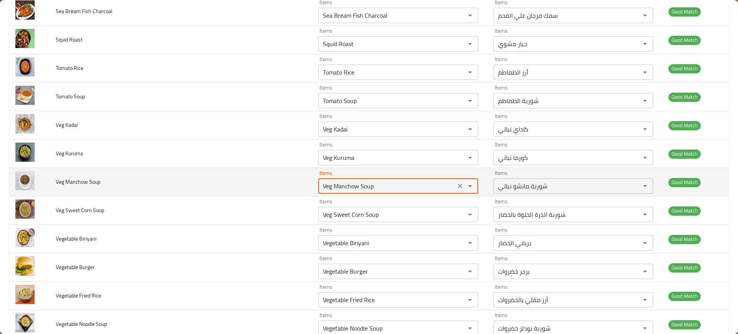
click at [367, 180] on div "Veg Manchow Soup Items" at bounding box center [398, 185] width 160 height 15
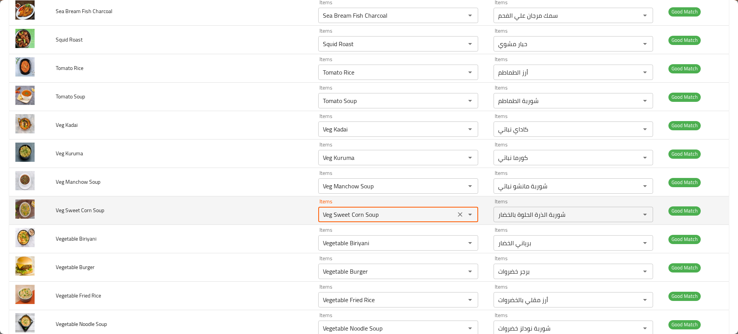
click at [363, 213] on Soup "Veg Sweet Corn Soup" at bounding box center [387, 214] width 132 height 11
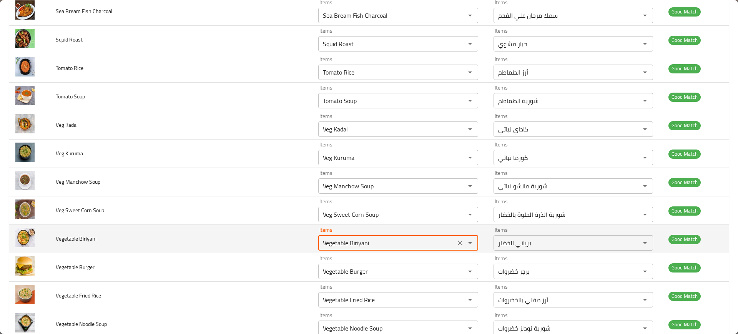
click at [361, 239] on Biriyani "Vegetable Biriyani" at bounding box center [387, 243] width 132 height 11
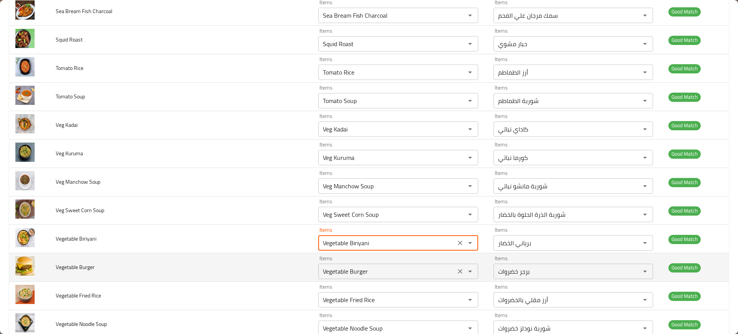
click at [364, 277] on div "Vegetable Burger Items" at bounding box center [398, 271] width 160 height 15
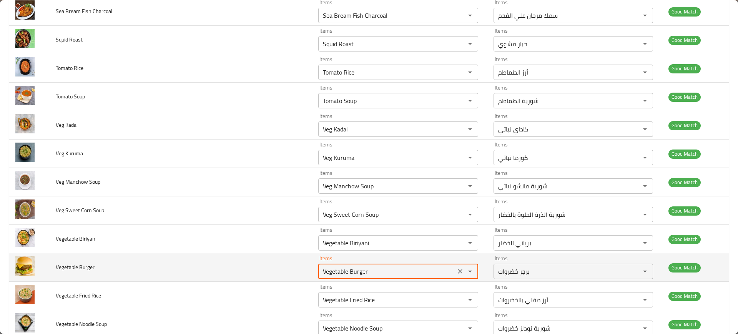
click at [364, 277] on div "Vegetable Burger Items" at bounding box center [398, 271] width 160 height 15
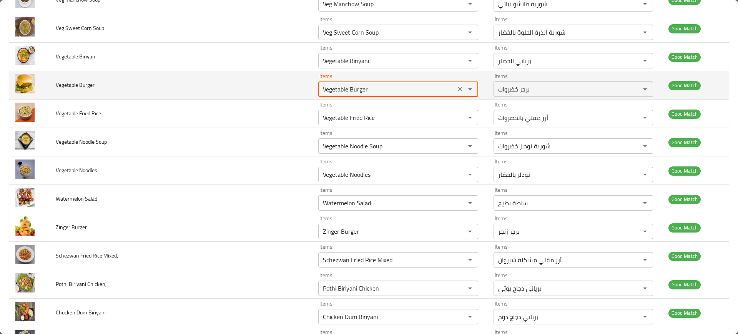
scroll to position [1986, 0]
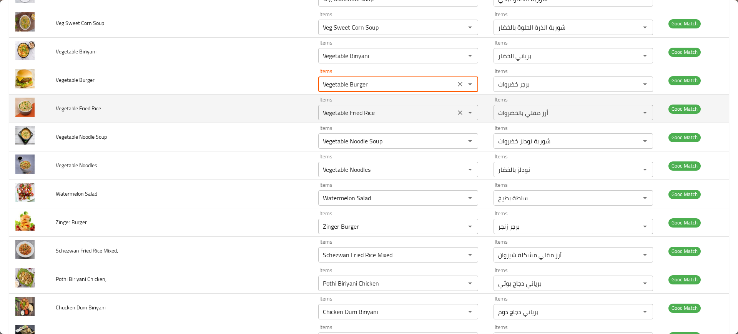
click at [388, 112] on Rice "Vegetable Fried Rice" at bounding box center [387, 112] width 132 height 11
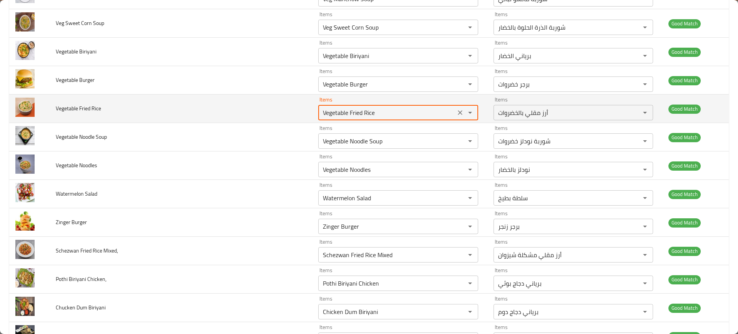
click at [388, 112] on Rice "Vegetable Fried Rice" at bounding box center [387, 112] width 132 height 11
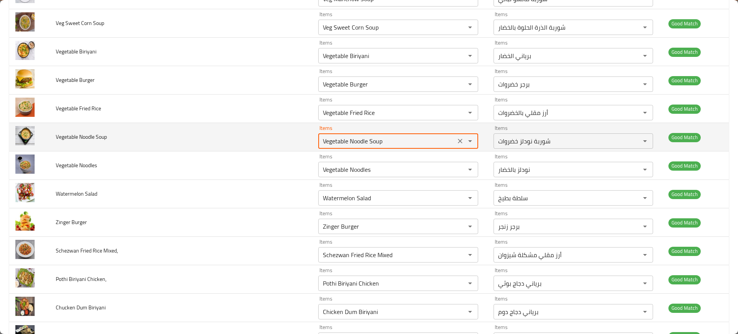
click at [375, 146] on Soup "Vegetable Noodle Soup" at bounding box center [387, 141] width 132 height 11
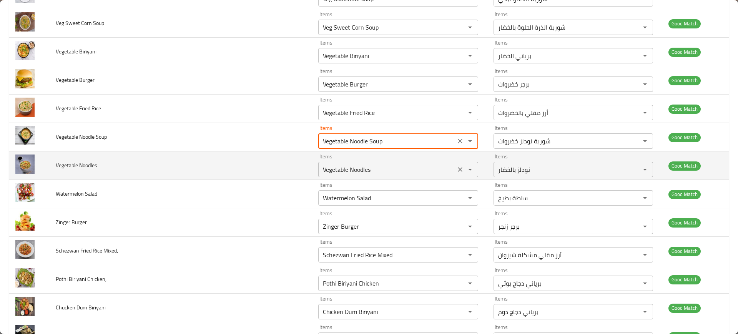
click at [359, 170] on Noodles "Vegetable Noodles" at bounding box center [387, 169] width 132 height 11
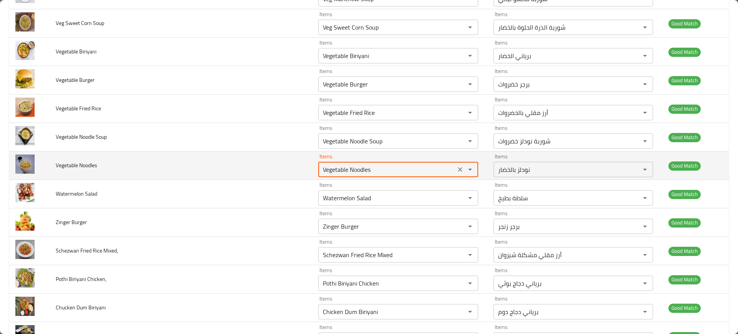
click at [359, 170] on Noodles "Vegetable Noodles" at bounding box center [387, 169] width 132 height 11
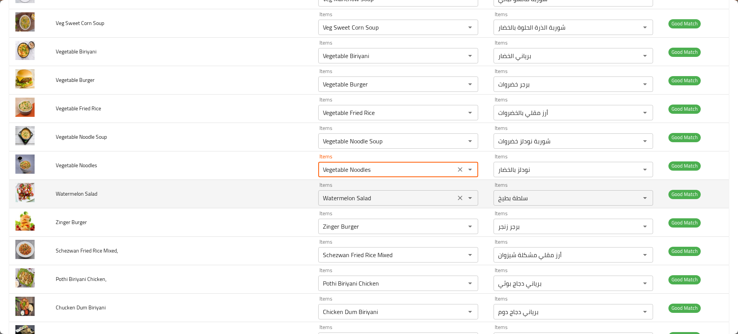
click at [361, 200] on Salad "Watermelon Salad" at bounding box center [387, 198] width 132 height 11
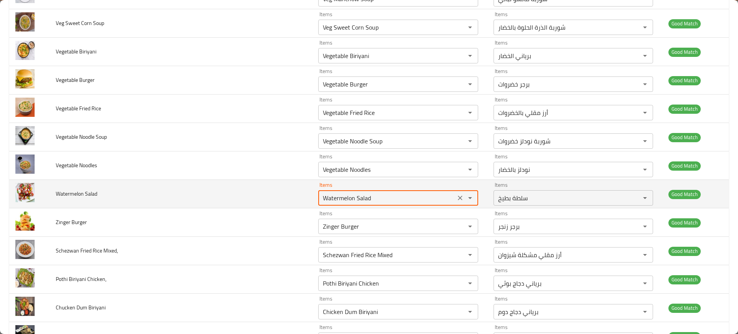
click at [361, 200] on Salad "Watermelon Salad" at bounding box center [387, 198] width 132 height 11
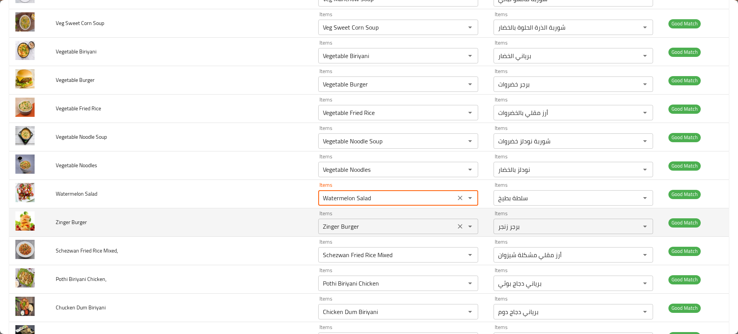
click at [364, 221] on Burger "Zinger Burger" at bounding box center [387, 226] width 132 height 11
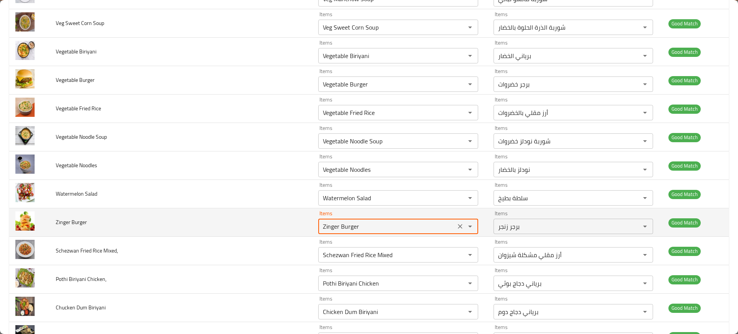
click at [364, 221] on Burger "Zinger Burger" at bounding box center [387, 226] width 132 height 11
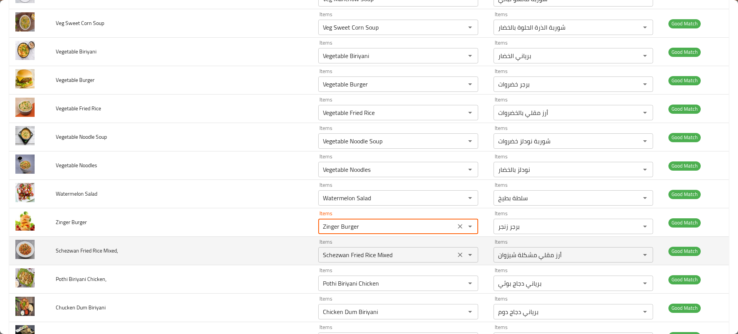
click at [366, 249] on div "Schezwan Fried Rice Mixed Items" at bounding box center [398, 254] width 160 height 15
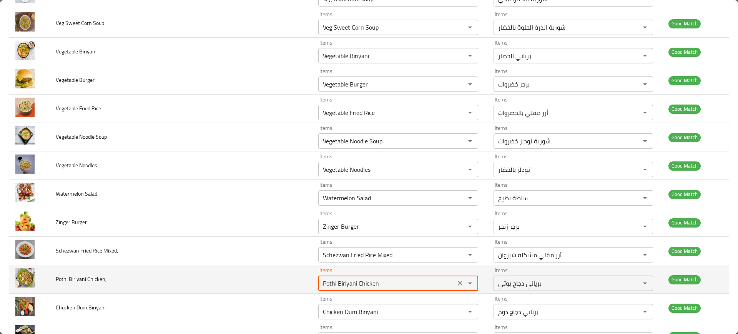
click at [369, 283] on Chicken\, "Pothi Biriyani Chicken" at bounding box center [387, 283] width 132 height 11
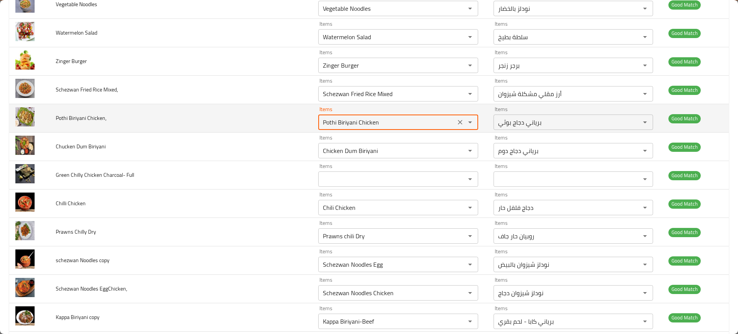
scroll to position [2153, 0]
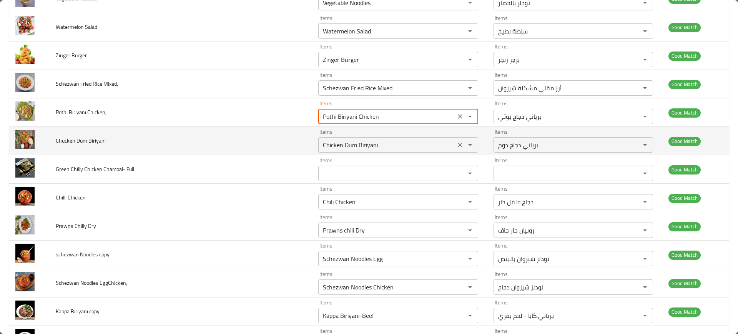
click at [356, 150] on Biriyani "Chicken Dum Biriyani" at bounding box center [387, 145] width 132 height 11
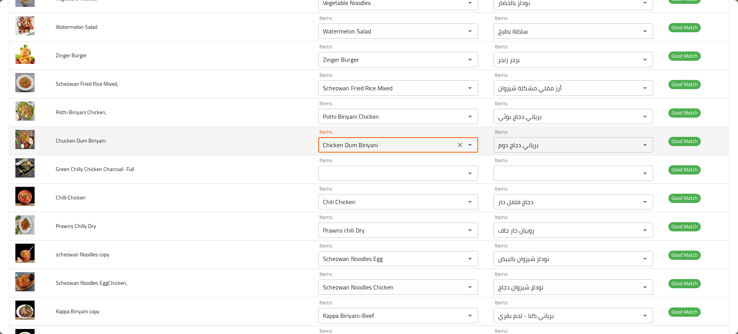
click at [356, 150] on Biriyani "Chicken Dum Biriyani" at bounding box center [387, 145] width 132 height 11
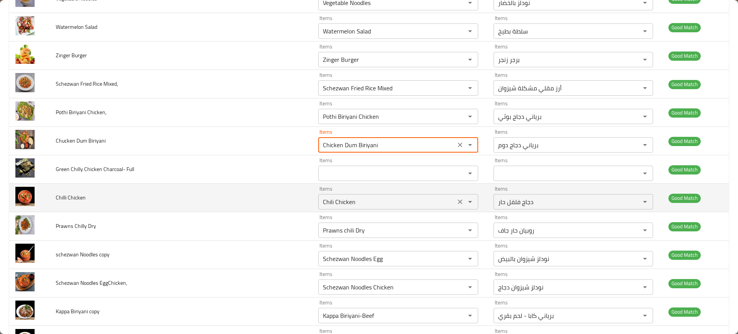
scroll to position [2297, 0]
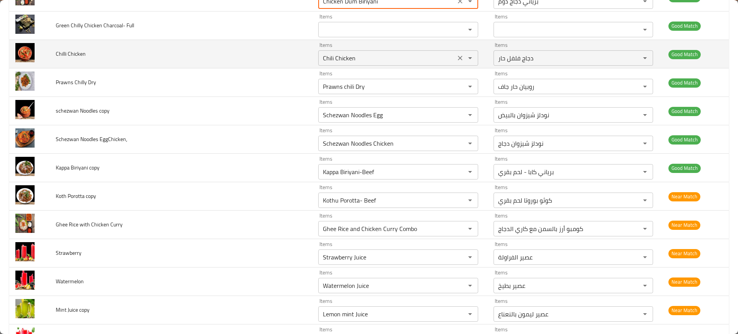
click at [338, 54] on Chicken "Chili Chicken" at bounding box center [387, 58] width 132 height 11
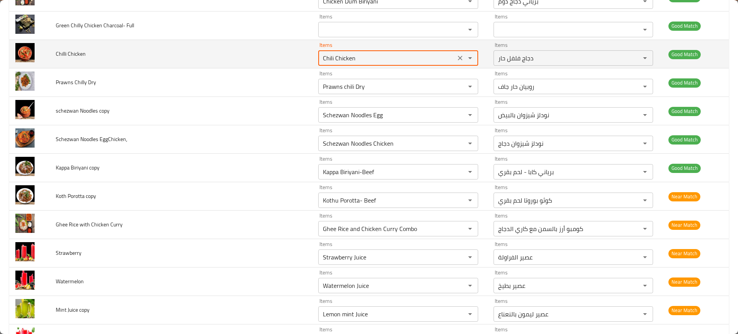
click at [338, 54] on Chicken "Chili Chicken" at bounding box center [387, 58] width 132 height 11
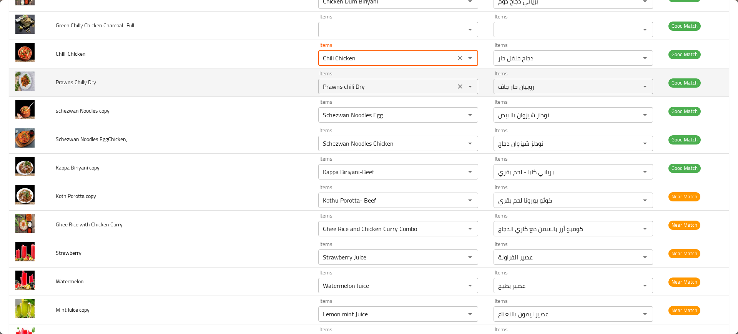
click at [330, 91] on Dry "Prawns chili Dry" at bounding box center [387, 86] width 132 height 11
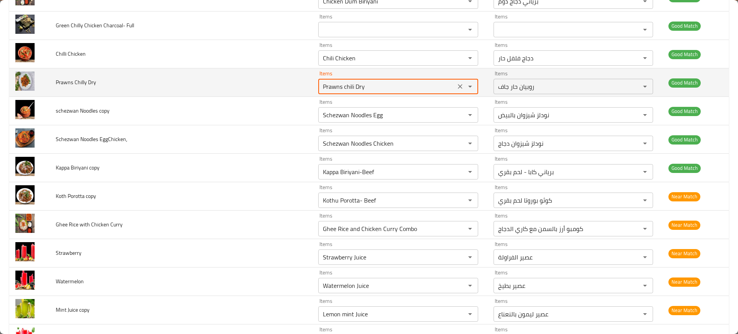
click at [330, 91] on Dry "Prawns chili Dry" at bounding box center [387, 86] width 132 height 11
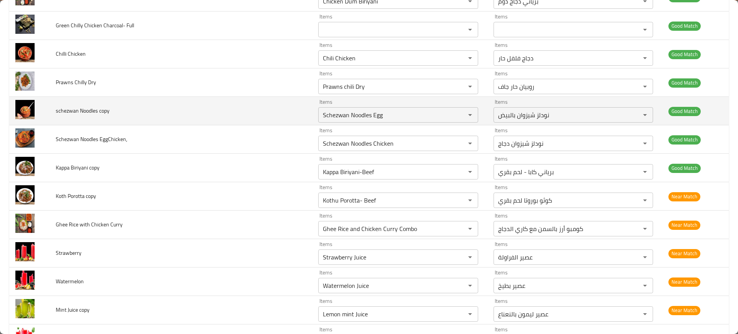
click at [345, 123] on td "Items Schezwan Noodles Egg Items" at bounding box center [399, 111] width 175 height 28
click at [337, 119] on copy "Schezwan Noodles Egg" at bounding box center [387, 115] width 132 height 11
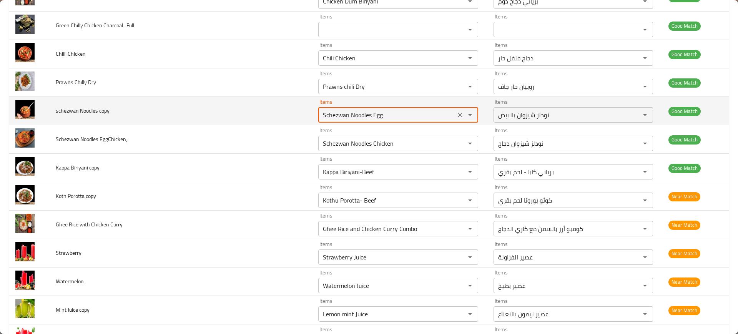
click at [337, 119] on copy "Schezwan Noodles Egg" at bounding box center [387, 115] width 132 height 11
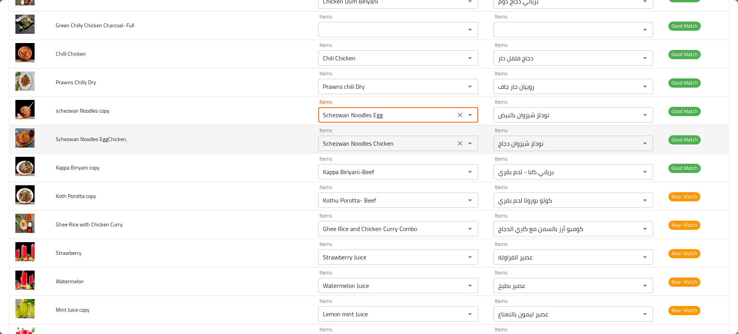
click at [348, 149] on div "Schezwan Noodles Chicken Items" at bounding box center [398, 143] width 160 height 15
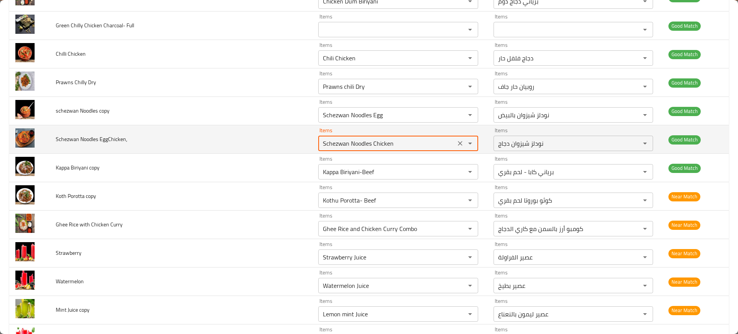
click at [348, 149] on div "Schezwan Noodles Chicken Items" at bounding box center [398, 143] width 160 height 15
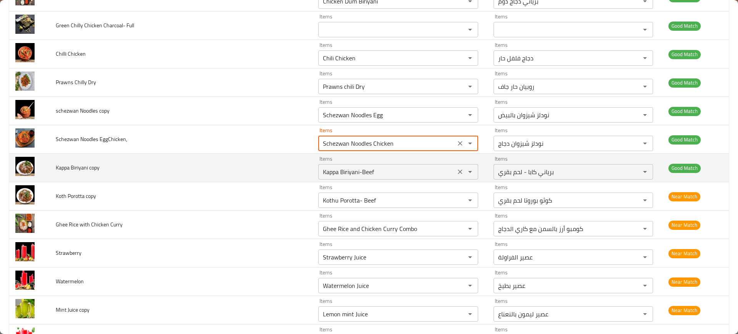
click at [351, 163] on div "Items Kappa Biriyani-Beef Items" at bounding box center [398, 167] width 160 height 23
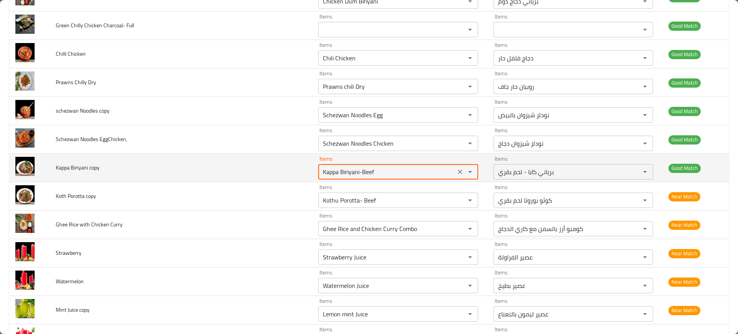
click at [351, 163] on div "Items Kappa Biriyani-Beef Items" at bounding box center [398, 167] width 160 height 23
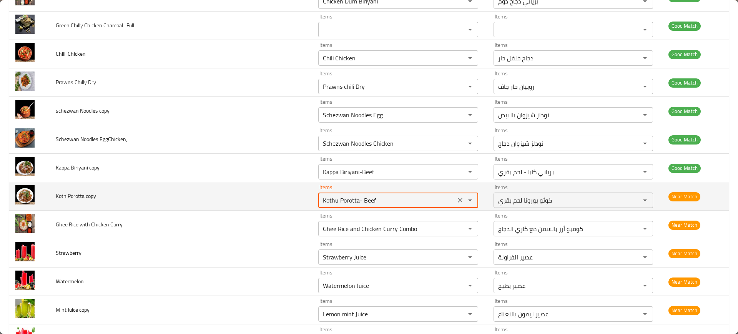
click at [354, 202] on copy "Kothu Porotta- Beef" at bounding box center [387, 200] width 132 height 11
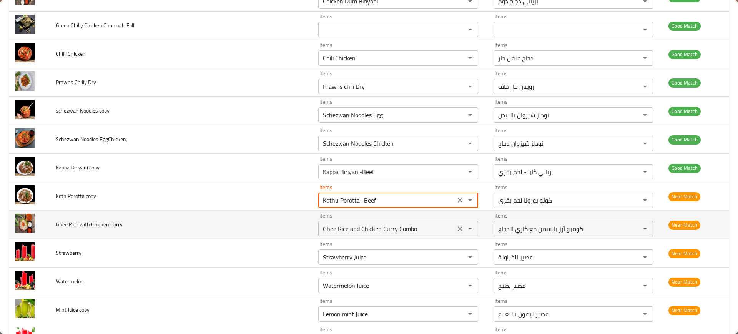
click at [358, 221] on div "Ghee Rice and Chicken Curry Combo Items" at bounding box center [398, 228] width 160 height 15
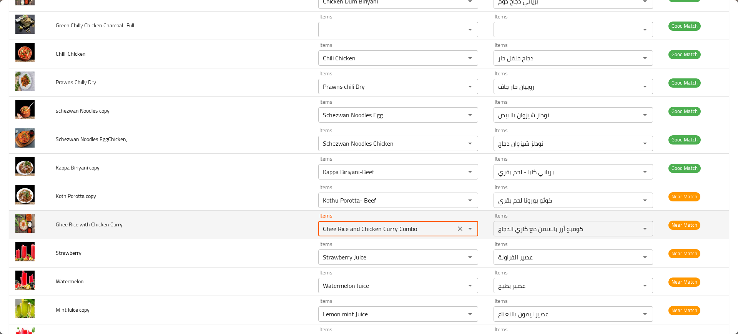
click at [358, 221] on div "Ghee Rice and Chicken Curry Combo Items" at bounding box center [398, 228] width 160 height 15
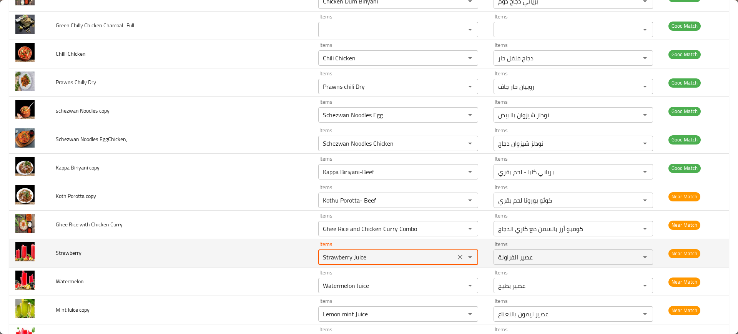
click at [363, 253] on input "Strawberry Juice" at bounding box center [387, 257] width 132 height 11
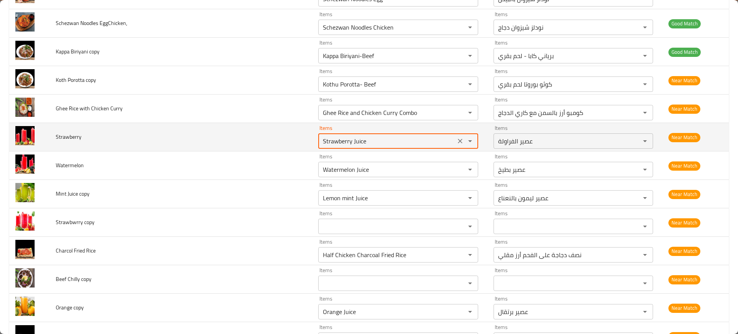
scroll to position [2431, 0]
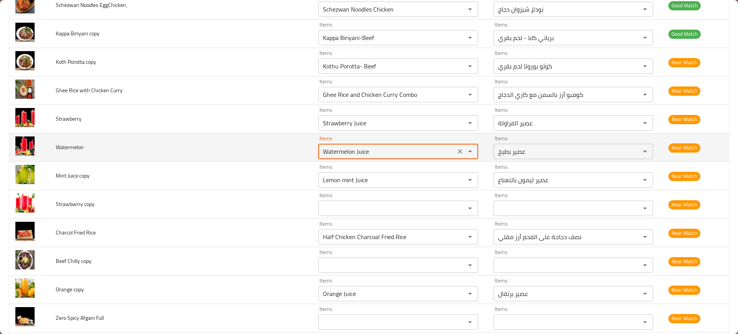
click at [349, 152] on input "Watermelon Juice" at bounding box center [387, 151] width 132 height 11
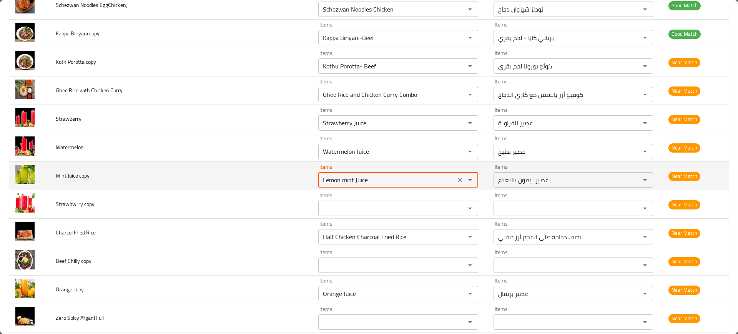
click at [351, 180] on copy "Lemon mint Juice" at bounding box center [387, 180] width 132 height 11
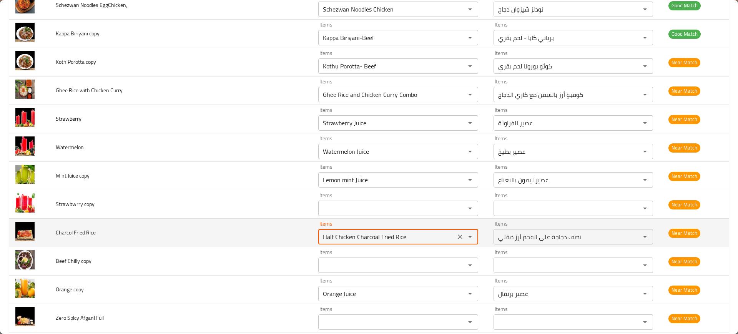
click at [363, 235] on Rice "Half Chicken Charcoal Fried Rice" at bounding box center [387, 236] width 132 height 11
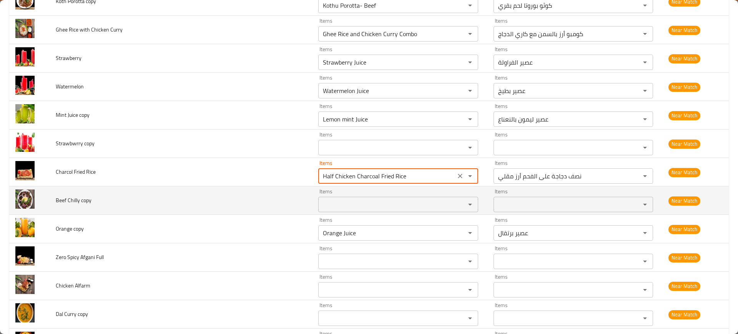
scroll to position [2496, 0]
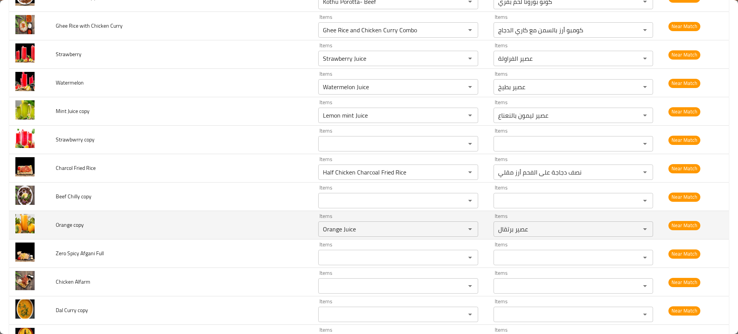
click at [331, 237] on td "Items Orange Juice Items" at bounding box center [399, 225] width 175 height 28
click at [324, 233] on copy "Orange Juice" at bounding box center [387, 229] width 132 height 11
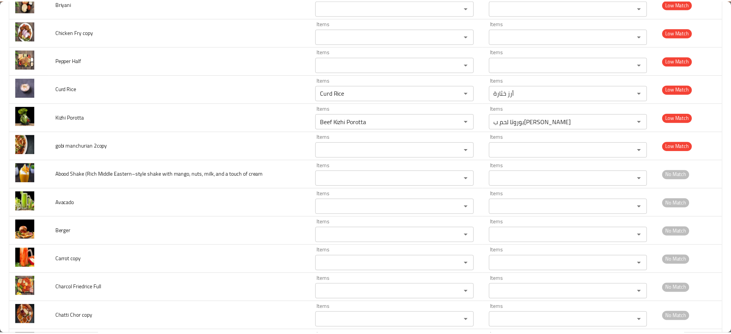
scroll to position [3116, 0]
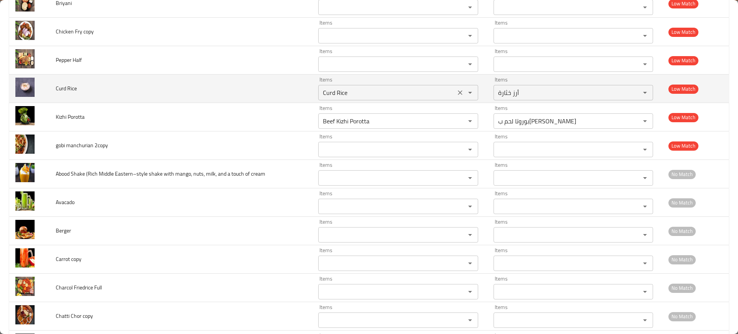
click at [328, 93] on Rice "Curd Rice" at bounding box center [387, 92] width 132 height 11
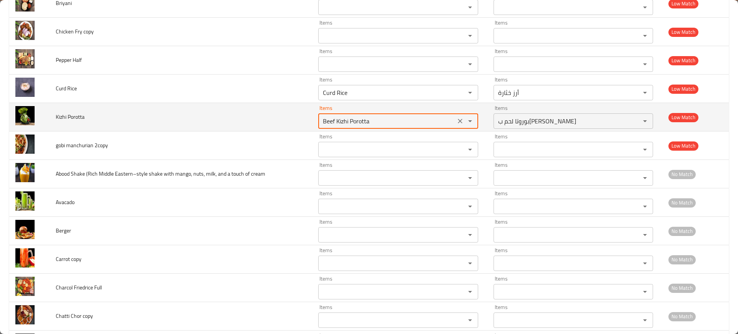
click at [346, 119] on Porotta "Beef Kizhi Porotta" at bounding box center [387, 121] width 132 height 11
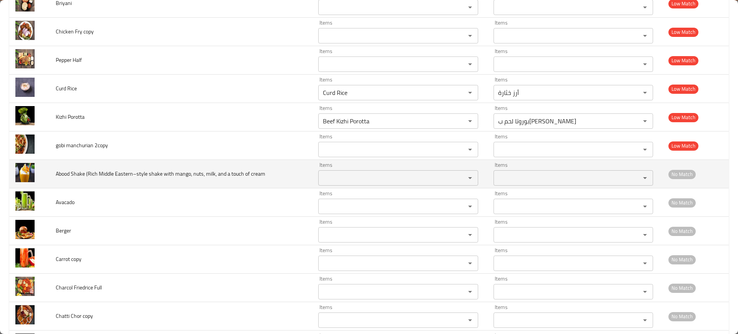
click at [281, 163] on td "Abood Shake (Rich Middle Eastern–style shake with mango, nuts, milk, and a touc…" at bounding box center [181, 174] width 263 height 28
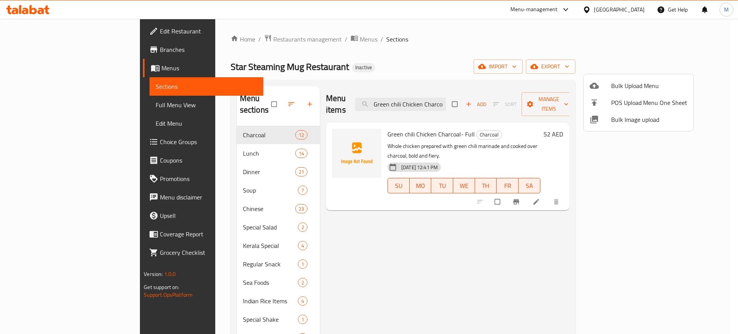
click at [69, 28] on div at bounding box center [369, 167] width 738 height 334
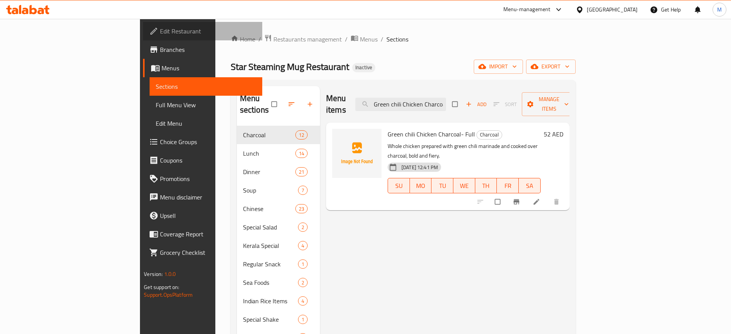
click at [160, 28] on span "Edit Restaurant" at bounding box center [208, 31] width 96 height 9
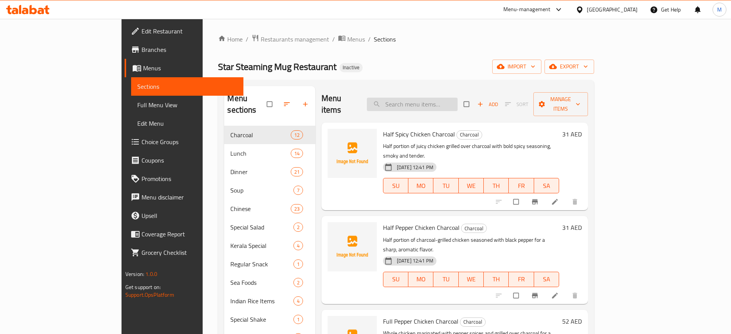
click at [445, 104] on input "search" at bounding box center [412, 104] width 91 height 13
paste input "Apple Juice"
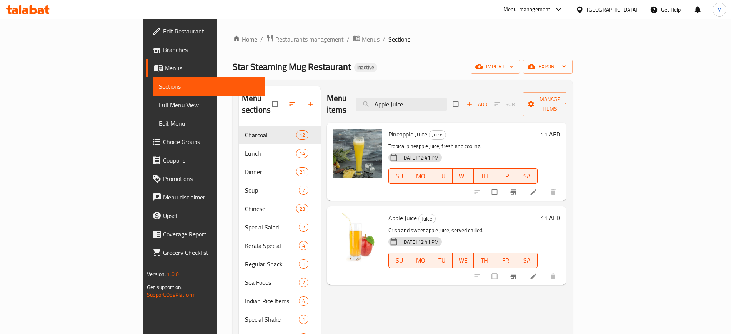
paste input "vacado Strawberry Shak"
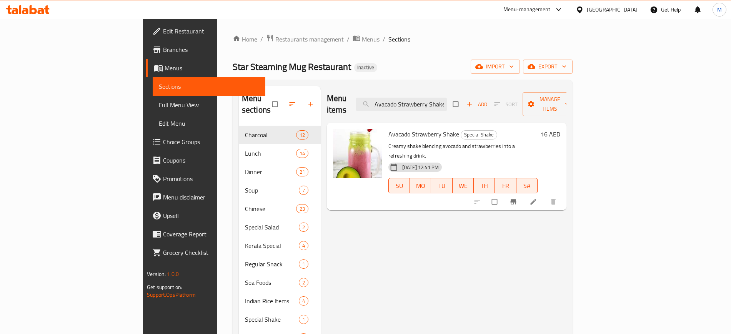
paste input "ocado"
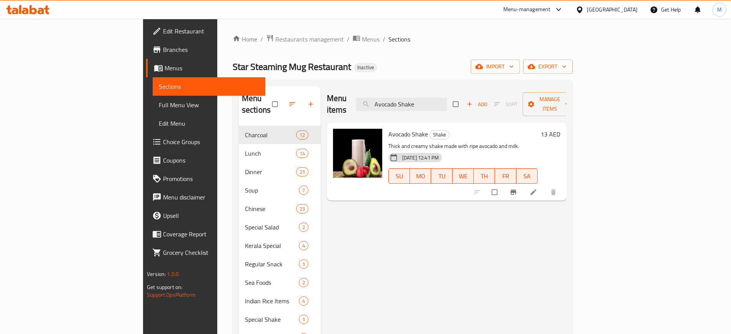
paste input "Banana Mang"
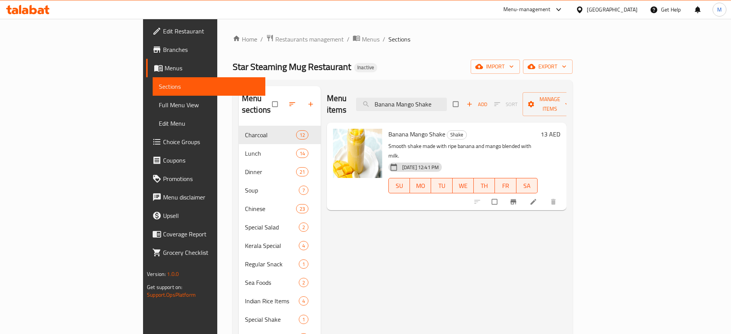
paste input "Strawberry"
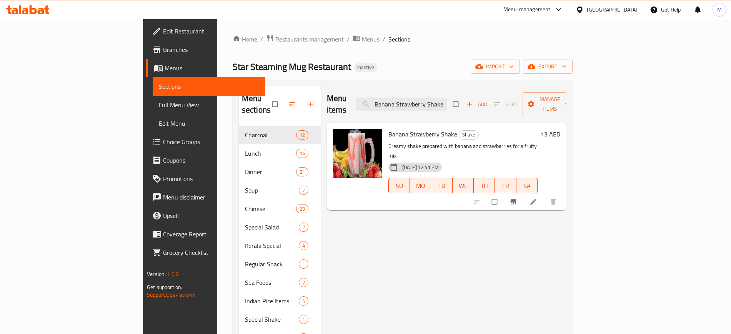
paste input "eef Burger"
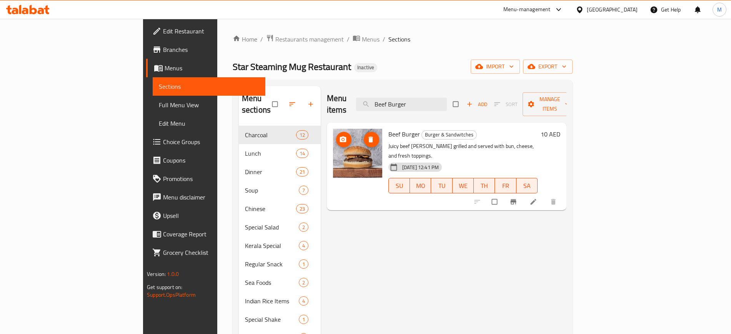
paste input "Curry"
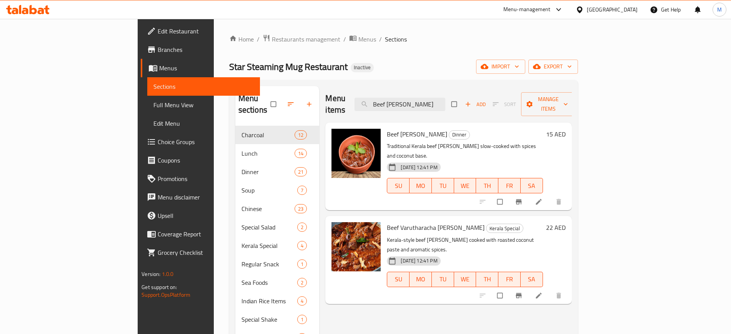
paste input "Kizhi Porotta"
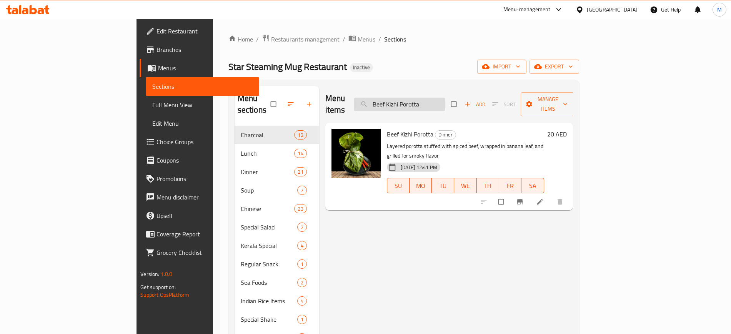
click at [442, 98] on input "Beef Kizhi Porotta" at bounding box center [399, 104] width 91 height 13
drag, startPoint x: 439, startPoint y: 99, endPoint x: 362, endPoint y: 93, distance: 77.6
click at [362, 93] on div "Menu items Beef Kizhi Porotta Add Sort Manage items" at bounding box center [449, 104] width 248 height 37
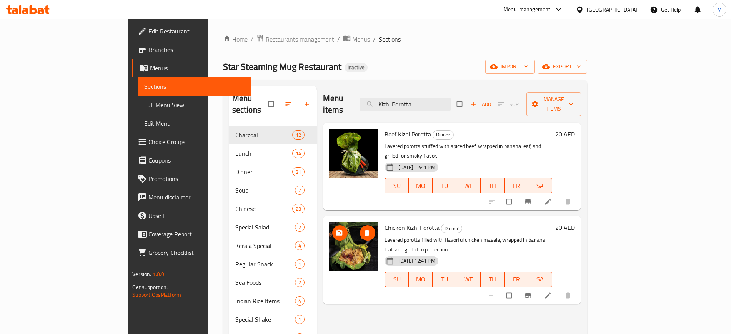
type input "Kizhi Porotta"
click at [338, 138] on circle "upload picture" at bounding box center [339, 139] width 2 height 2
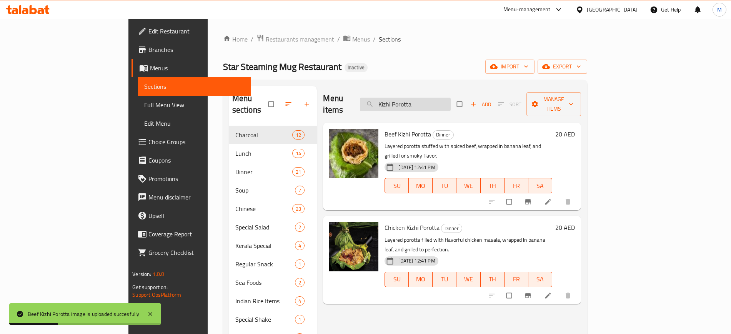
click at [451, 103] on input "Kizhi Porotta" at bounding box center [405, 104] width 91 height 13
paste input "Beef Varutharacha Curry"
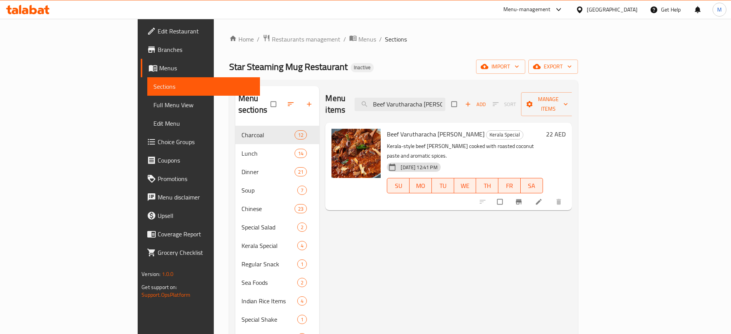
paste input "utter Chicken"
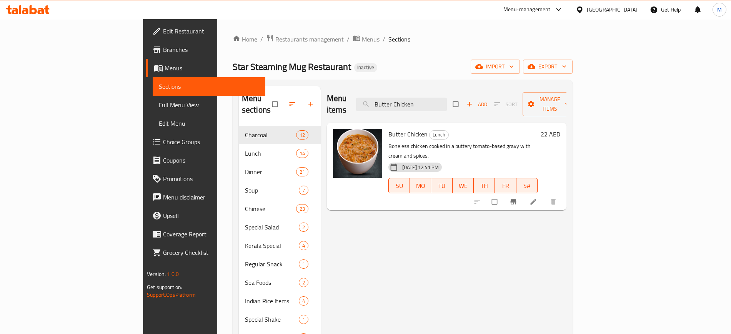
paste input "Chicken 65 Dry"
paste input "Chettinad"
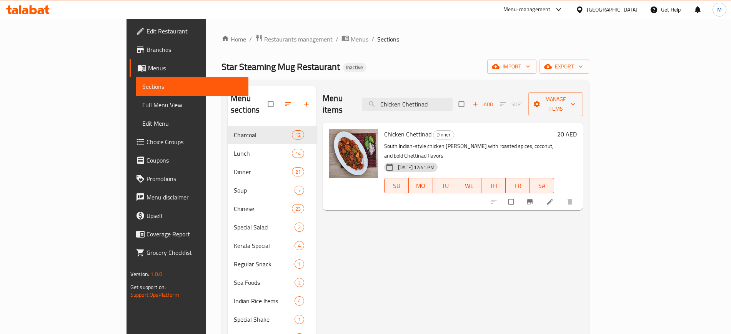
paste input "curry"
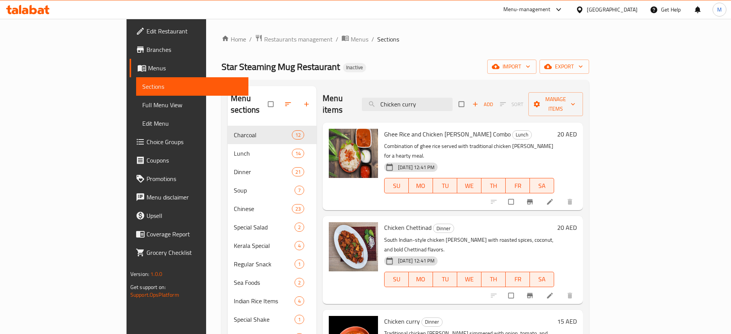
paste input "Fried Rice"
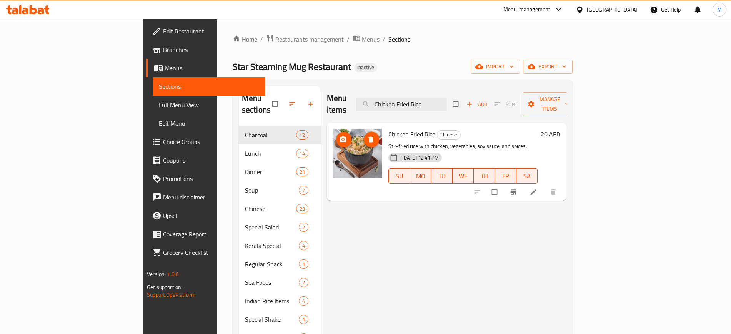
paste input "Kizhi Porotta"
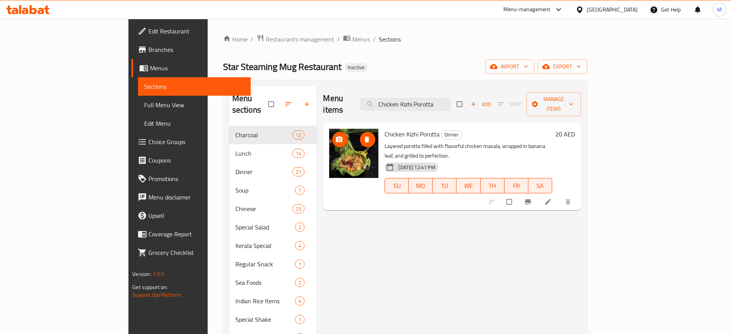
paste input "Noodle Soup"
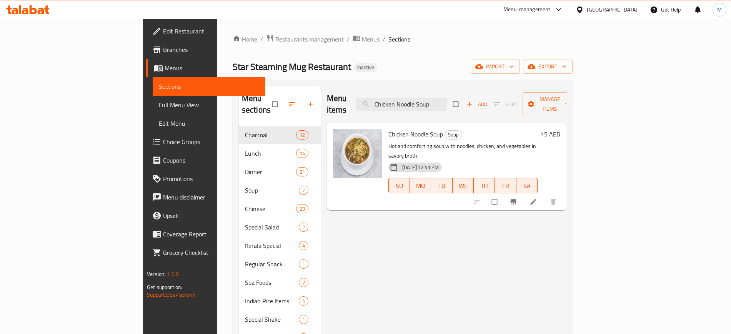
paste input "Pepper Fry"
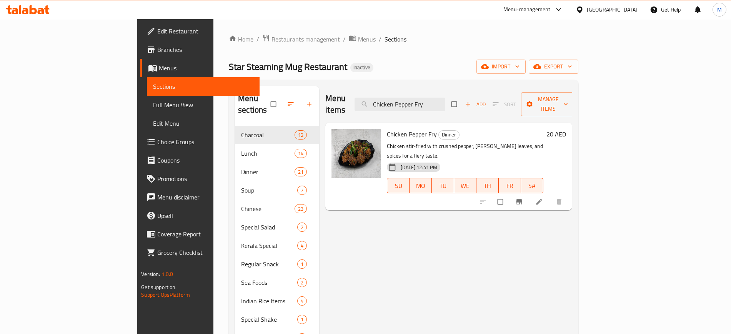
paste input "orotta Sandwich"
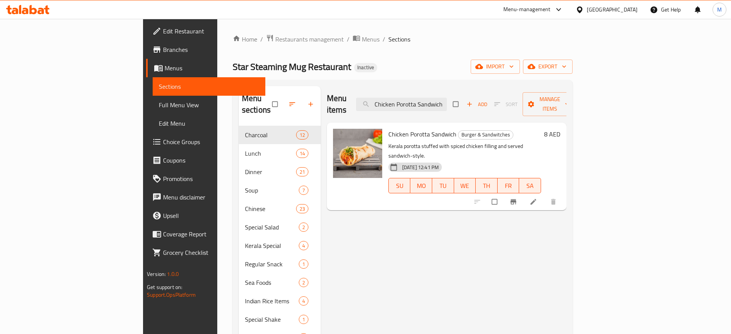
paste input "Roast"
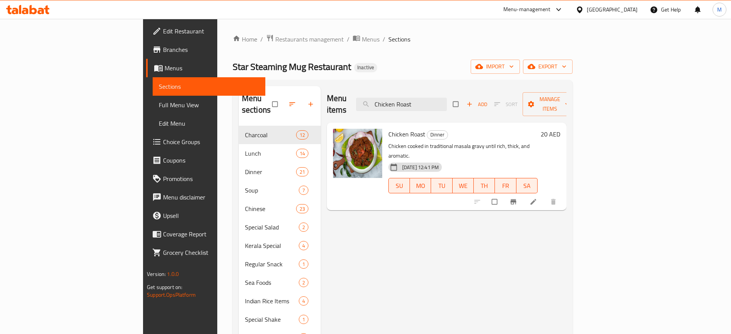
paste input "Sweet Corn Soup"
paste input "Varutharacha Curry"
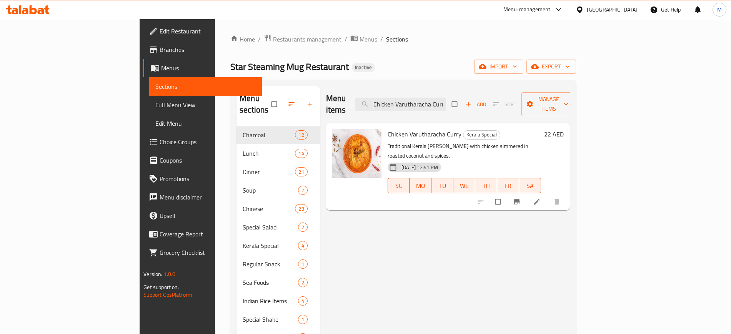
paste input "ocktail Shake"
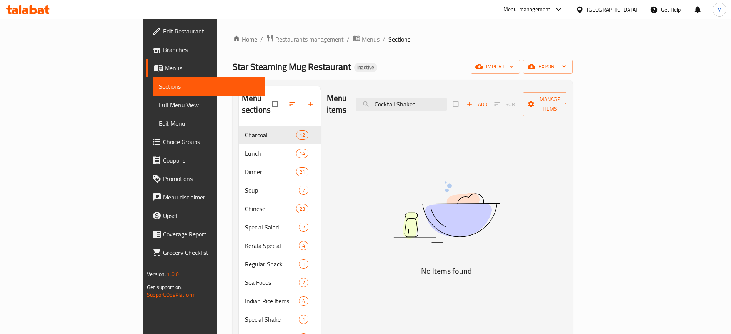
paste input "urd Rice"
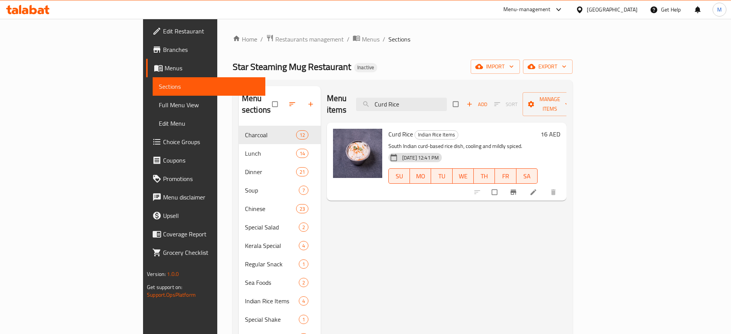
paste input "Dragon Chilli Chicken"
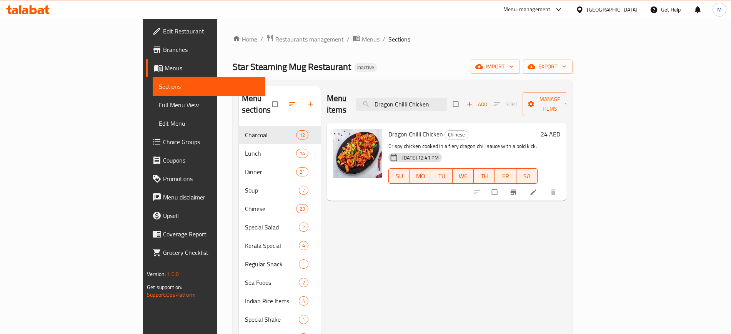
paste input "Egg Biriyani"
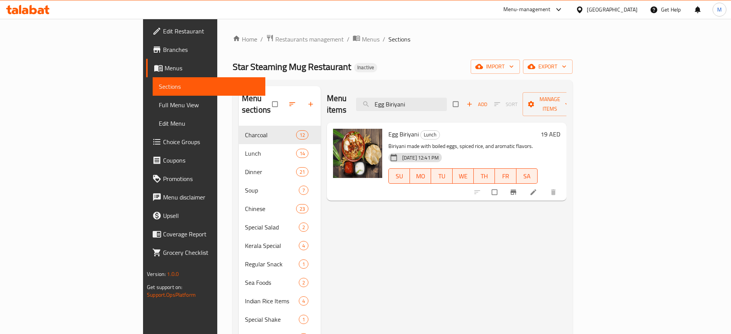
paste input "Fried Rice"
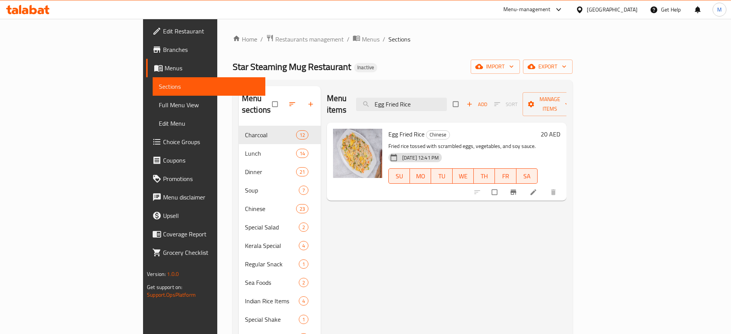
paste input "Fish Biriyani"
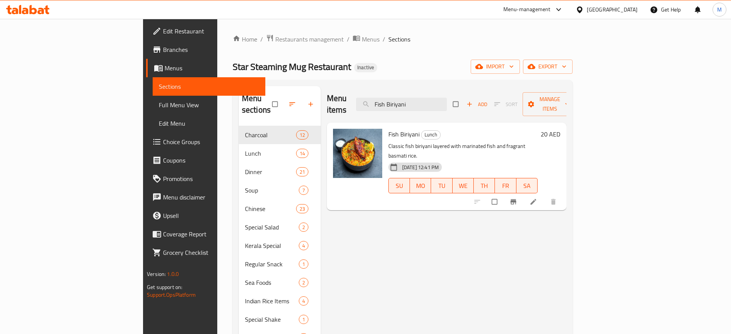
paste input "Elayil Pollichath"
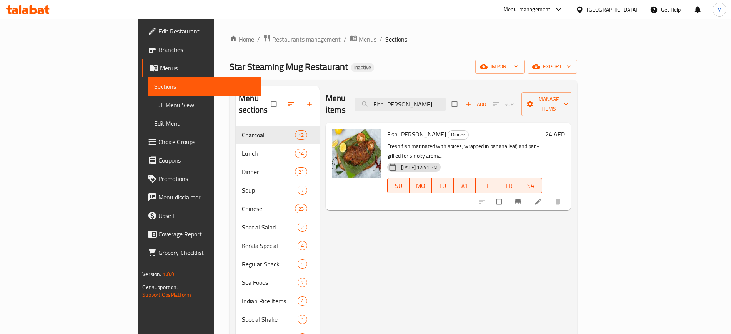
paste input "rench Fries"
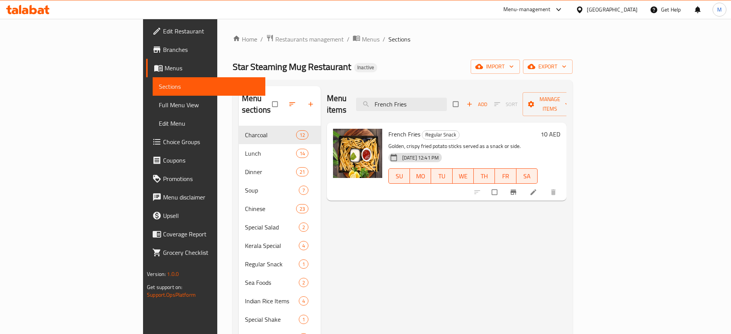
paste input "sh Beef Biriyani"
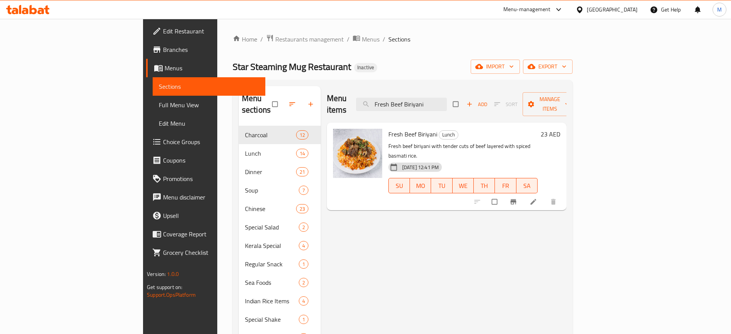
paste input "Mutton"
paste input "[PERSON_NAME]"
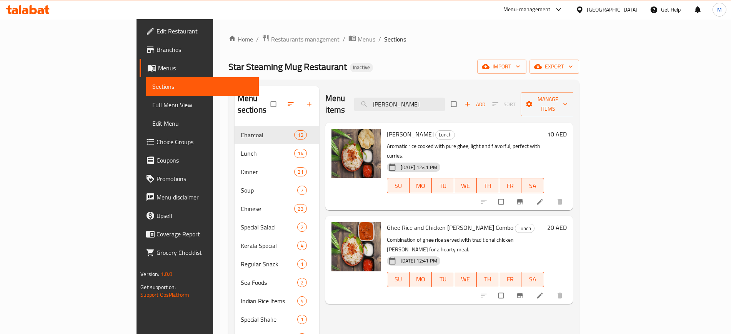
paste input "obi Manchurian"
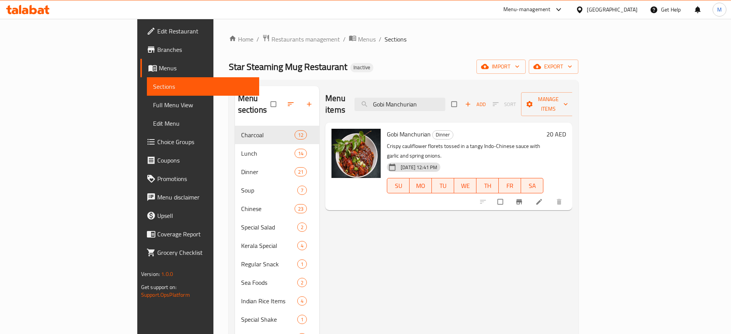
paste input "reen Salad"
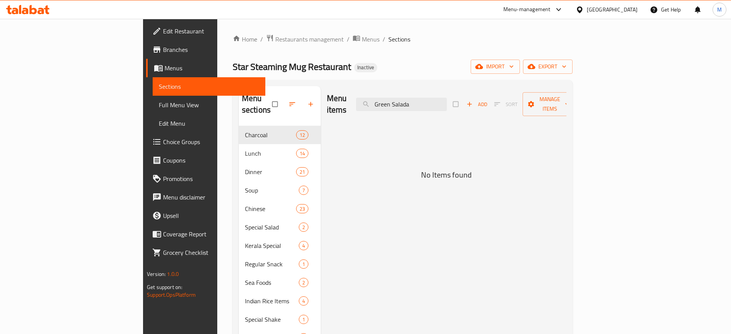
paste input "Hummus"
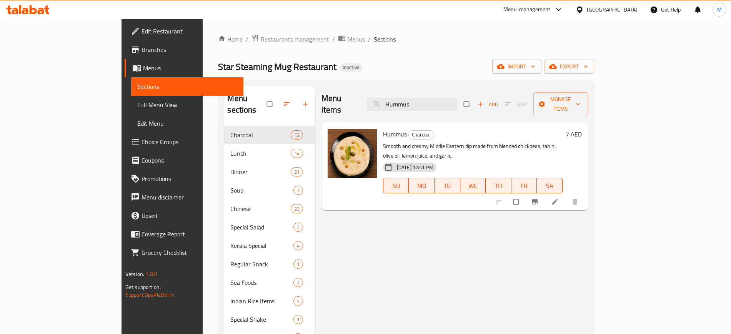
paste input "[PERSON_NAME]"
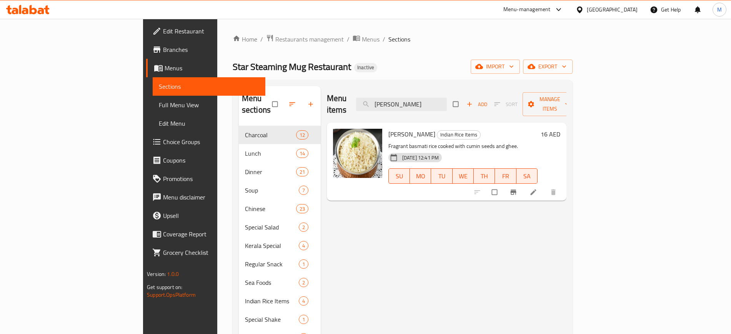
paste input "Kerala Beef Roast"
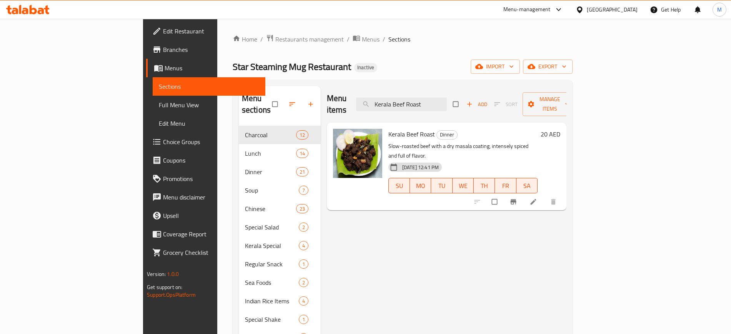
paste input "othu Porotta- Chicken"
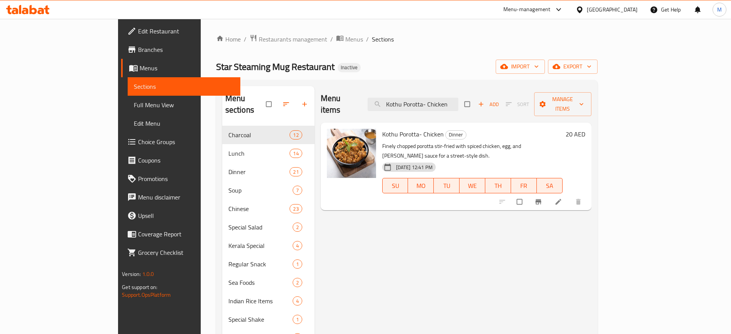
paste input "Lime Soda"
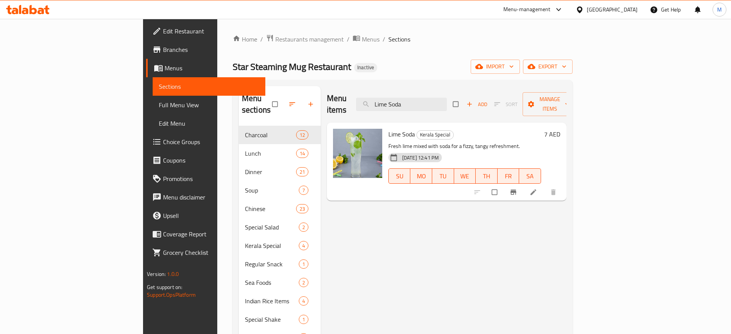
paste input "Mix Noodles"
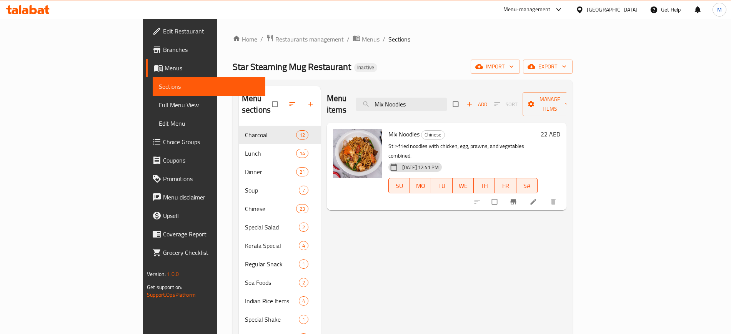
paste input "ed Fried Rice"
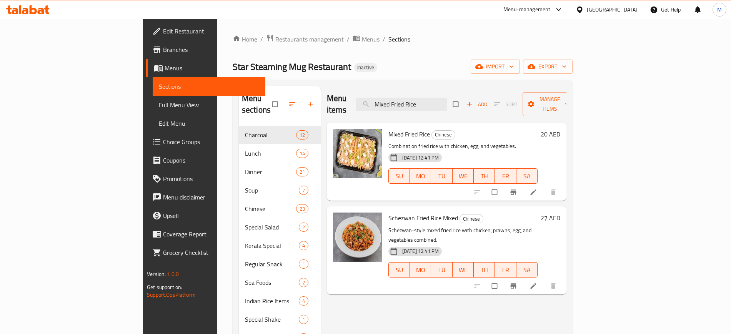
paste input "ushroom Soup"
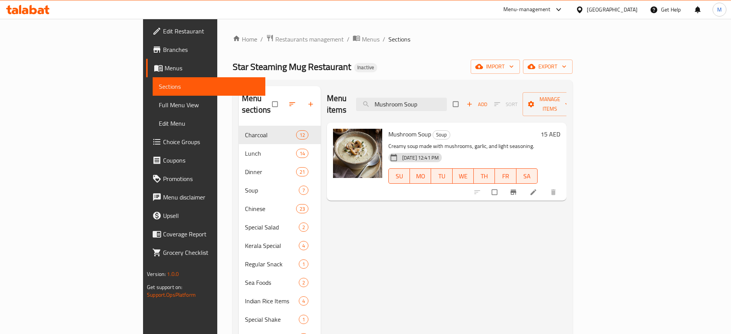
paste input "[PERSON_NAME]"
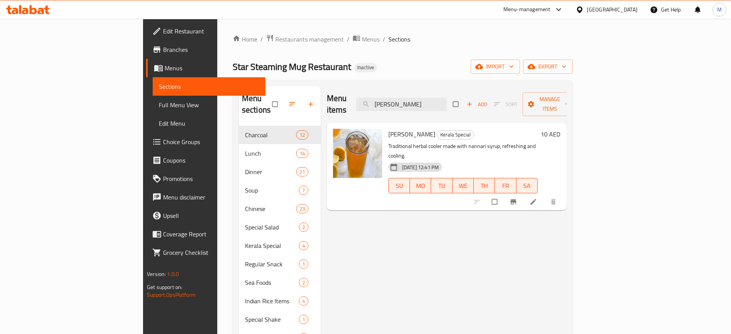
paste input "Papaya Juice"
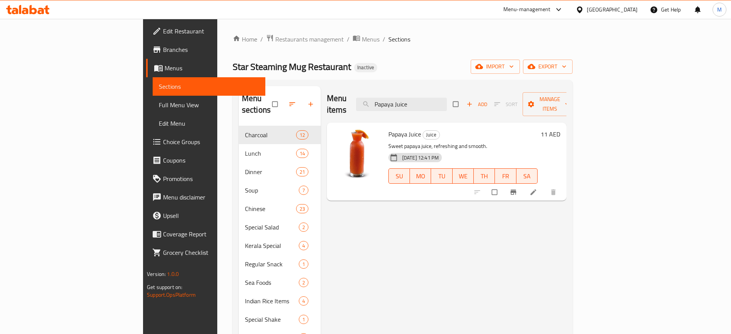
paste input "ineapple"
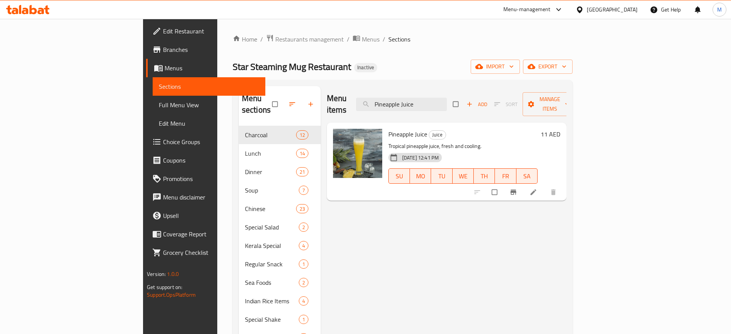
paste input "othi Biriyani - Fish"
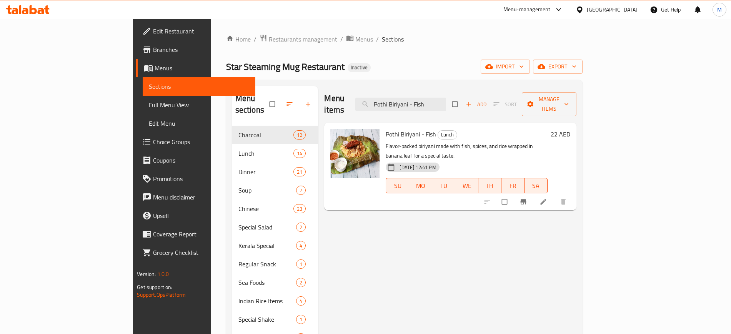
paste input "Beef"
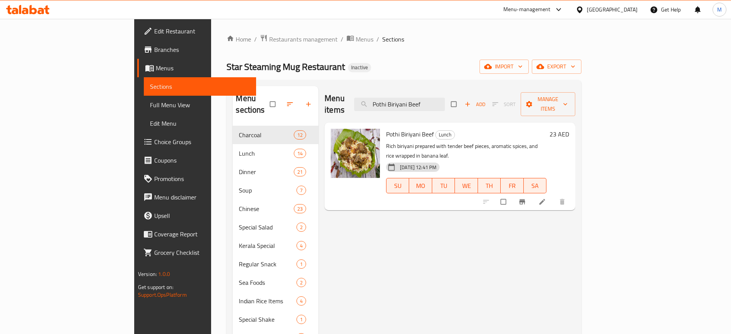
paste input "Mutton"
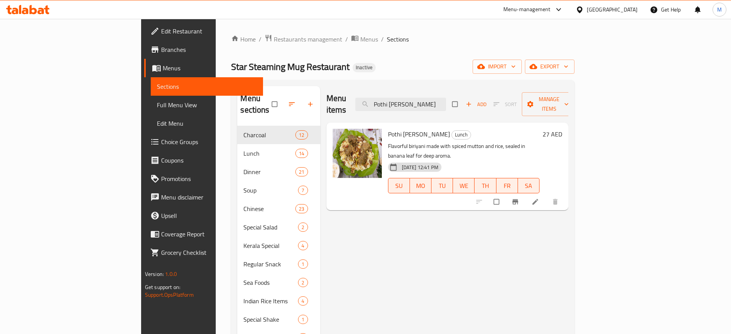
paste input "Chor- Fish"
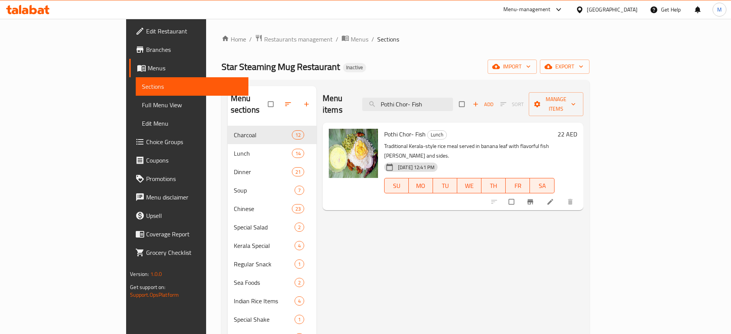
paste input "rawn Roast"
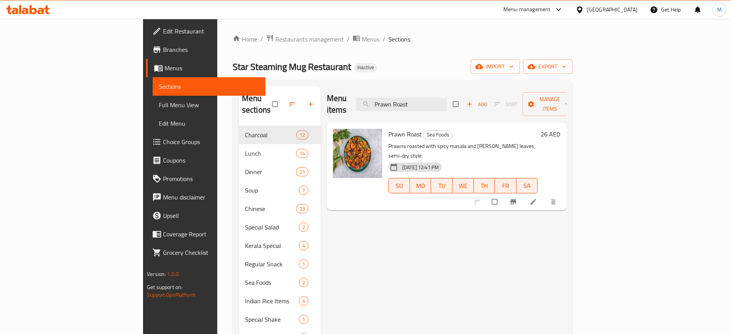
paste input "s Fried Rice"
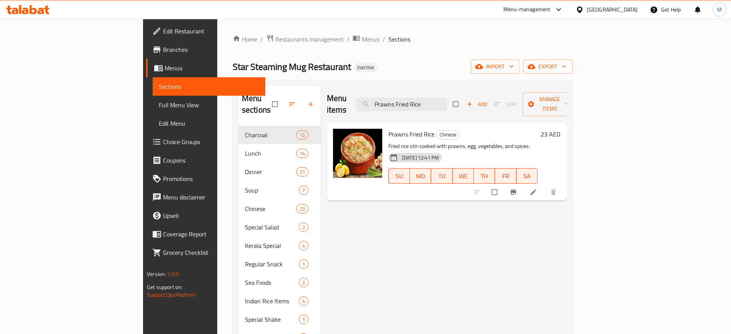
paste input "Noodles"
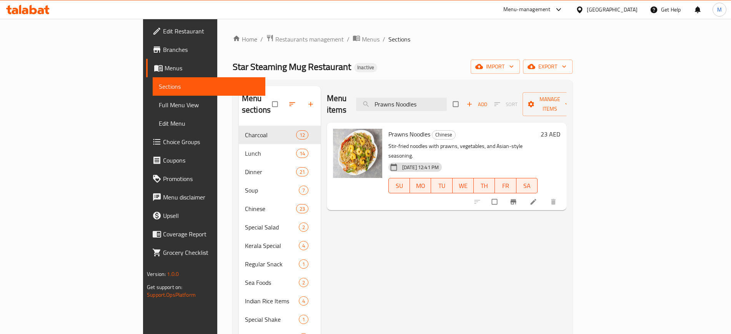
paste input "Schezwan Fried Rice Chicken"
paste input "Egg"
paste input "Prawns"
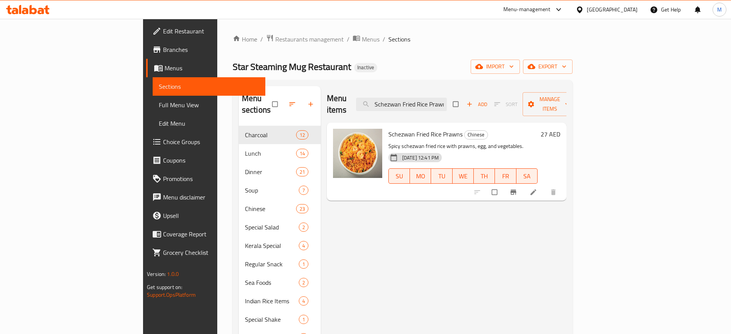
paste input "Veg"
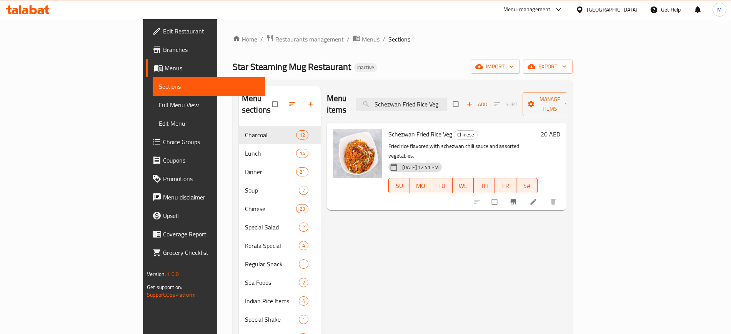
paste input "Noodles Mixed"
paste input "Prawns"
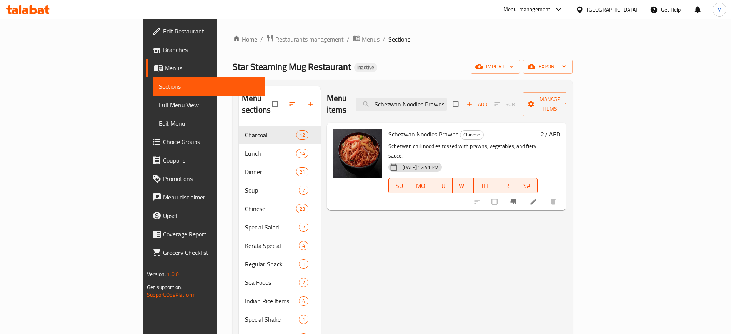
paste input "ea Bream Fish Charcoal"
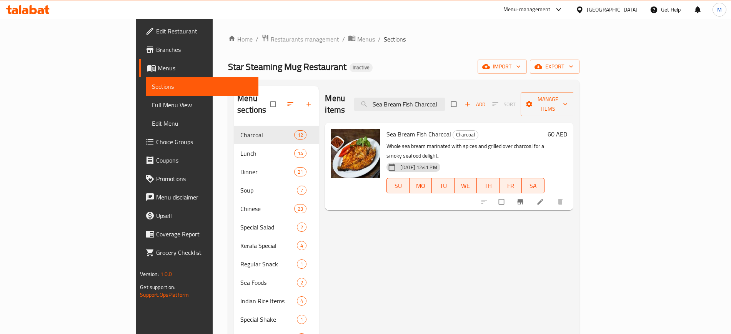
paste input "quid Roast"
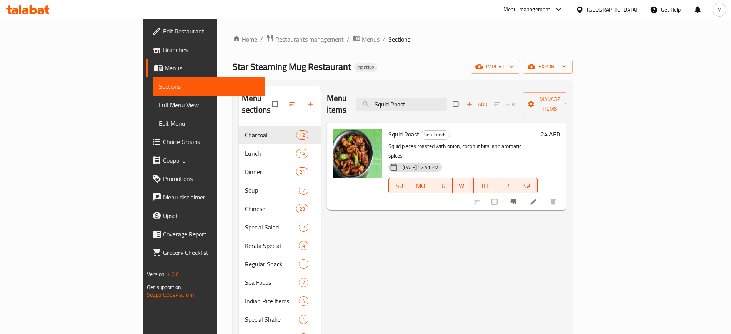
paste input "Tomato Rice"
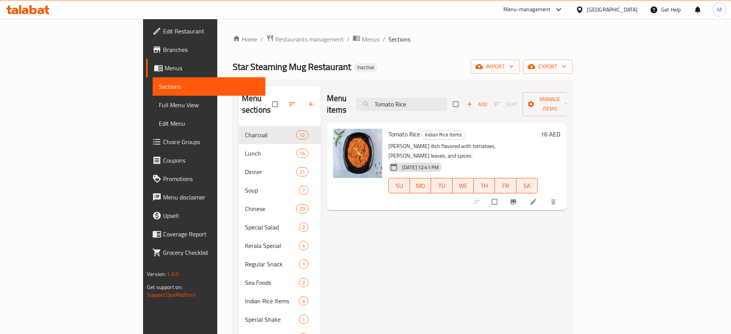
paste input "Soup"
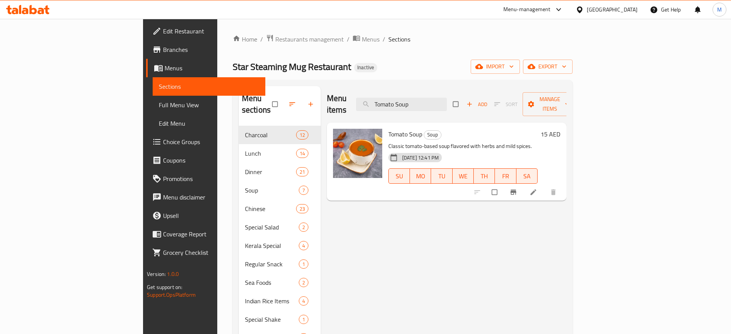
paste input "Veg Kadai"
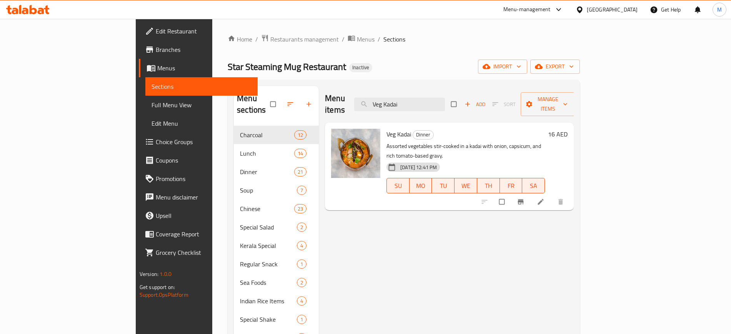
paste input "uruma"
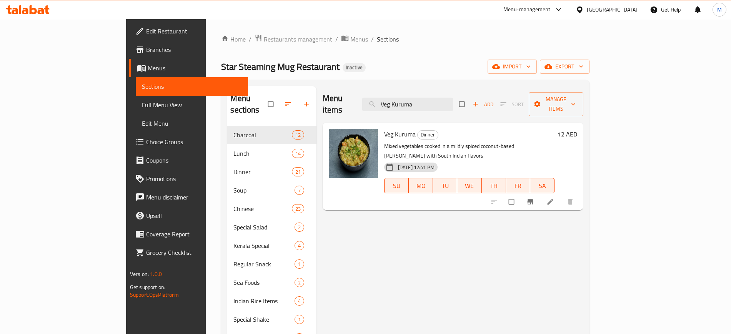
paste input "Manchow Soup"
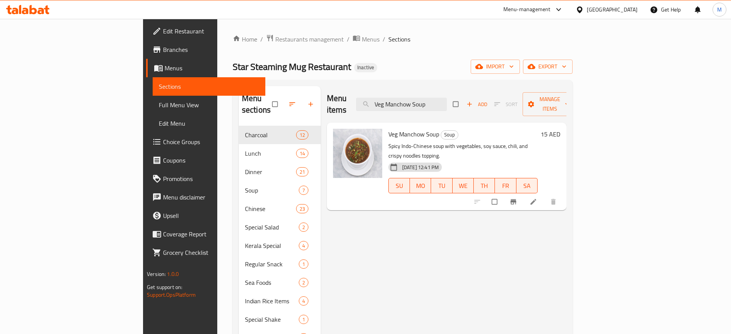
paste input "Sweet Corn"
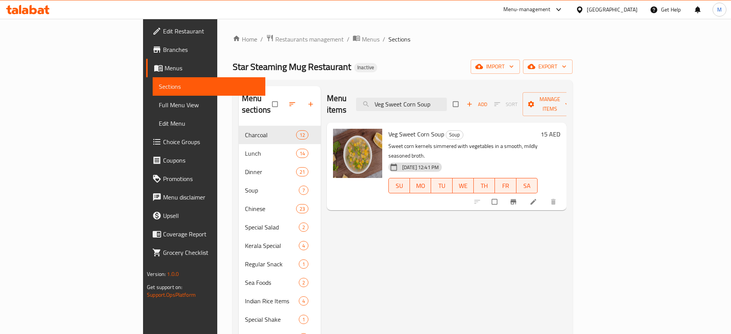
paste input "etable Biriyani"
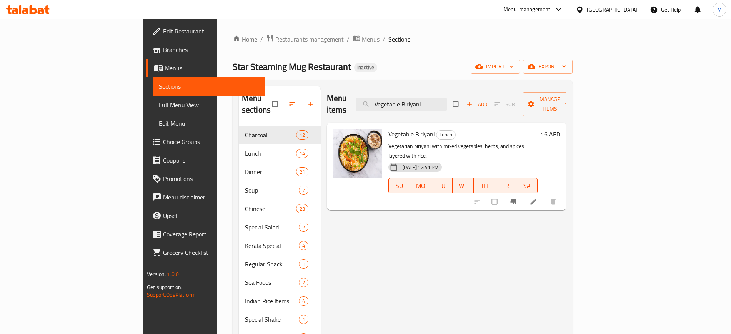
paste input "urger"
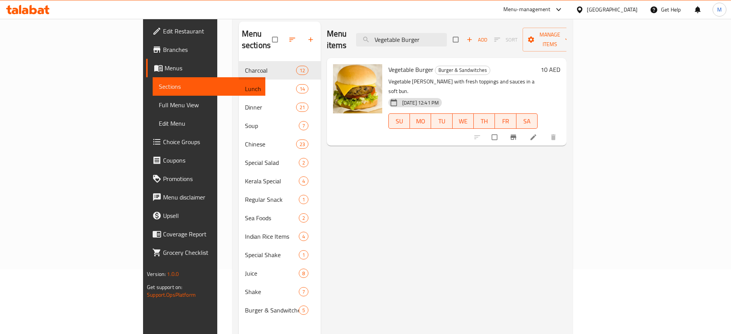
scroll to position [66, 0]
paste input "Fried Rice"
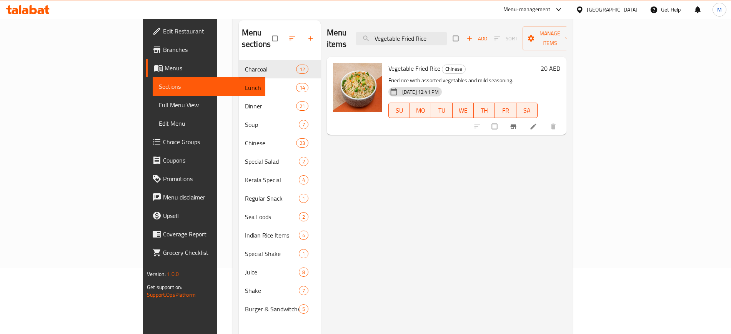
paste input "Noodle Soup"
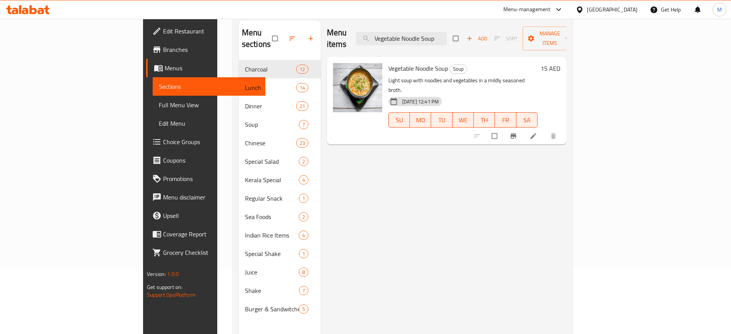
paste input "s"
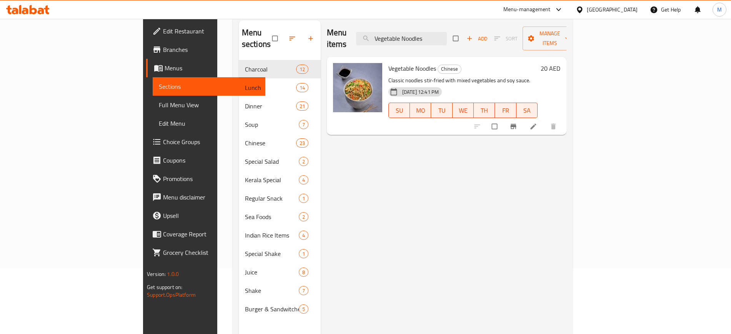
paste input "Watermelon Salad"
paste input "Zinger Burger"
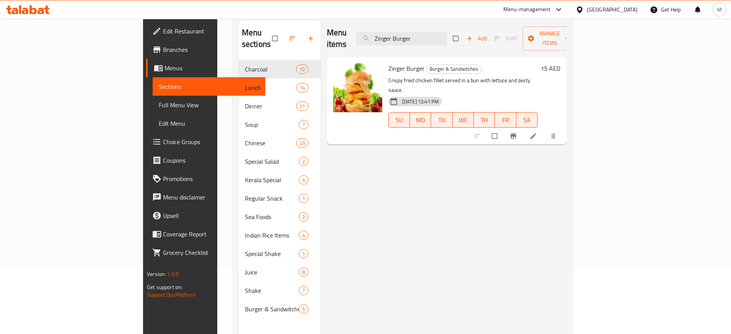
paste input "Schezwan Fried Rice Mixed"
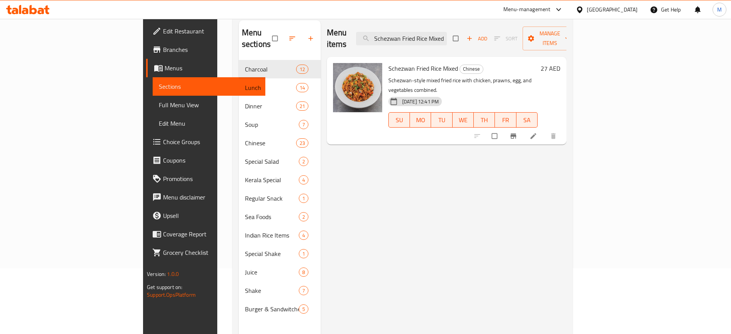
scroll to position [0, 0]
paste input "Pothi Biriyani Chicken"
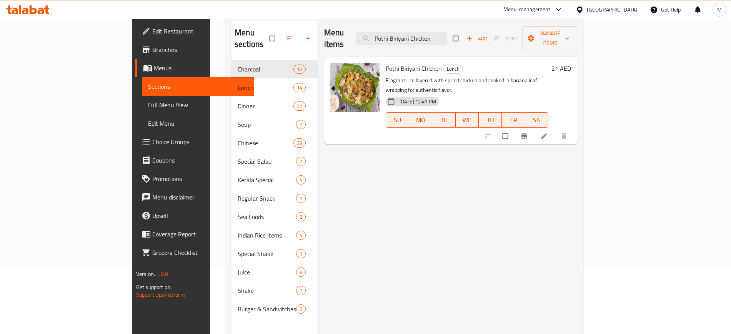
paste input "Chicken Dum Biriyani"
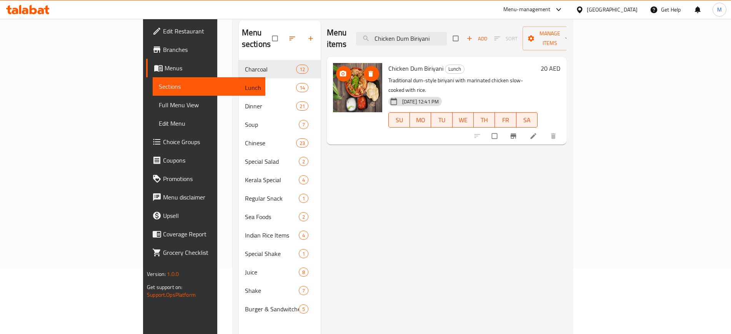
paste input "li Chicken"
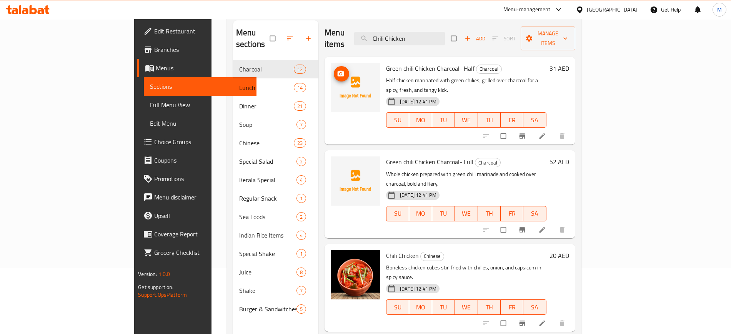
paste input "Prawns chili Dry"
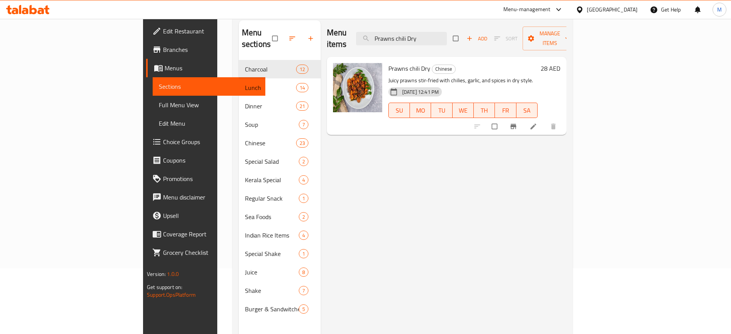
paste input "Schezwan Noodles Egg"
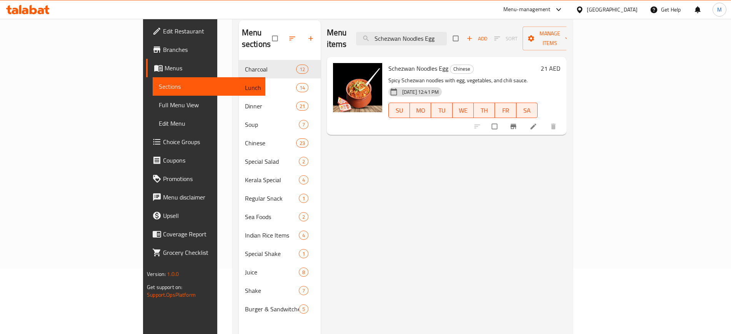
paste input "Chicken"
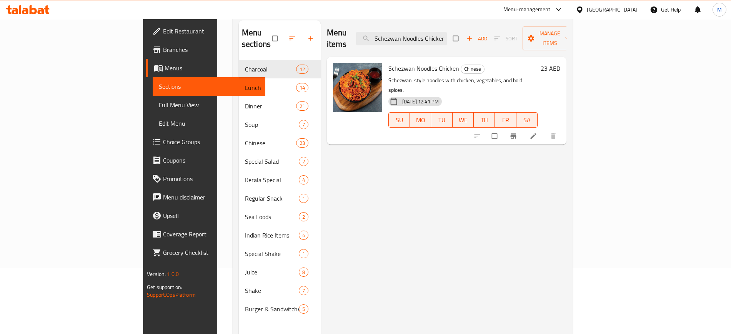
paste input "Kappa Biriyani-Beef"
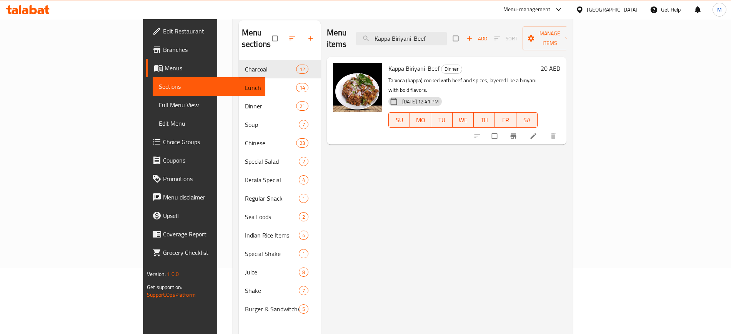
paste input "othu Porotta-"
paste input "Ghee Rice and Chicken Curry Combo"
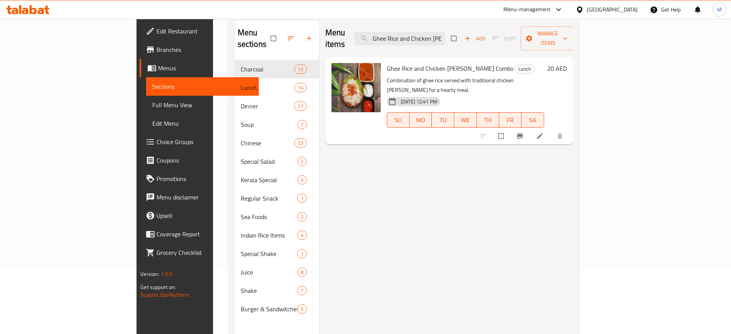
paste input "Strawberry Juice"
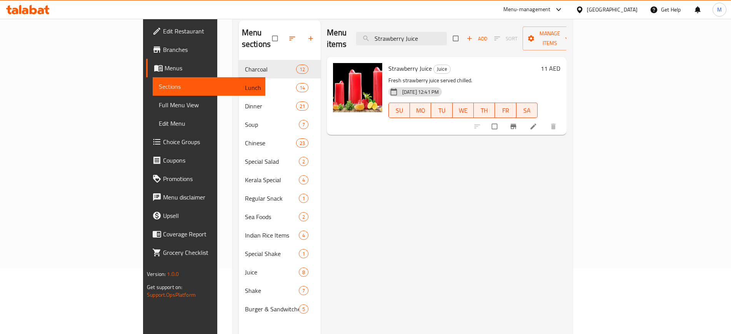
paste input "Watermelon"
paste input "Lemon mint"
paste input "Half Chicken Charcoal Fried R"
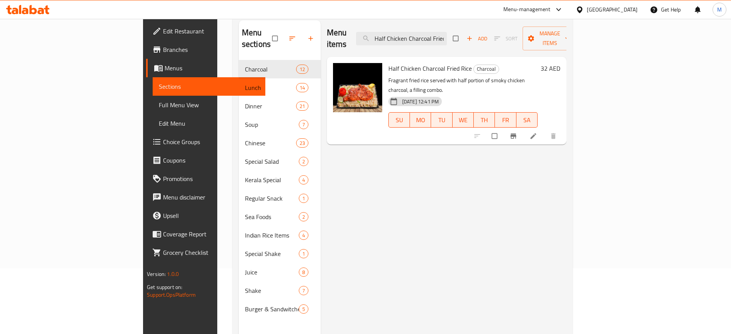
paste input "Orange Ju"
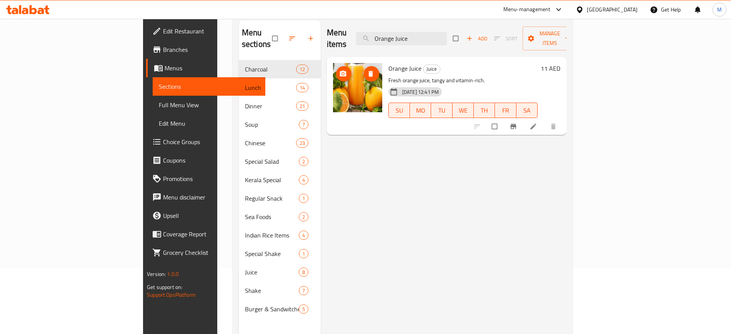
paste input "Curd R"
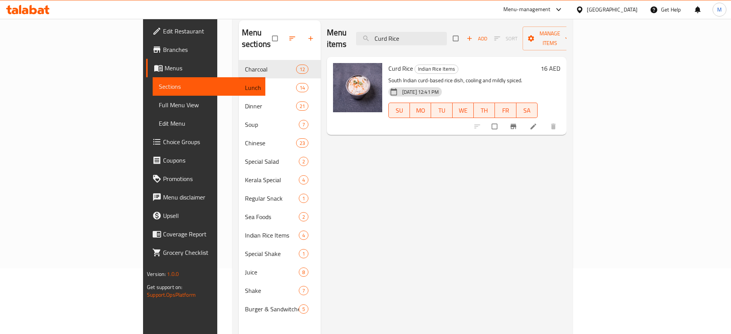
paste input "Beef Kizhi Porotta"
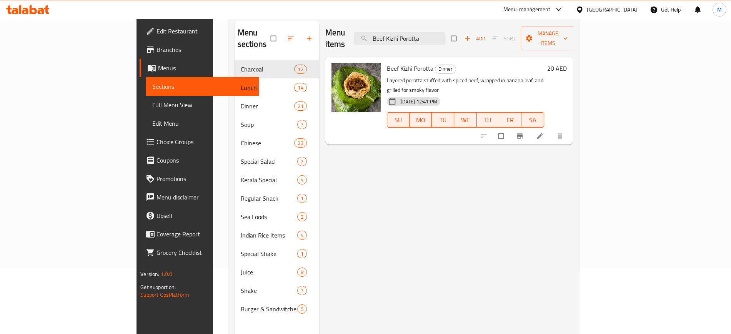
type input "Beef Kizhi Porotta"
click at [569, 29] on span "Manage items" at bounding box center [548, 38] width 42 height 19
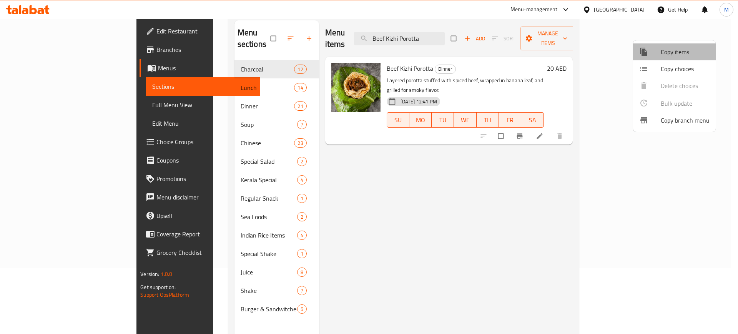
click at [679, 47] on span "Copy items" at bounding box center [685, 51] width 49 height 9
click at [597, 199] on div at bounding box center [369, 167] width 738 height 334
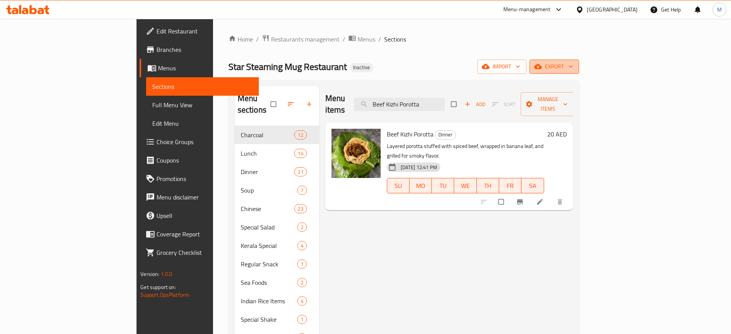
click at [573, 68] on span "export" at bounding box center [554, 67] width 37 height 10
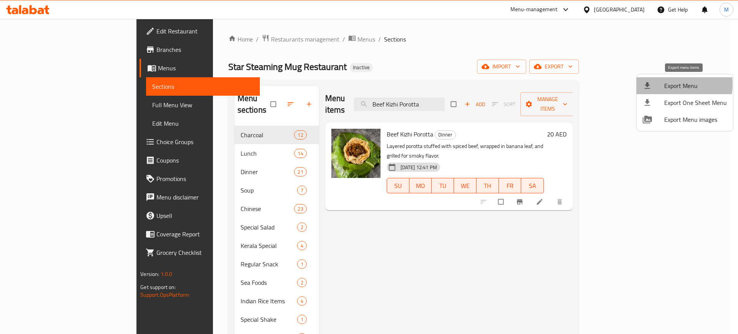
click at [667, 84] on span "Export Menu" at bounding box center [695, 85] width 63 height 9
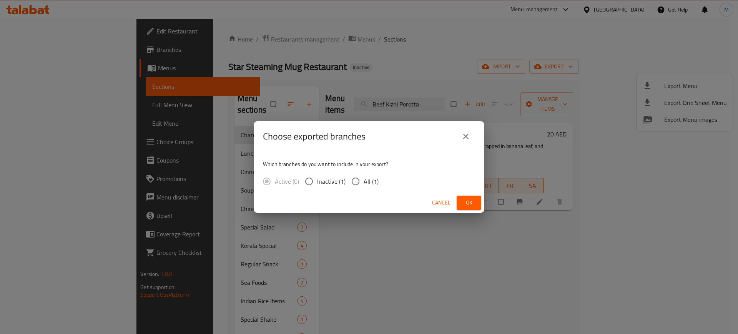
click at [374, 181] on span "All (1)" at bounding box center [371, 181] width 15 height 9
click at [364, 181] on input "All (1)" at bounding box center [356, 181] width 16 height 16
radio input "true"
click at [478, 204] on button "Ok" at bounding box center [469, 203] width 25 height 14
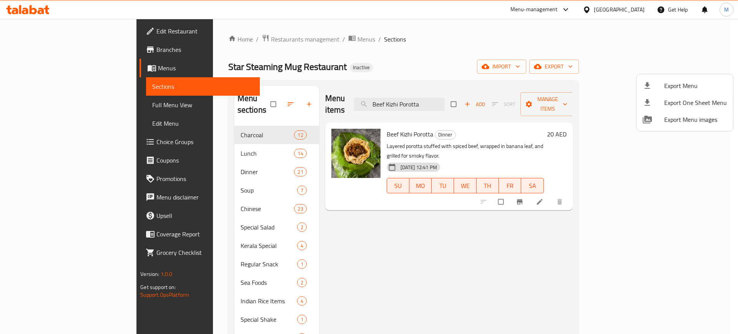
click at [469, 95] on div at bounding box center [369, 167] width 738 height 334
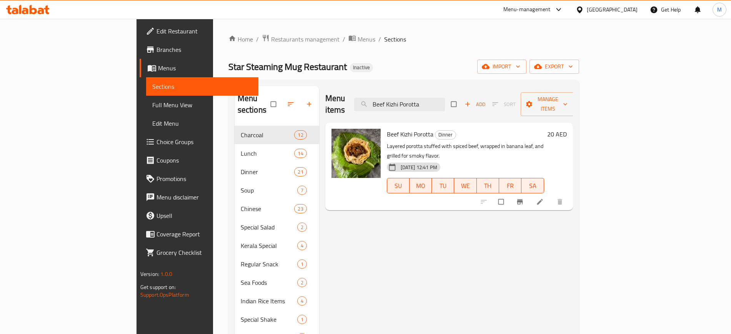
click at [445, 98] on input "Beef Kizhi Porotta" at bounding box center [399, 104] width 91 height 13
paste input "Falood"
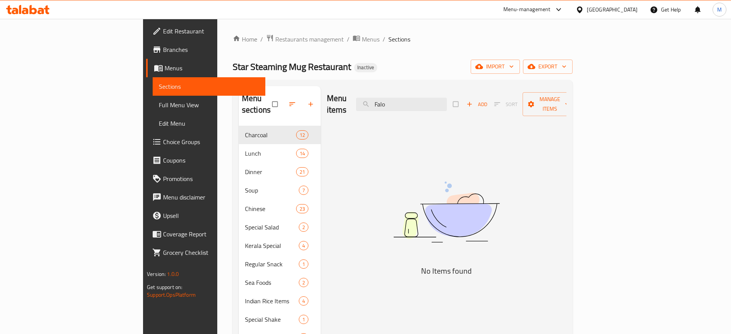
type input "Falo"
